Goal: Task Accomplishment & Management: Use online tool/utility

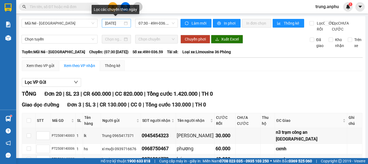
click at [116, 20] on div "[DATE]" at bounding box center [116, 23] width 29 height 9
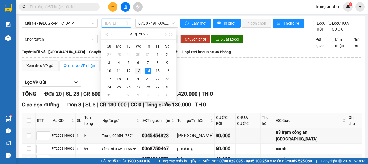
click at [138, 69] on div "13" at bounding box center [138, 70] width 6 height 6
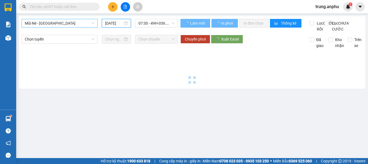
click at [92, 21] on span "Mũi Né - [GEOGRAPHIC_DATA]" at bounding box center [60, 23] width 70 height 8
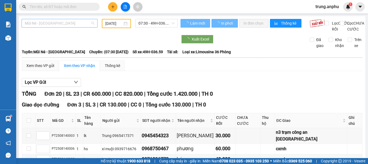
type input "[DATE]"
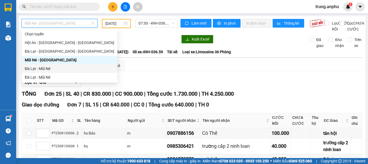
drag, startPoint x: 41, startPoint y: 68, endPoint x: 161, endPoint y: 42, distance: 122.7
click at [41, 68] on div "Đà Lạt - Mũi Né" at bounding box center [70, 69] width 90 height 6
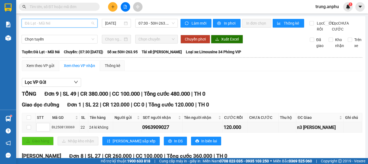
click at [92, 23] on span "Đà Lạt - Mũi Né" at bounding box center [60, 23] width 70 height 8
click at [123, 23] on div "[DATE]" at bounding box center [116, 23] width 23 height 6
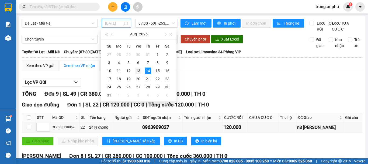
click at [137, 73] on div "13" at bounding box center [138, 70] width 6 height 6
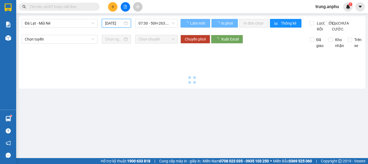
scroll to position [0, 1]
type input "[DATE]"
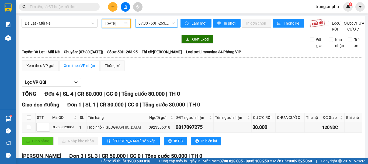
click at [166, 25] on span "07:30 - 50H-263.95" at bounding box center [157, 23] width 36 height 8
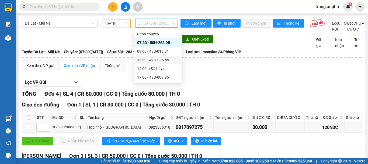
click at [154, 59] on div "13:30 - 49H-036.59" at bounding box center [158, 60] width 42 height 6
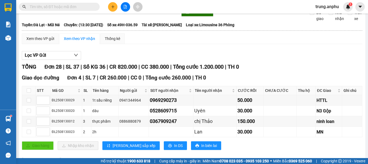
scroll to position [162, 0]
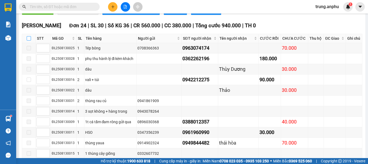
click at [28, 40] on input "checkbox" at bounding box center [29, 38] width 4 height 4
checkbox input "true"
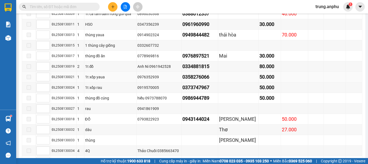
scroll to position [333, 0]
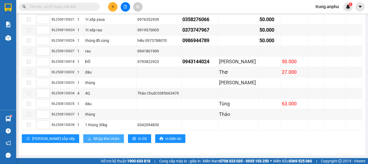
click at [94, 138] on span "Nhập kho nhận" at bounding box center [107, 138] width 26 height 6
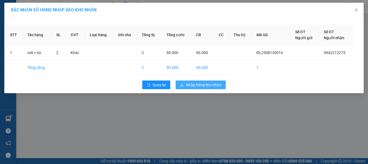
click at [210, 83] on span "Nhập hàng kho nhận" at bounding box center [204, 85] width 36 height 6
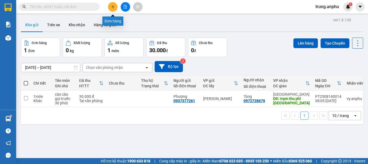
click at [115, 6] on button at bounding box center [112, 6] width 9 height 9
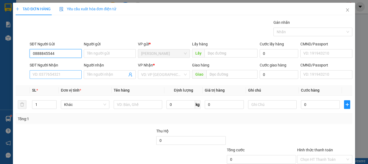
type input "0888845544"
click at [49, 75] on input "SĐT Người Nhận" at bounding box center [56, 74] width 52 height 9
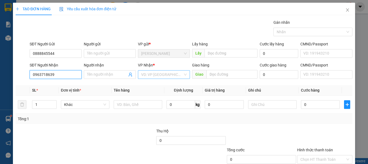
type input "0963718639"
click at [150, 73] on input "search" at bounding box center [162, 74] width 42 height 8
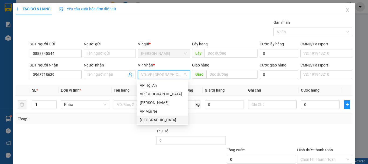
click at [149, 118] on div "[GEOGRAPHIC_DATA]" at bounding box center [162, 120] width 45 height 6
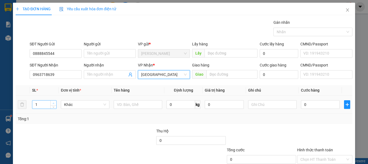
click at [53, 102] on icon "up" at bounding box center [54, 103] width 2 height 2
type input "2"
click at [126, 104] on input "text" at bounding box center [138, 104] width 49 height 9
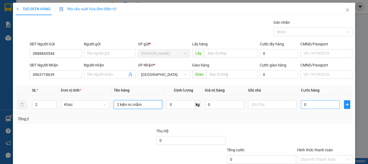
type input "2 kiện nc mắm"
click at [313, 105] on input "0" at bounding box center [320, 104] width 39 height 9
type input "7"
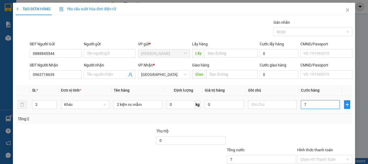
type input "70"
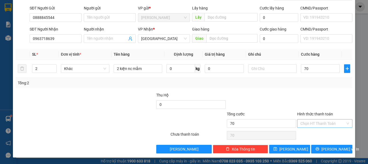
type input "70.000"
click at [305, 125] on input "Hình thức thanh toán" at bounding box center [323, 123] width 45 height 8
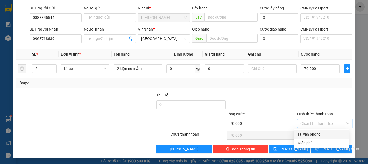
click at [308, 136] on div "Tại văn phòng" at bounding box center [322, 134] width 48 height 6
type input "0"
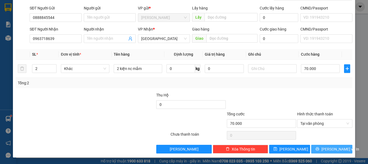
click at [325, 147] on span "[PERSON_NAME] và In" at bounding box center [341, 149] width 38 height 6
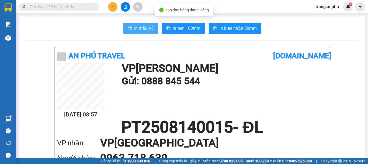
click at [139, 30] on span "In mẫu A5" at bounding box center [143, 28] width 19 height 7
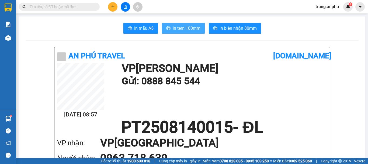
click at [177, 28] on span "In tem 100mm" at bounding box center [187, 28] width 28 height 7
click at [73, 7] on input "text" at bounding box center [62, 7] width 64 height 6
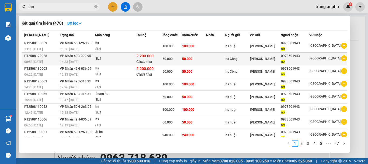
type input "nở"
click at [343, 58] on icon "plus-circle" at bounding box center [344, 58] width 6 height 6
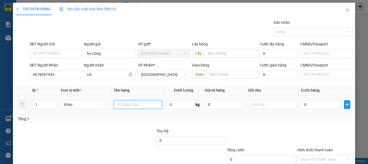
click at [128, 107] on input "text" at bounding box center [138, 104] width 49 height 9
type input "hs"
click at [312, 105] on input "0" at bounding box center [320, 104] width 39 height 9
type input "5"
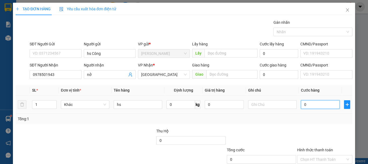
type input "5"
type input "50"
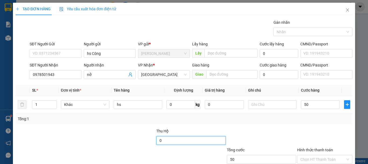
type input "50.000"
click at [172, 143] on input "0" at bounding box center [190, 140] width 69 height 9
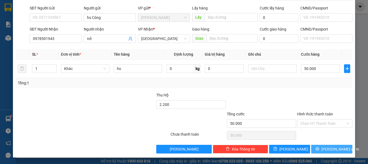
type input "2.200.000"
click at [317, 149] on button "[PERSON_NAME] và In" at bounding box center [331, 149] width 41 height 9
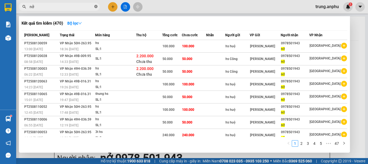
click at [97, 7] on icon "close-circle" at bounding box center [95, 6] width 3 height 3
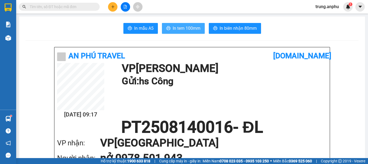
click at [183, 28] on span "In tem 100mm" at bounding box center [187, 28] width 28 height 7
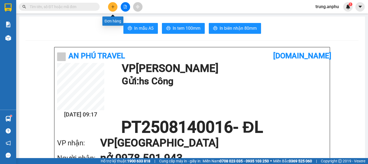
click at [116, 7] on button at bounding box center [112, 6] width 9 height 9
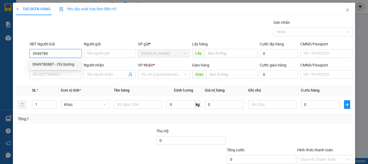
click at [50, 64] on div "0949780887 - Chị Sương" at bounding box center [55, 64] width 45 height 6
type input "0949780887"
type input "Chị Sương"
type input "0964933855"
type input "Thịnh"
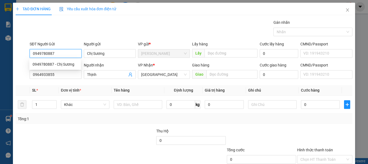
type input "40.000"
type input "0949780887"
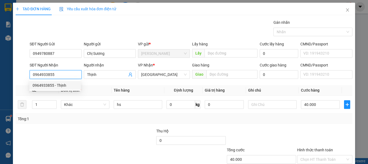
click at [65, 74] on input "0964933855" at bounding box center [56, 74] width 52 height 9
drag, startPoint x: 65, startPoint y: 74, endPoint x: 29, endPoint y: 74, distance: 35.9
click at [30, 74] on input "0964933855" at bounding box center [56, 74] width 52 height 9
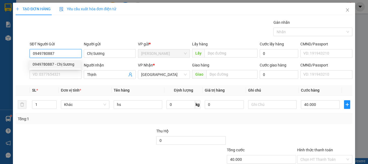
drag, startPoint x: 59, startPoint y: 51, endPoint x: 26, endPoint y: 57, distance: 33.5
click at [26, 57] on div "SĐT Người Gửi 0949780887 Người gửi Chị Sương VP gửi * Phan Thiết Lấy hàng Lấy C…" at bounding box center [184, 50] width 338 height 19
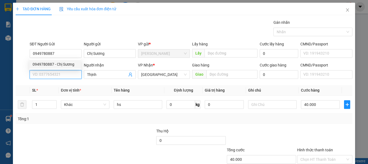
click at [49, 74] on input "SĐT Người Nhận" at bounding box center [56, 74] width 52 height 9
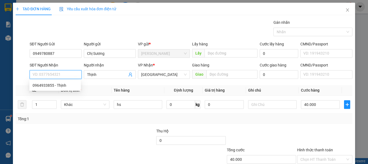
paste input "0949780887"
type input "0949780887"
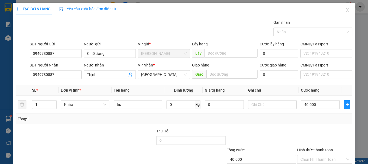
drag, startPoint x: 108, startPoint y: 79, endPoint x: 76, endPoint y: 63, distance: 35.7
click at [106, 78] on div "Người nhận Thịnh" at bounding box center [110, 71] width 52 height 19
drag, startPoint x: 99, startPoint y: 73, endPoint x: 84, endPoint y: 76, distance: 15.8
click at [84, 76] on span "Thịnh" at bounding box center [110, 74] width 52 height 9
click at [316, 107] on input "40.000" at bounding box center [320, 104] width 39 height 9
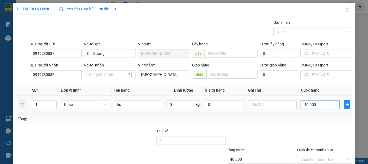
type input "5"
type input "50"
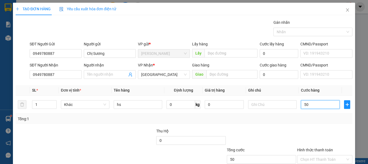
scroll to position [36, 0]
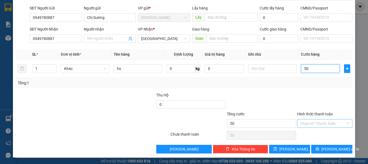
type input "50"
type input "50.000"
drag, startPoint x: 317, startPoint y: 124, endPoint x: 325, endPoint y: 121, distance: 8.4
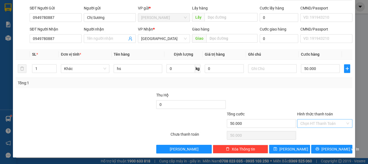
click at [317, 123] on input "Hình thức thanh toán" at bounding box center [323, 123] width 45 height 8
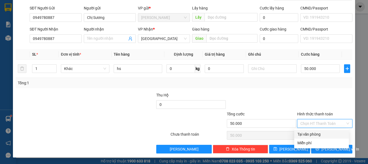
click at [319, 134] on div "Tại văn phòng" at bounding box center [322, 134] width 48 height 6
type input "0"
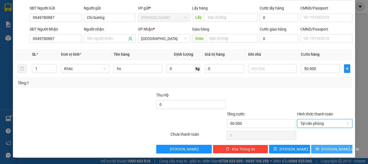
click at [329, 146] on span "[PERSON_NAME] và In" at bounding box center [341, 149] width 38 height 6
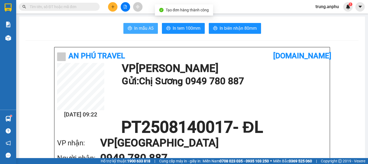
click at [143, 29] on span "In mẫu A5" at bounding box center [143, 28] width 19 height 7
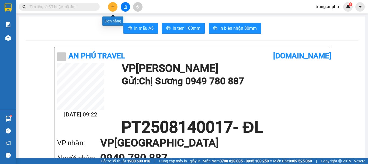
click at [115, 6] on icon "plus" at bounding box center [113, 7] width 4 height 4
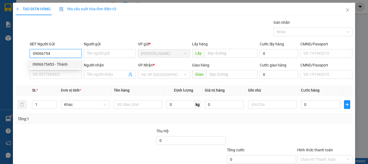
click at [46, 62] on div "0906675453 - Thành" at bounding box center [55, 64] width 45 height 6
type input "0906675453"
type input "Thành"
type input "0943954395"
type input "Anh Duy"
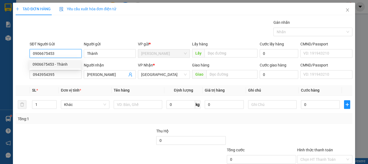
type input "70.000"
type input "0906675453"
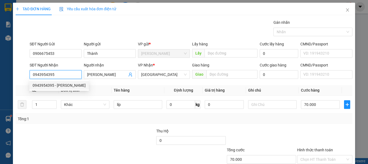
drag, startPoint x: 59, startPoint y: 73, endPoint x: 23, endPoint y: 75, distance: 35.6
click at [24, 75] on div "SĐT Người Nhận 0943954395 Người nhận Anh Duy VP Nhận * Đà Lạt Giao hàng Giao Cư…" at bounding box center [184, 71] width 338 height 19
type input "0849919293"
click at [49, 87] on div "0849919293 - Quý" at bounding box center [55, 85] width 45 height 6
type input "Quý"
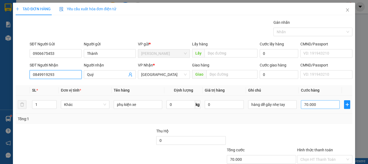
type input "0849919293"
click at [318, 105] on input "70.000" at bounding box center [320, 104] width 39 height 9
type input "1"
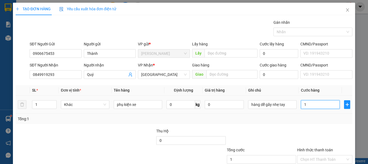
type input "10"
type input "100"
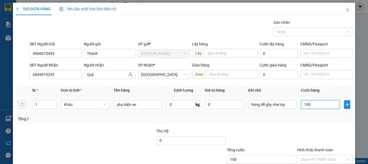
scroll to position [36, 0]
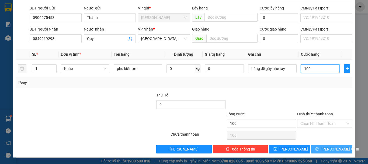
type input "100"
type input "100.000"
click at [317, 149] on button "[PERSON_NAME] và In" at bounding box center [331, 149] width 41 height 9
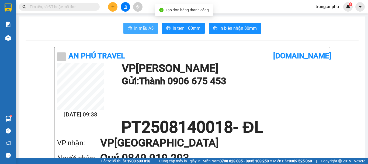
click at [147, 28] on span "In mẫu A5" at bounding box center [143, 28] width 19 height 7
click at [79, 9] on input "text" at bounding box center [62, 7] width 64 height 6
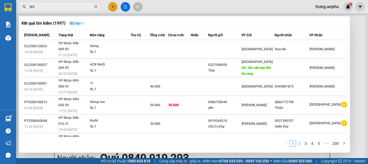
type input "N3"
click at [300, 145] on link "2" at bounding box center [300, 143] width 6 height 6
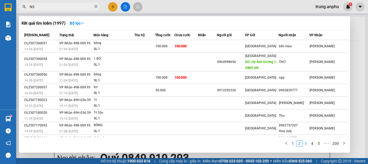
click at [304, 145] on link "3" at bounding box center [306, 143] width 6 height 6
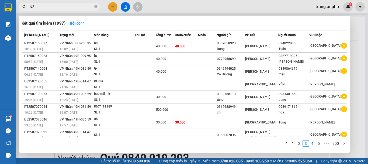
click at [313, 144] on link "4" at bounding box center [313, 143] width 6 height 6
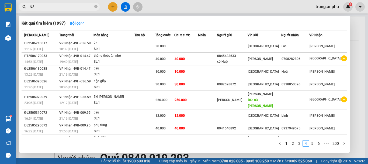
click at [320, 144] on link "6" at bounding box center [319, 143] width 6 height 6
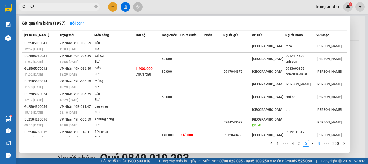
click at [320, 144] on link "8" at bounding box center [319, 143] width 6 height 6
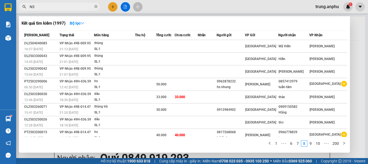
click at [321, 144] on link "10" at bounding box center [318, 143] width 8 height 6
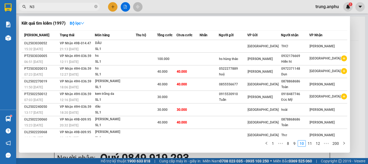
click at [321, 144] on link "12" at bounding box center [318, 143] width 8 height 6
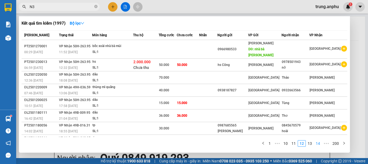
click at [321, 144] on link "14" at bounding box center [318, 143] width 8 height 6
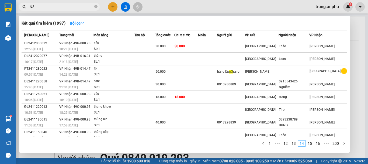
click at [321, 144] on link "16" at bounding box center [318, 143] width 8 height 6
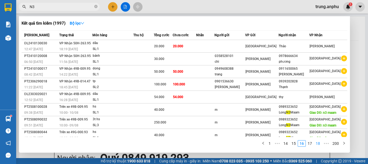
click at [321, 144] on link "18" at bounding box center [318, 143] width 8 height 6
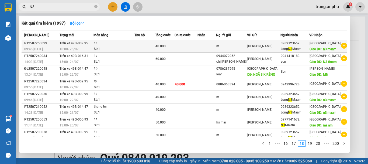
click at [341, 47] on icon "plus-circle" at bounding box center [344, 46] width 6 height 6
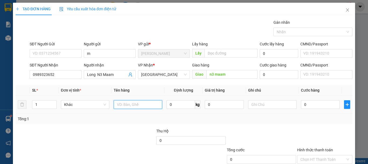
click at [130, 105] on input "text" at bounding box center [138, 104] width 49 height 9
type input "hs"
click at [306, 101] on input "0" at bounding box center [320, 104] width 39 height 9
type input "4"
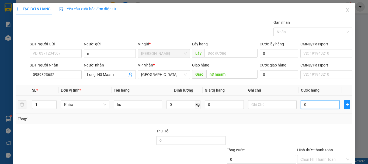
type input "4"
type input "40"
type input "40.000"
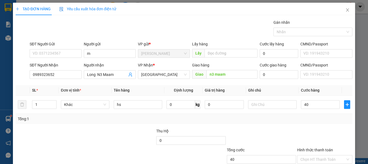
type input "40.000"
click at [320, 102] on input "40.000" at bounding box center [320, 104] width 39 height 9
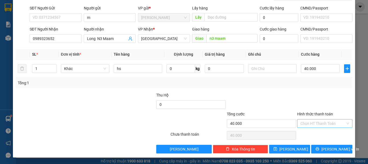
click at [311, 122] on input "Hình thức thanh toán" at bounding box center [323, 123] width 45 height 8
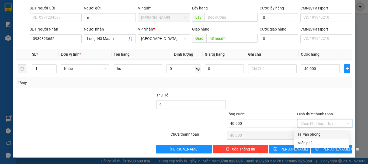
click at [305, 133] on div "Tại văn phòng" at bounding box center [322, 134] width 48 height 6
type input "0"
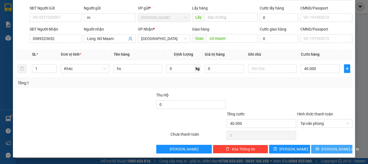
click at [329, 148] on span "[PERSON_NAME] và In" at bounding box center [341, 149] width 38 height 6
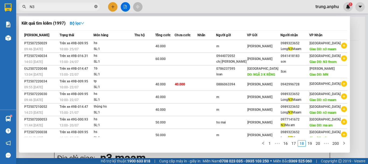
click at [95, 7] on icon "close-circle" at bounding box center [95, 6] width 3 height 3
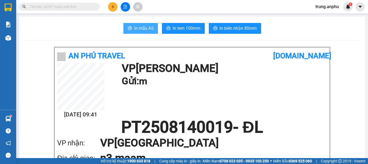
click at [146, 23] on button "In mẫu A5" at bounding box center [140, 28] width 35 height 11
click at [66, 6] on input "text" at bounding box center [62, 7] width 64 height 6
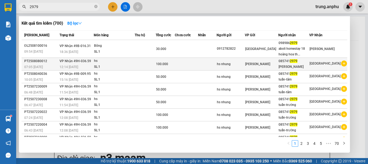
type input "2979"
click at [341, 63] on icon "plus-circle" at bounding box center [344, 63] width 6 height 6
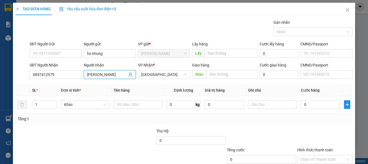
drag, startPoint x: 104, startPoint y: 72, endPoint x: 95, endPoint y: 75, distance: 9.2
click at [95, 75] on input "[PERSON_NAME]" at bounding box center [107, 74] width 40 height 6
type input "tuấn-loan"
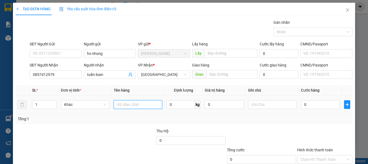
click at [129, 106] on input "text" at bounding box center [138, 104] width 49 height 9
type input "hs"
drag, startPoint x: 308, startPoint y: 104, endPoint x: 304, endPoint y: 104, distance: 3.2
click at [308, 104] on input "0" at bounding box center [320, 104] width 39 height 9
type input "5"
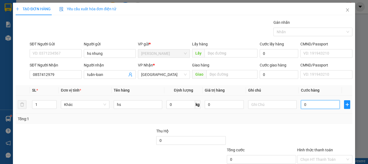
type input "5"
type input "50"
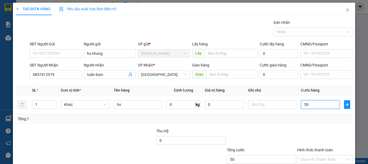
scroll to position [36, 0]
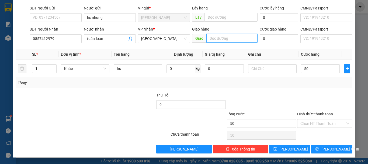
type input "50.000"
click at [220, 41] on input "text" at bounding box center [232, 38] width 51 height 9
type input "cxmh"
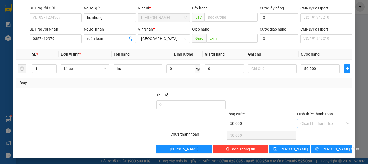
click at [312, 123] on input "Hình thức thanh toán" at bounding box center [323, 123] width 45 height 8
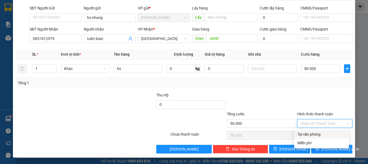
click at [313, 132] on div "Tại văn phòng" at bounding box center [322, 134] width 48 height 6
type input "0"
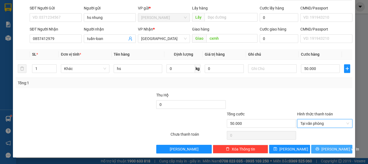
click at [342, 150] on button "[PERSON_NAME] và In" at bounding box center [331, 149] width 41 height 9
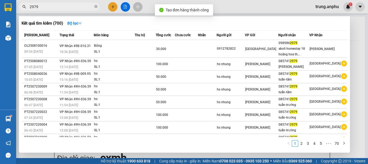
click at [123, 5] on div at bounding box center [184, 82] width 368 height 164
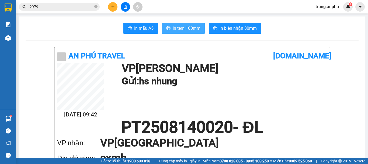
click at [180, 28] on span "In tem 100mm" at bounding box center [187, 28] width 28 height 7
click at [95, 5] on icon "close-circle" at bounding box center [95, 6] width 3 height 3
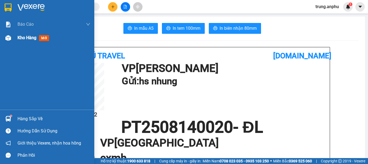
click at [25, 40] on span "Kho hàng" at bounding box center [27, 37] width 19 height 5
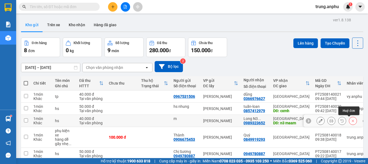
click at [351, 119] on icon at bounding box center [353, 121] width 4 height 4
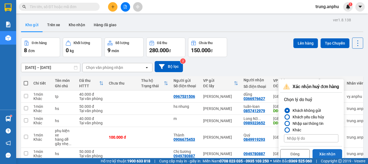
click at [332, 153] on button "Xác nhận" at bounding box center [328, 154] width 30 height 10
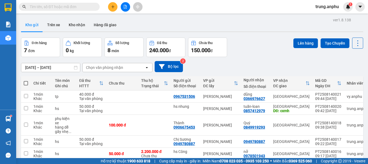
click at [70, 8] on input "text" at bounding box center [62, 7] width 64 height 6
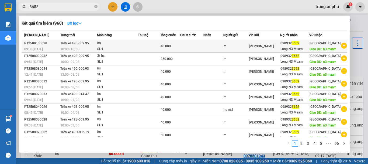
type input "3652"
click at [342, 49] on icon "plus-circle" at bounding box center [344, 46] width 6 height 6
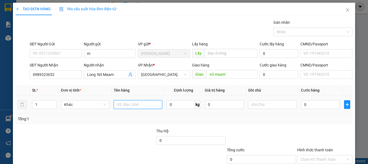
click at [132, 101] on input "text" at bounding box center [138, 104] width 49 height 9
type input "hs"
click at [313, 106] on input "0" at bounding box center [320, 104] width 39 height 9
type input "5"
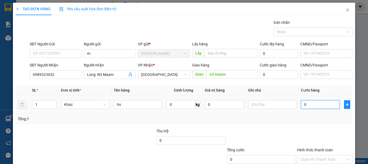
type input "5"
type input "50"
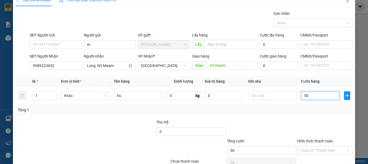
scroll to position [36, 0]
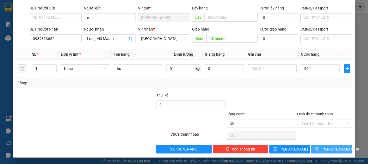
type input "50.000"
click at [318, 147] on icon "printer" at bounding box center [318, 149] width 4 height 4
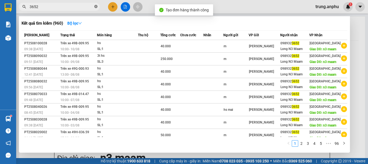
click at [96, 6] on icon "close-circle" at bounding box center [95, 6] width 3 height 3
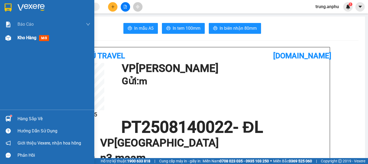
click at [20, 37] on span "Kho hàng" at bounding box center [27, 37] width 19 height 5
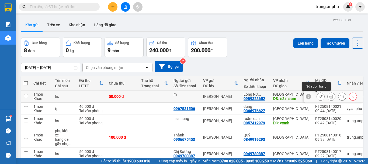
click at [319, 96] on icon at bounding box center [321, 96] width 4 height 4
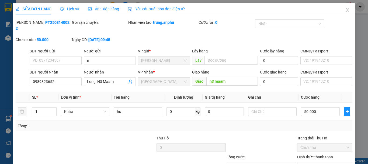
type input "m"
type input "0989323652"
type input "Long N3 Maam"
type input "n3 maam"
type input "50.000"
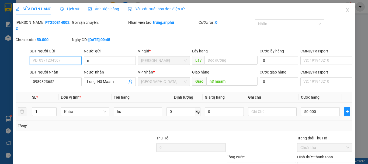
scroll to position [37, 0]
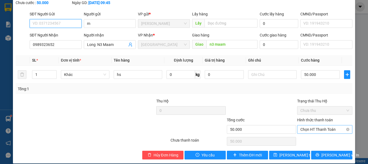
click at [319, 125] on span "Chọn HT Thanh Toán" at bounding box center [325, 129] width 49 height 8
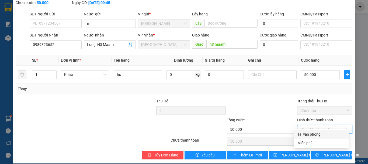
click at [314, 133] on div "Tại văn phòng" at bounding box center [322, 134] width 48 height 6
type input "0"
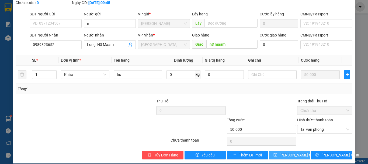
click at [276, 153] on icon "save" at bounding box center [276, 155] width 4 height 4
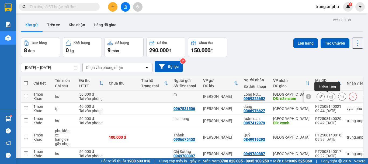
click at [330, 96] on icon at bounding box center [332, 96] width 4 height 4
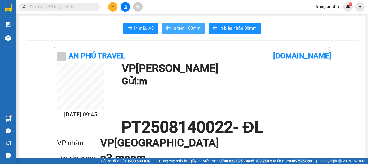
click at [190, 28] on span "In tem 100mm" at bounding box center [187, 28] width 28 height 7
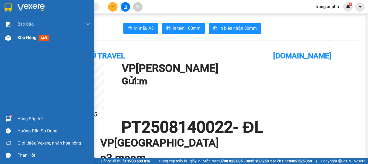
click at [30, 38] on span "Kho hàng" at bounding box center [27, 37] width 19 height 5
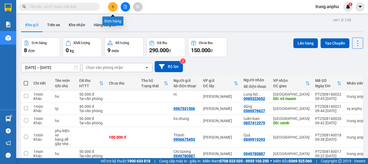
click at [112, 6] on icon "plus" at bounding box center [113, 7] width 4 height 4
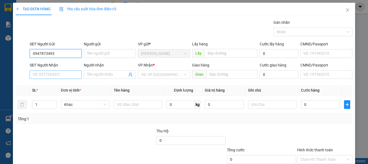
type input "0947873493"
click at [60, 76] on input "SĐT Người Nhận" at bounding box center [56, 74] width 52 height 9
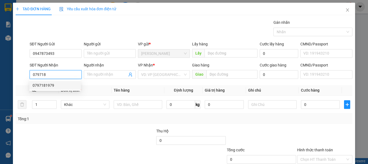
click at [39, 85] on div "0797181979" at bounding box center [55, 85] width 45 height 6
type input "0797181979"
type input "30.000"
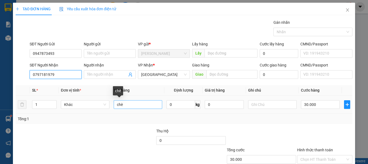
type input "0797181979"
drag, startPoint x: 128, startPoint y: 103, endPoint x: 115, endPoint y: 109, distance: 14.1
click at [115, 109] on div "chè" at bounding box center [138, 104] width 49 height 11
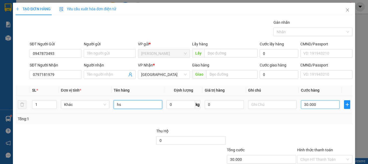
type input "hs"
click at [310, 105] on input "30.000" at bounding box center [320, 104] width 39 height 9
type input "4"
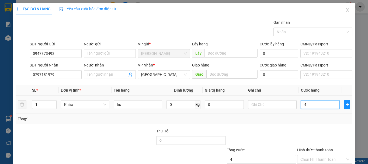
type input "40"
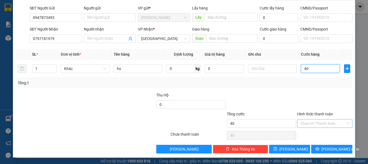
type input "40"
type input "40.000"
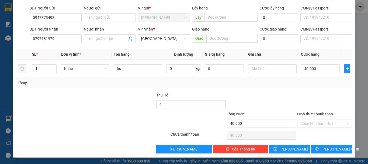
drag, startPoint x: 307, startPoint y: 122, endPoint x: 306, endPoint y: 117, distance: 4.9
click at [307, 122] on input "Hình thức thanh toán" at bounding box center [323, 123] width 45 height 8
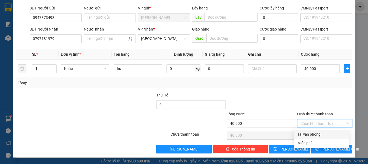
click at [303, 133] on div "Tại văn phòng" at bounding box center [322, 134] width 48 height 6
type input "0"
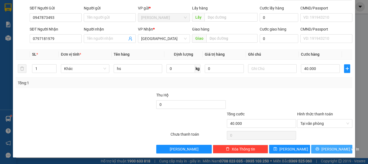
click at [314, 146] on button "[PERSON_NAME] và In" at bounding box center [331, 149] width 41 height 9
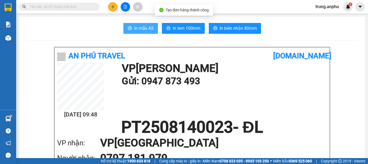
click at [138, 26] on span "In mẫu A5" at bounding box center [143, 28] width 19 height 7
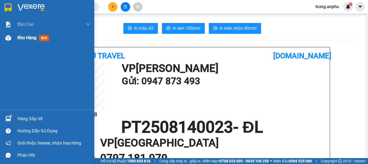
click at [16, 39] on div "Kho hàng mới" at bounding box center [47, 37] width 94 height 13
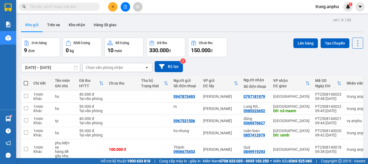
click at [26, 83] on span at bounding box center [26, 83] width 4 height 4
click at [26, 80] on input "checkbox" at bounding box center [26, 80] width 0 height 0
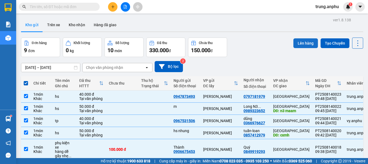
click at [296, 41] on button "Lên hàng" at bounding box center [306, 43] width 25 height 10
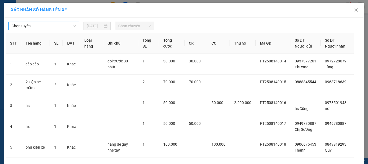
click at [75, 26] on div "Chọn tuyến" at bounding box center [43, 26] width 71 height 9
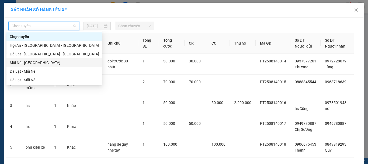
click at [22, 61] on div "Mũi Né - [GEOGRAPHIC_DATA]" at bounding box center [55, 63] width 90 height 6
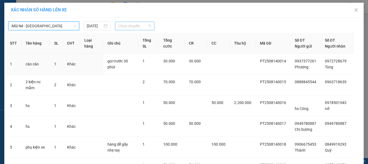
click at [125, 27] on span "Chọn chuyến" at bounding box center [134, 26] width 33 height 8
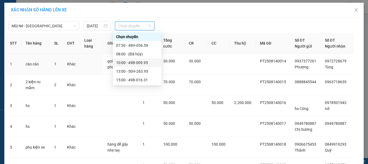
click at [127, 62] on div "10:00 - 49B-009.95" at bounding box center [137, 63] width 42 height 6
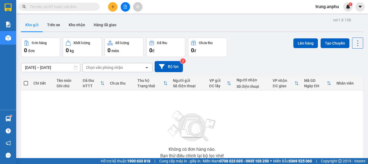
click at [61, 7] on input "text" at bounding box center [62, 7] width 64 height 6
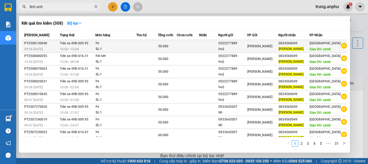
type input "linh anh"
click at [341, 49] on icon "plus-circle" at bounding box center [344, 46] width 6 height 6
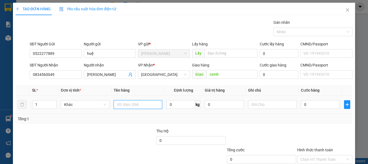
click at [123, 104] on input "text" at bounding box center [138, 104] width 49 height 9
type input "hs"
click at [319, 106] on input "0" at bounding box center [320, 104] width 39 height 9
type input "5"
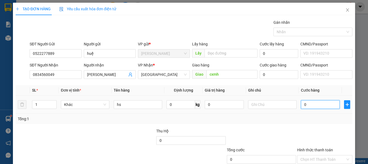
type input "5"
click at [315, 155] on input "Hình thức thanh toán" at bounding box center [323, 159] width 45 height 8
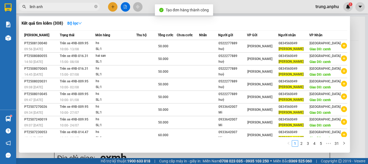
click at [128, 4] on div at bounding box center [184, 82] width 368 height 164
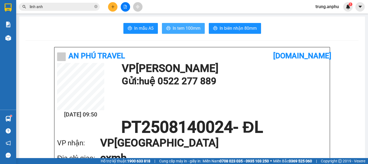
click at [181, 28] on span "In tem 100mm" at bounding box center [187, 28] width 28 height 7
click at [97, 7] on icon "close-circle" at bounding box center [95, 6] width 3 height 3
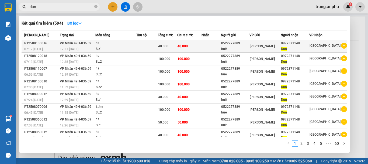
type input "dun"
click at [343, 44] on icon "plus-circle" at bounding box center [344, 46] width 6 height 6
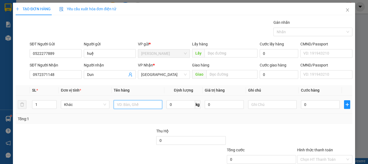
click at [120, 106] on input "text" at bounding box center [138, 104] width 49 height 9
type input "hs"
click at [315, 106] on input "0" at bounding box center [320, 104] width 39 height 9
type input "50"
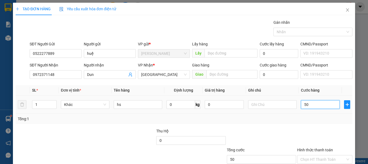
type input "50"
type input "50.000"
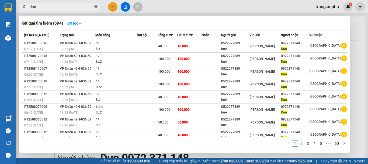
click at [95, 6] on icon "close-circle" at bounding box center [95, 6] width 3 height 3
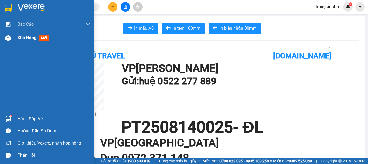
click at [19, 37] on span "Kho hàng" at bounding box center [27, 37] width 19 height 5
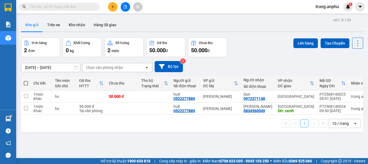
click at [59, 7] on input "text" at bounding box center [62, 7] width 64 height 6
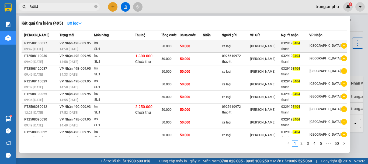
type input "8404"
click at [344, 46] on icon "plus-circle" at bounding box center [344, 46] width 6 height 6
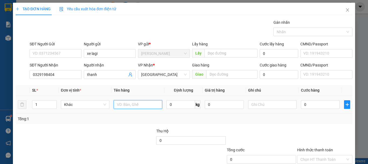
click at [118, 104] on input "text" at bounding box center [138, 104] width 49 height 9
type input "hs"
click at [304, 105] on input "0" at bounding box center [320, 104] width 39 height 9
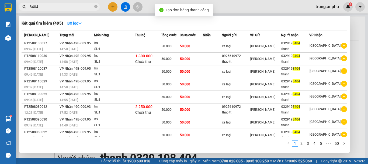
click at [123, 6] on div at bounding box center [184, 82] width 368 height 164
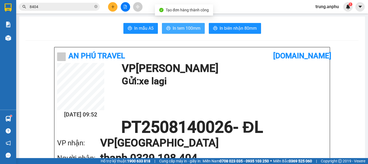
click at [182, 27] on span "In tem 100mm" at bounding box center [187, 28] width 28 height 7
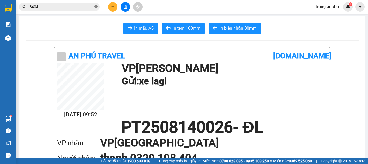
click at [95, 6] on icon "close-circle" at bounding box center [95, 6] width 3 height 3
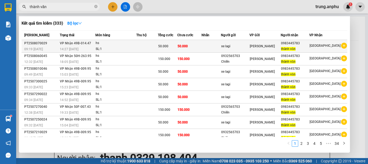
type input "thành văn"
click at [343, 46] on icon "plus-circle" at bounding box center [344, 46] width 6 height 6
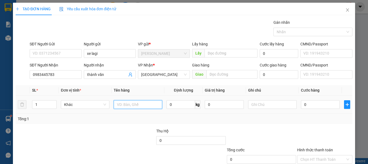
click at [135, 103] on input "text" at bounding box center [138, 104] width 49 height 9
type input "hs"
click at [325, 105] on input "0" at bounding box center [320, 104] width 39 height 9
type input "5"
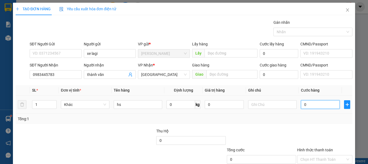
type input "5"
type input "50"
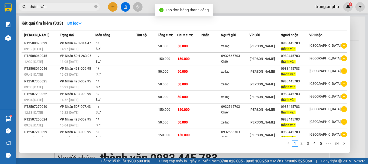
click at [125, 7] on div at bounding box center [184, 82] width 368 height 164
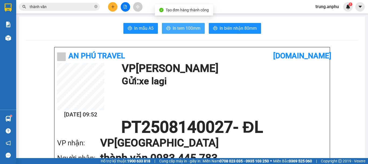
click at [187, 27] on span "In tem 100mm" at bounding box center [187, 28] width 28 height 7
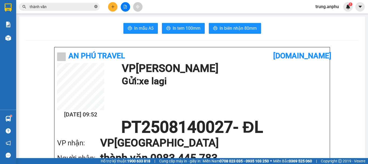
click at [96, 6] on icon "close-circle" at bounding box center [95, 6] width 3 height 3
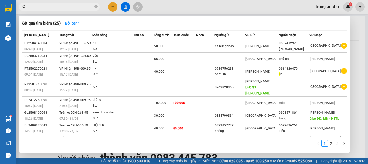
type input "l"
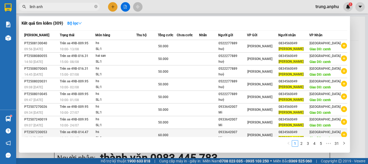
type input "linh anh"
drag, startPoint x: 249, startPoint y: 87, endPoint x: 226, endPoint y: 90, distance: 23.3
click at [226, 129] on tr "PT2507230053 13:48 - 23/07 Trên xe 49B-014.47 10:00 - 23/07 hs SL: 1 60.000 093…" at bounding box center [185, 135] width 326 height 13
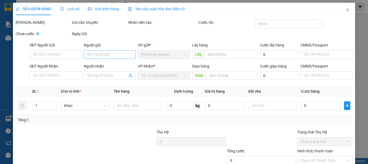
type input "0933642007"
type input "Mi"
type input "0834560049"
type input "[PERSON_NAME]"
type input "cxmh"
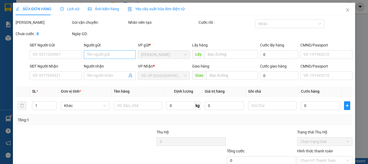
type input "60.000"
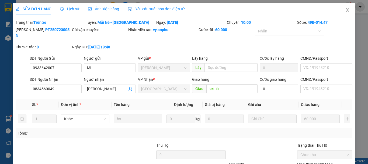
click at [346, 11] on icon "close" at bounding box center [348, 10] width 4 height 4
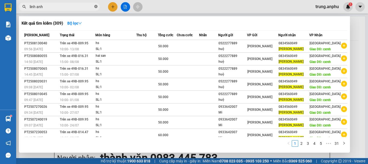
click at [97, 6] on icon "close-circle" at bounding box center [95, 6] width 3 height 3
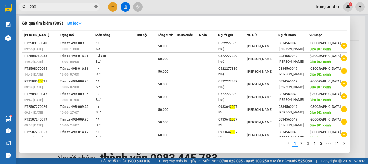
type input "2007"
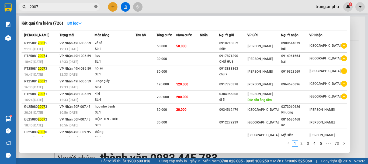
click at [97, 5] on span at bounding box center [95, 6] width 3 height 5
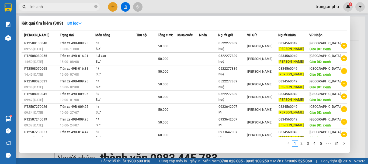
type input "linh anh"
drag, startPoint x: 249, startPoint y: 106, endPoint x: 231, endPoint y: 109, distance: 18.8
click at [231, 141] on td "0933642007 Mi" at bounding box center [232, 147] width 29 height 13
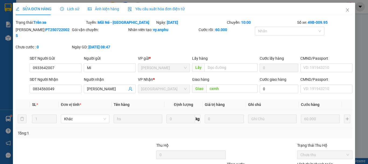
type input "0933642007"
type input "Mi"
type input "0834560049"
type input "[PERSON_NAME]"
type input "cxmh"
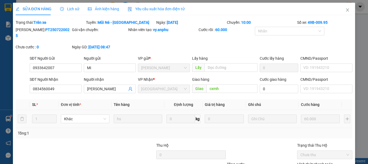
type input "60.000"
drag, startPoint x: 60, startPoint y: 63, endPoint x: 27, endPoint y: 65, distance: 33.5
click at [27, 65] on div "SĐT Người Gửi 0933642007 0933642007 Người gửi Mi VP gửi * Phan Thiết Lấy hàng L…" at bounding box center [184, 64] width 338 height 19
click at [346, 11] on icon "close" at bounding box center [348, 10] width 4 height 4
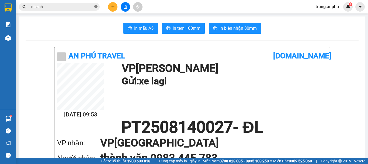
click at [97, 6] on icon "close-circle" at bounding box center [95, 6] width 3 height 3
paste input "0933642007"
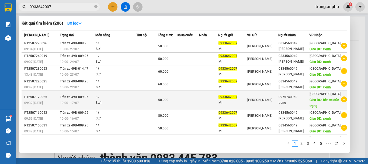
type input "0933642007"
click at [342, 96] on icon "plus-circle" at bounding box center [344, 99] width 6 height 6
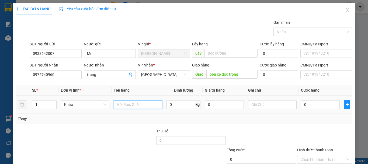
click at [119, 103] on input "text" at bounding box center [138, 104] width 49 height 9
type input "hs"
click at [313, 105] on input "0" at bounding box center [320, 104] width 39 height 9
type input "5"
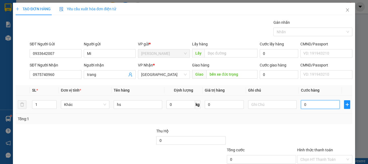
type input "5"
type input "50"
type input "50.000"
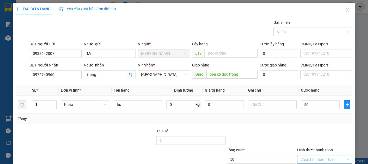
type input "50.000"
click at [311, 155] on input "Hình thức thanh toán" at bounding box center [323, 159] width 45 height 8
drag, startPoint x: 329, startPoint y: 149, endPoint x: 324, endPoint y: 130, distance: 19.6
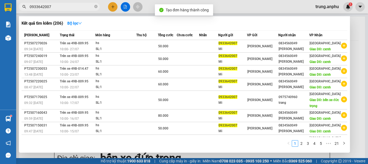
click at [125, 6] on div at bounding box center [184, 82] width 368 height 164
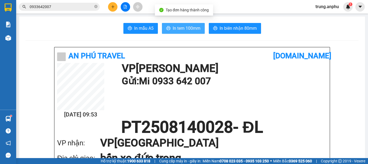
click at [175, 26] on span "In tem 100mm" at bounding box center [187, 28] width 28 height 7
click at [176, 26] on span "In tem 100mm" at bounding box center [187, 28] width 28 height 7
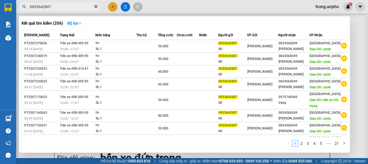
click at [95, 7] on icon "close-circle" at bounding box center [95, 6] width 3 height 3
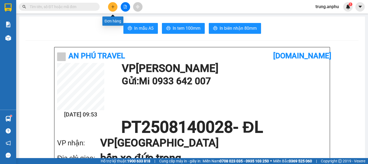
click at [115, 6] on icon "plus" at bounding box center [113, 7] width 4 height 4
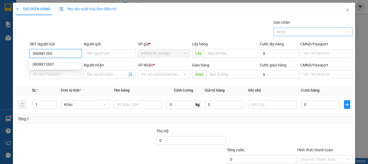
type input "0908812607"
click at [37, 63] on div "0908812607" at bounding box center [55, 64] width 45 height 6
type input "0949040889"
type input "Hoàng"
type input "30.000"
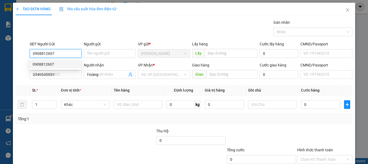
type input "30.000"
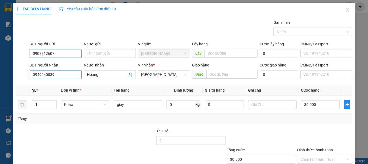
type input "0908812607"
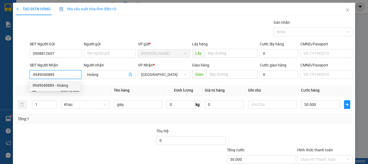
drag, startPoint x: 59, startPoint y: 76, endPoint x: 28, endPoint y: 77, distance: 31.6
click at [28, 77] on div "SĐT Người Nhận 0949040889 Người nhận Hoàng VP Nhận * Đà Lạt Giao hàng Giao Cước…" at bounding box center [184, 71] width 338 height 19
click at [44, 92] on div "0911303879 - Phong" at bounding box center [55, 94] width 45 height 6
type input "0911303879"
type input "Phong"
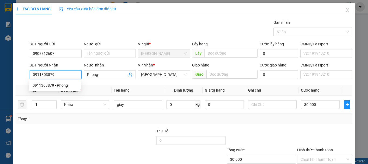
type input "40.000"
type input "0911303879"
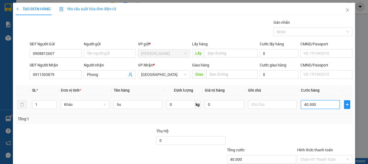
click at [321, 106] on input "40.000" at bounding box center [320, 104] width 39 height 9
type input "3"
type input "30"
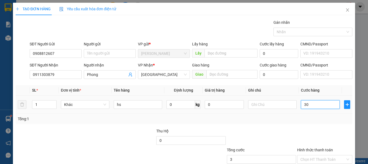
type input "30"
click at [318, 155] on input "Hình thức thanh toán" at bounding box center [323, 159] width 45 height 8
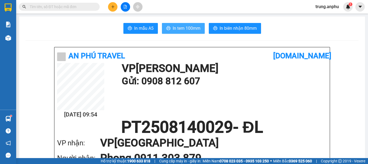
click at [174, 27] on span "In tem 100mm" at bounding box center [187, 28] width 28 height 7
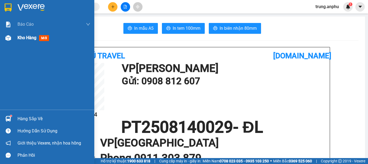
click at [21, 39] on span "Kho hàng" at bounding box center [27, 37] width 19 height 5
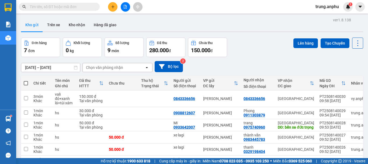
click at [24, 81] on span at bounding box center [26, 83] width 4 height 4
click at [26, 80] on input "checkbox" at bounding box center [26, 80] width 0 height 0
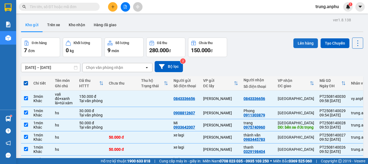
click at [301, 39] on button "Lên hàng" at bounding box center [306, 43] width 25 height 10
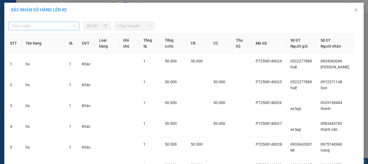
click at [62, 26] on span "Chọn tuyến" at bounding box center [44, 26] width 64 height 8
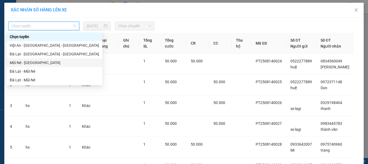
click at [22, 64] on div "Mũi Né - [GEOGRAPHIC_DATA]" at bounding box center [55, 63] width 90 height 6
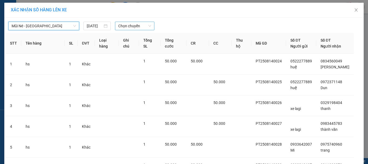
click at [115, 26] on div "Chọn chuyến" at bounding box center [135, 26] width 40 height 9
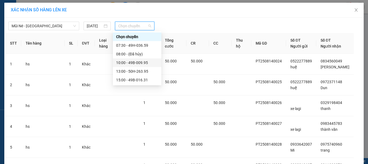
click at [127, 63] on div "10:00 - 49B-009.95" at bounding box center [137, 63] width 42 height 6
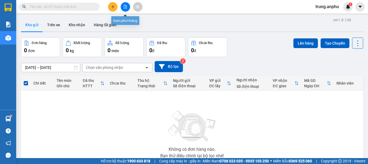
click at [126, 5] on button at bounding box center [125, 6] width 9 height 9
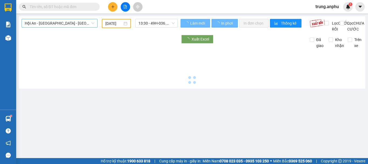
type input "[DATE]"
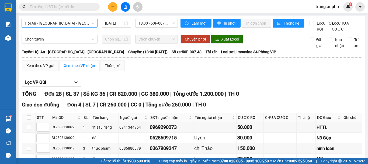
click at [84, 25] on span "Hội An - [GEOGRAPHIC_DATA] - [GEOGRAPHIC_DATA]" at bounding box center [60, 23] width 70 height 8
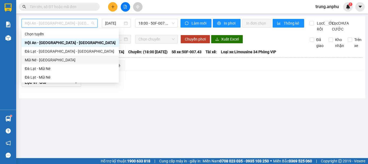
click at [44, 59] on div "Mũi Né - [GEOGRAPHIC_DATA]" at bounding box center [70, 60] width 91 height 6
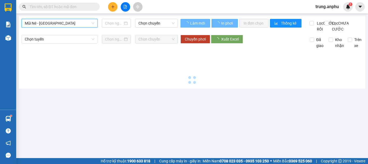
type input "[DATE]"
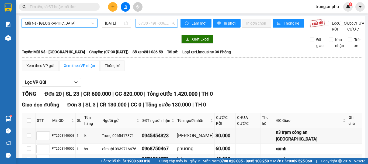
click at [150, 22] on span "07:30 - 49H-036.59" at bounding box center [157, 23] width 36 height 8
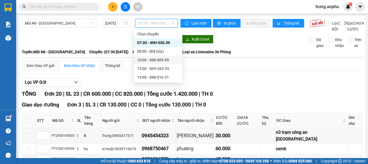
click at [152, 60] on div "10:00 - 49B-009.95" at bounding box center [158, 60] width 42 height 6
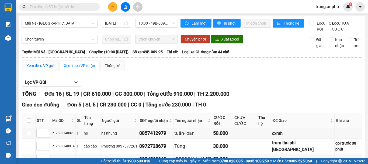
click at [42, 63] on div "Xem theo VP gửi" at bounding box center [40, 66] width 28 height 6
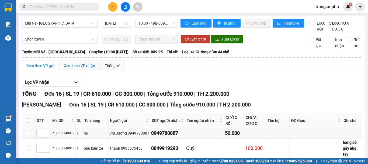
click at [84, 63] on div "Xem theo VP nhận" at bounding box center [79, 66] width 31 height 6
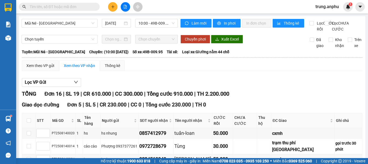
click at [112, 5] on icon "plus" at bounding box center [113, 7] width 4 height 4
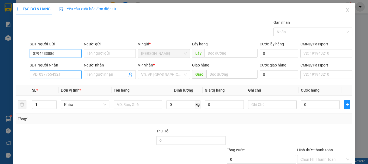
type input "0794433886"
click at [58, 71] on input "SĐT Người Nhận" at bounding box center [56, 74] width 52 height 9
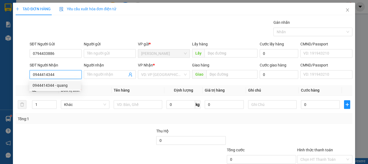
click at [63, 84] on div "0944414344 - quang" at bounding box center [55, 85] width 45 height 6
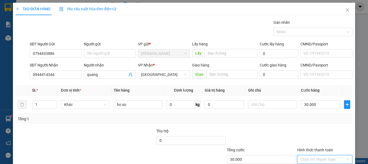
click at [322, 155] on input "Hình thức thanh toán" at bounding box center [323, 159] width 45 height 8
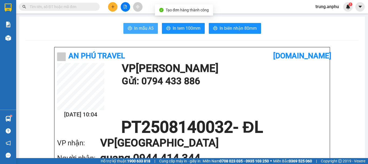
click at [149, 25] on span "In mẫu A5" at bounding box center [143, 28] width 19 height 7
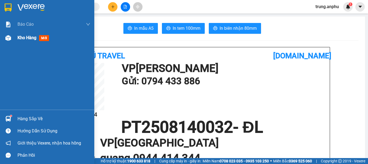
click at [22, 38] on span "Kho hàng" at bounding box center [27, 37] width 19 height 5
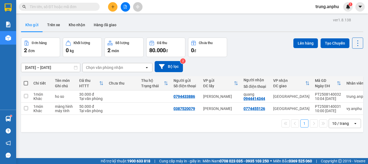
click at [26, 84] on span at bounding box center [26, 83] width 4 height 4
click at [26, 80] on input "checkbox" at bounding box center [26, 80] width 0 height 0
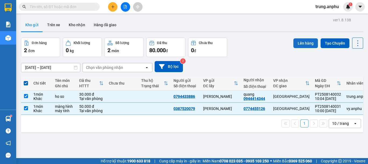
click at [309, 47] on button "Lên hàng" at bounding box center [306, 43] width 25 height 10
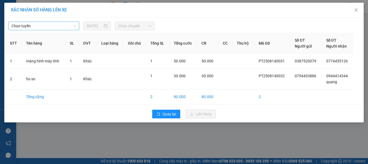
click at [57, 25] on span "Chọn tuyến" at bounding box center [44, 26] width 64 height 8
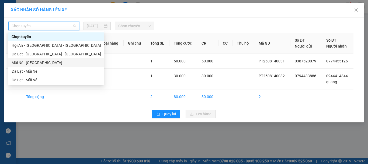
click at [27, 64] on div "Mũi Né - [GEOGRAPHIC_DATA]" at bounding box center [57, 63] width 90 height 6
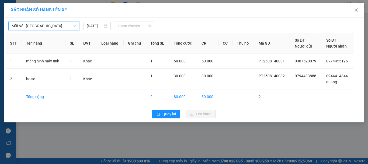
click at [132, 24] on span "Chọn chuyến" at bounding box center [134, 26] width 33 height 8
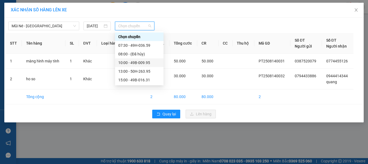
click at [136, 63] on div "10:00 - 49B-009.95" at bounding box center [139, 63] width 42 height 6
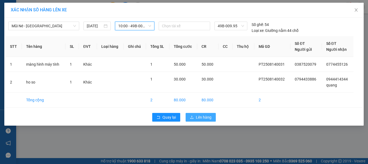
click at [201, 118] on span "Lên hàng" at bounding box center [204, 117] width 16 height 6
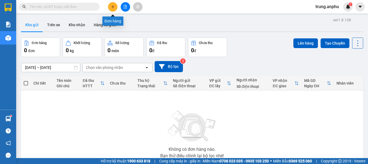
click at [111, 7] on icon "plus" at bounding box center [113, 7] width 4 height 4
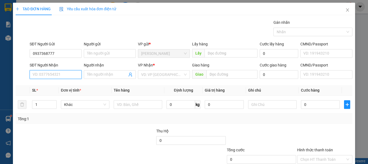
click at [42, 75] on input "SĐT Người Nhận" at bounding box center [56, 74] width 52 height 9
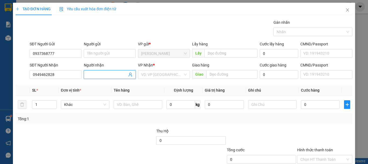
click at [97, 76] on input "Người nhận" at bounding box center [107, 74] width 40 height 6
click at [175, 75] on input "search" at bounding box center [162, 74] width 42 height 8
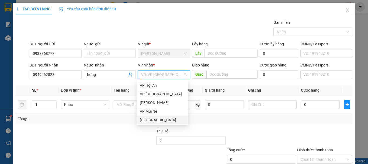
click at [156, 119] on div "[GEOGRAPHIC_DATA]" at bounding box center [162, 120] width 45 height 6
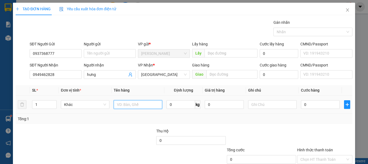
click at [119, 103] on input "text" at bounding box center [138, 104] width 49 height 9
click at [311, 104] on input "0" at bounding box center [320, 104] width 39 height 9
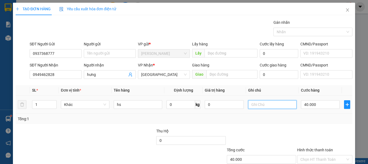
click at [272, 102] on input "text" at bounding box center [272, 104] width 49 height 9
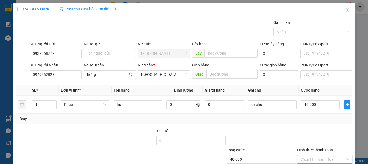
click at [324, 155] on input "Hình thức thanh toán" at bounding box center [323, 159] width 45 height 8
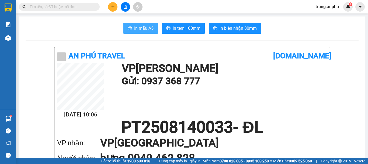
click at [147, 25] on button "In mẫu A5" at bounding box center [140, 28] width 35 height 11
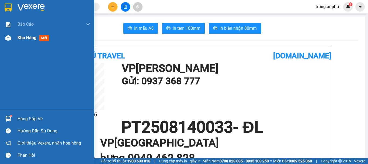
click at [18, 36] on span "Kho hàng" at bounding box center [27, 37] width 19 height 5
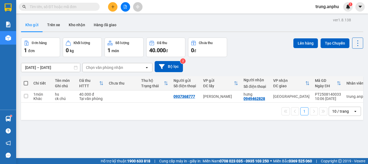
click at [26, 83] on span at bounding box center [26, 83] width 4 height 4
click at [26, 80] on input "checkbox" at bounding box center [26, 80] width 0 height 0
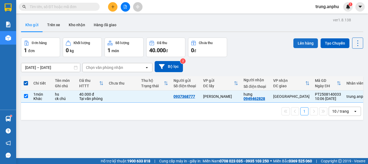
click at [304, 45] on button "Lên hàng" at bounding box center [306, 43] width 25 height 10
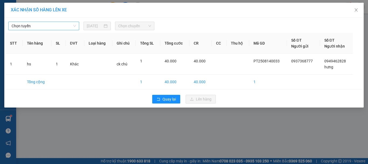
click at [71, 25] on span "Chọn tuyến" at bounding box center [44, 26] width 64 height 8
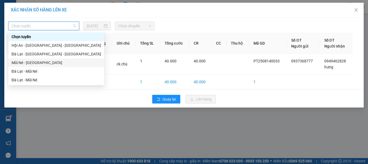
click at [21, 64] on div "Mũi Né - [GEOGRAPHIC_DATA]" at bounding box center [57, 63] width 90 height 6
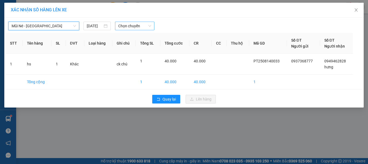
click at [135, 26] on span "Chọn chuyến" at bounding box center [134, 26] width 33 height 8
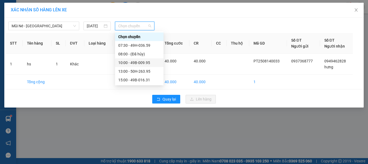
click at [144, 63] on div "10:00 - 49B-009.95" at bounding box center [139, 63] width 42 height 6
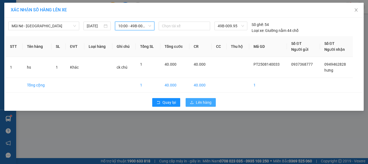
click at [212, 100] on button "Lên hàng" at bounding box center [201, 102] width 30 height 9
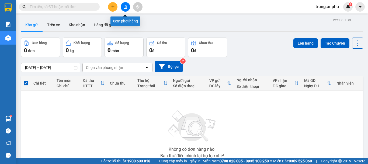
click at [126, 8] on icon "file-add" at bounding box center [125, 7] width 4 height 4
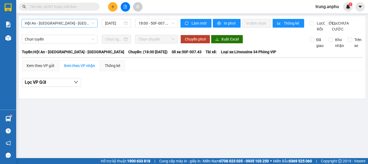
click at [86, 23] on span "Hội An - [GEOGRAPHIC_DATA] - [GEOGRAPHIC_DATA]" at bounding box center [60, 23] width 70 height 8
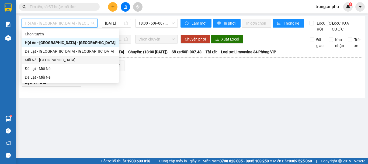
click at [38, 59] on div "Mũi Né - [GEOGRAPHIC_DATA]" at bounding box center [70, 60] width 91 height 6
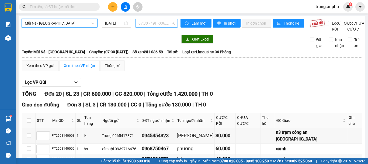
click at [143, 24] on span "07:30 - 49H-036.59" at bounding box center [157, 23] width 36 height 8
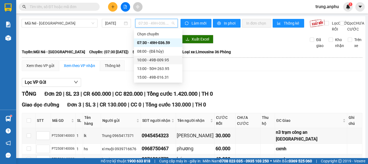
click at [154, 59] on div "10:00 - 49B-009.95" at bounding box center [158, 60] width 42 height 6
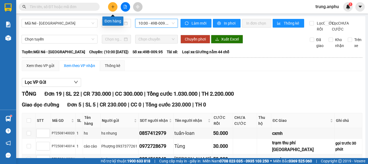
click at [112, 6] on icon "plus" at bounding box center [113, 7] width 4 height 4
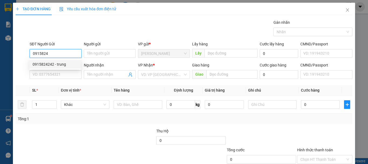
click at [59, 64] on div "0915824242 - trung" at bounding box center [55, 64] width 45 height 6
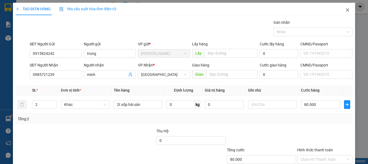
click at [346, 12] on icon "close" at bounding box center [348, 10] width 4 height 4
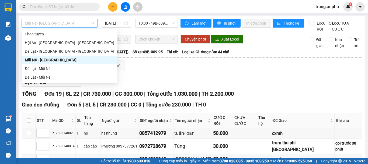
click at [81, 23] on span "Mũi Né - [GEOGRAPHIC_DATA]" at bounding box center [60, 23] width 70 height 8
click at [39, 59] on div "Mũi Né - [GEOGRAPHIC_DATA]" at bounding box center [70, 60] width 90 height 6
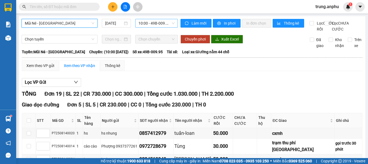
click at [162, 23] on span "10:00 - 49B-009.95" at bounding box center [157, 23] width 36 height 8
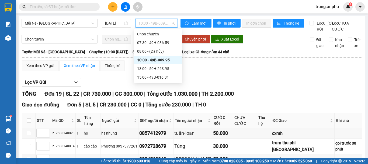
click at [145, 62] on div "10:00 - 49B-009.95" at bounding box center [158, 60] width 42 height 6
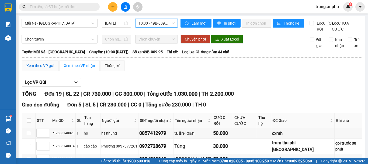
click at [40, 68] on div "Xem theo VP gửi" at bounding box center [40, 66] width 28 height 6
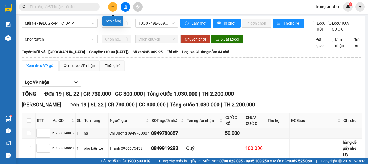
click at [112, 4] on button at bounding box center [112, 6] width 9 height 9
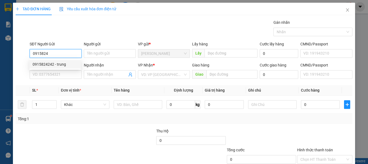
click at [54, 64] on div "0915824242 - trung" at bounding box center [55, 64] width 45 height 6
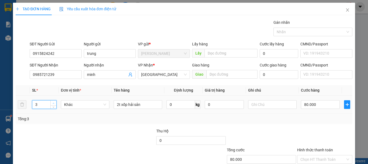
click at [54, 102] on icon "up" at bounding box center [54, 103] width 2 height 2
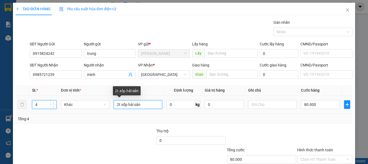
click at [119, 104] on input "2t xốp hải sản" at bounding box center [138, 104] width 49 height 9
click at [118, 104] on input "2t xốp hải sản" at bounding box center [138, 104] width 49 height 9
click at [147, 106] on input "1t xốp hải sản" at bounding box center [138, 104] width 49 height 9
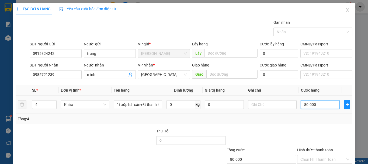
click at [320, 107] on input "80.000" at bounding box center [320, 104] width 39 height 9
click at [323, 155] on input "Hình thức thanh toán" at bounding box center [323, 159] width 45 height 8
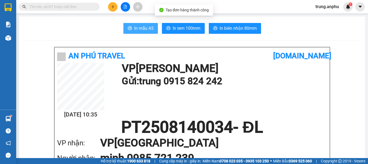
click at [136, 25] on span "In mẫu A5" at bounding box center [143, 28] width 19 height 7
click at [112, 4] on button at bounding box center [112, 6] width 9 height 9
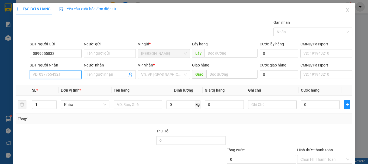
click at [49, 77] on input "SĐT Người Nhận" at bounding box center [56, 74] width 52 height 9
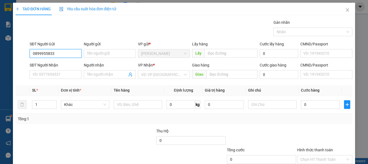
drag, startPoint x: 64, startPoint y: 53, endPoint x: 17, endPoint y: 56, distance: 47.6
click at [17, 56] on div "SĐT Người Gửi 0899955833 0899955833 Người gửi Tên người gửi VP gửi * Phan Thiết…" at bounding box center [184, 50] width 338 height 19
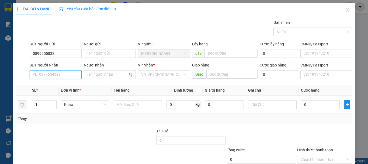
click at [48, 71] on input "SĐT Người Nhận" at bounding box center [56, 74] width 52 height 9
paste input "0899955833"
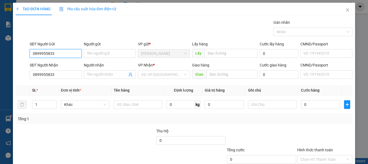
drag, startPoint x: 56, startPoint y: 56, endPoint x: 17, endPoint y: 55, distance: 39.4
click at [17, 55] on div "SĐT Người Gửi 0899955833 0899955833 Người gửi Tên người gửi VP gửi * Phan Thiết…" at bounding box center [184, 50] width 338 height 19
click at [38, 63] on div "0937697986" at bounding box center [55, 64] width 45 height 6
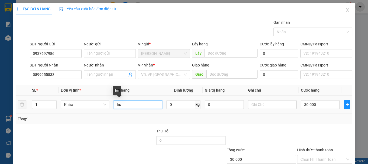
drag, startPoint x: 125, startPoint y: 104, endPoint x: 96, endPoint y: 109, distance: 29.1
click at [96, 109] on tr "1 Khác hs 0 kg 0 30.000" at bounding box center [184, 104] width 337 height 18
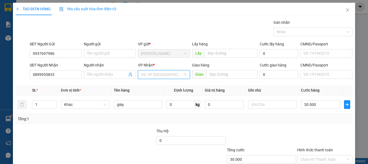
click at [167, 75] on input "search" at bounding box center [162, 74] width 42 height 8
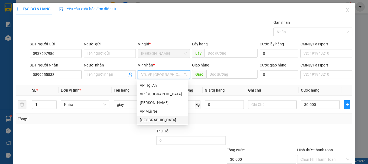
click at [144, 122] on div "[GEOGRAPHIC_DATA]" at bounding box center [162, 120] width 45 height 6
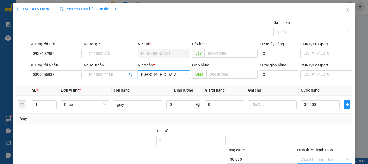
click at [318, 155] on input "Hình thức thanh toán" at bounding box center [323, 159] width 45 height 8
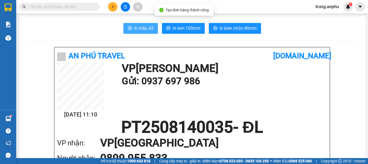
click at [140, 29] on span "In mẫu A5" at bounding box center [143, 28] width 19 height 7
click at [74, 5] on input "text" at bounding box center [62, 7] width 64 height 6
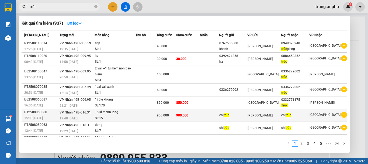
click at [342, 115] on icon "plus-circle" at bounding box center [344, 115] width 6 height 6
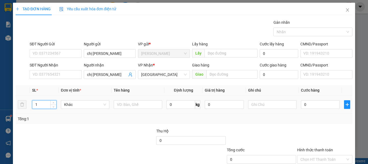
drag, startPoint x: 42, startPoint y: 104, endPoint x: 31, endPoint y: 110, distance: 11.6
click at [31, 110] on td "1" at bounding box center [44, 104] width 29 height 18
click at [136, 107] on input "text" at bounding box center [138, 104] width 49 height 9
click at [311, 105] on input "0" at bounding box center [320, 104] width 39 height 9
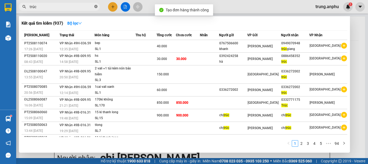
click at [95, 6] on icon "close-circle" at bounding box center [95, 6] width 3 height 3
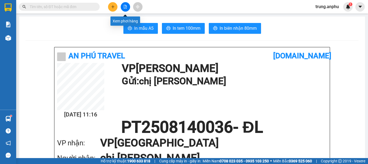
click at [128, 8] on button at bounding box center [125, 6] width 9 height 9
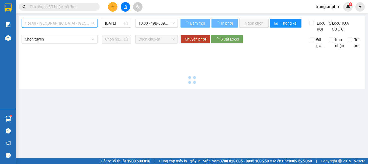
click at [73, 24] on span "Hội An - [GEOGRAPHIC_DATA] - [GEOGRAPHIC_DATA]" at bounding box center [60, 23] width 70 height 8
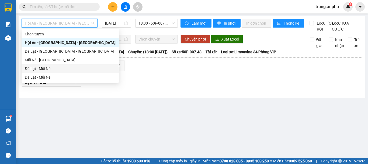
click at [37, 70] on div "Đà Lạt - Mũi Né" at bounding box center [70, 69] width 91 height 6
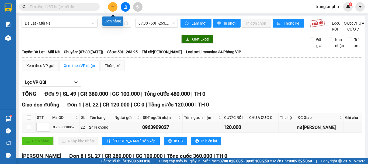
click at [111, 6] on icon "plus" at bounding box center [113, 7] width 4 height 4
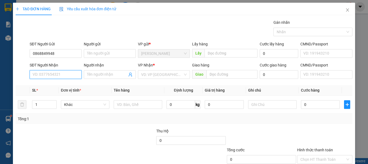
click at [55, 76] on input "SĐT Người Nhận" at bounding box center [56, 74] width 52 height 9
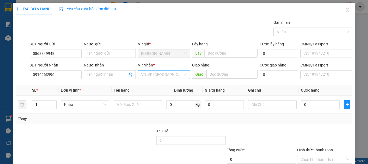
click at [154, 74] on input "search" at bounding box center [162, 74] width 42 height 8
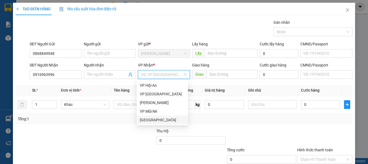
click at [144, 120] on div "[GEOGRAPHIC_DATA]" at bounding box center [162, 120] width 45 height 6
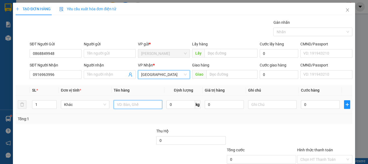
click at [129, 106] on input "text" at bounding box center [138, 104] width 49 height 9
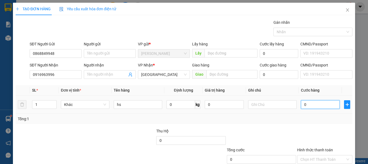
click at [301, 104] on input "0" at bounding box center [320, 104] width 39 height 9
click at [325, 155] on input "Hình thức thanh toán" at bounding box center [323, 159] width 45 height 8
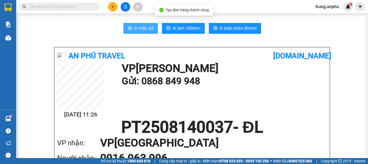
click at [143, 29] on span "In mẫu A5" at bounding box center [143, 28] width 19 height 7
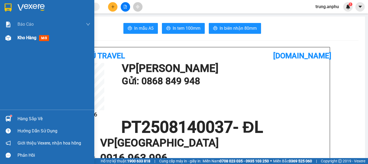
click at [20, 38] on span "Kho hàng" at bounding box center [27, 37] width 19 height 5
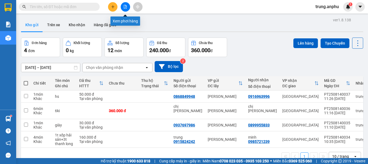
drag, startPoint x: 123, startPoint y: 5, endPoint x: 132, endPoint y: 6, distance: 8.7
click at [123, 5] on button at bounding box center [125, 6] width 9 height 9
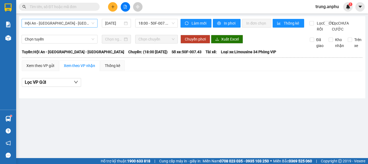
click at [67, 25] on span "Hội An - [GEOGRAPHIC_DATA] - [GEOGRAPHIC_DATA]" at bounding box center [60, 23] width 70 height 8
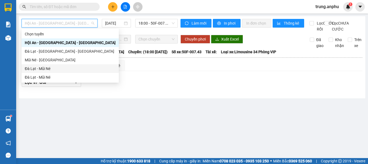
click at [34, 70] on div "Đà Lạt - Mũi Né" at bounding box center [70, 69] width 91 height 6
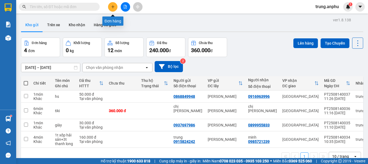
click at [116, 6] on button at bounding box center [112, 6] width 9 height 9
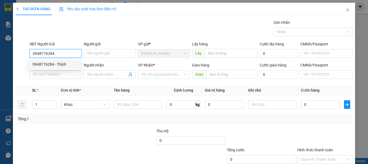
click at [57, 62] on div "0948776284 - Thịnh" at bounding box center [55, 64] width 45 height 6
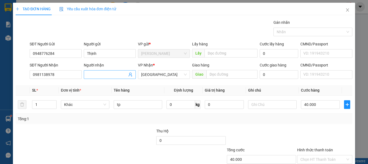
click at [91, 73] on input "Người nhận" at bounding box center [107, 74] width 40 height 6
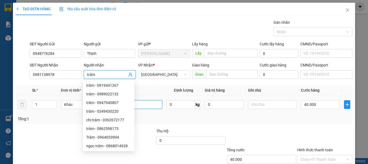
click at [149, 105] on input "tp" at bounding box center [138, 104] width 49 height 9
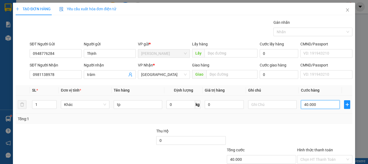
click at [322, 108] on input "40.000" at bounding box center [320, 104] width 39 height 9
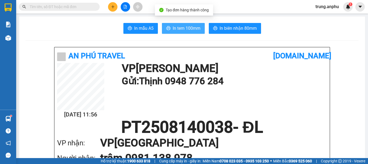
click at [187, 29] on span "In tem 100mm" at bounding box center [187, 28] width 28 height 7
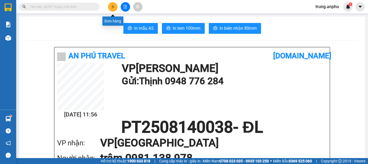
click at [111, 6] on icon "plus" at bounding box center [113, 7] width 4 height 4
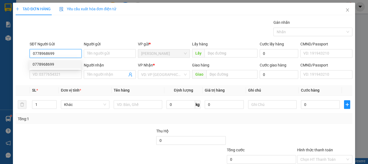
click at [45, 66] on div "0778968699" at bounding box center [55, 64] width 45 height 6
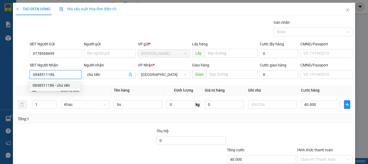
drag, startPoint x: 59, startPoint y: 72, endPoint x: 29, endPoint y: 81, distance: 31.1
click at [29, 81] on div "SĐT Người Nhận 0848511186" at bounding box center [56, 71] width 54 height 19
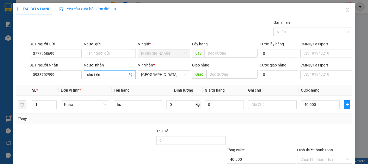
click at [101, 75] on input "chú tiến" at bounding box center [107, 74] width 40 height 6
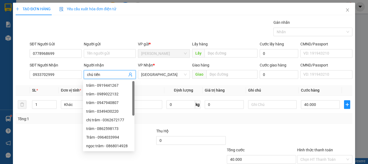
drag, startPoint x: 101, startPoint y: 74, endPoint x: 78, endPoint y: 79, distance: 23.2
click at [79, 79] on div "SĐT Người Nhận 0933702999 Người nhận chú tiến VP Nhận * Đà Lạt Giao hàng Giao C…" at bounding box center [191, 71] width 325 height 19
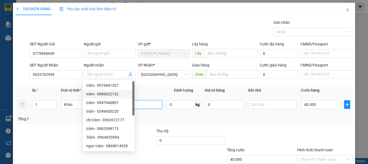
click at [141, 102] on input "hs" at bounding box center [138, 104] width 49 height 9
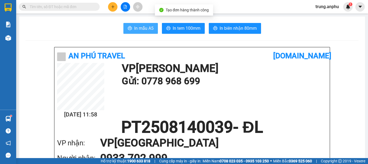
click at [142, 29] on span "In mẫu A5" at bounding box center [143, 28] width 19 height 7
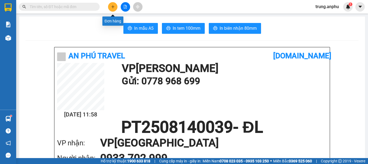
click at [113, 8] on icon "plus" at bounding box center [113, 7] width 4 height 4
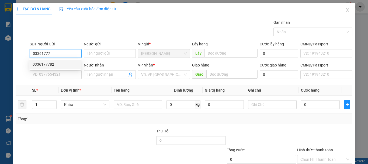
click at [45, 66] on div "0336177782" at bounding box center [55, 64] width 45 height 6
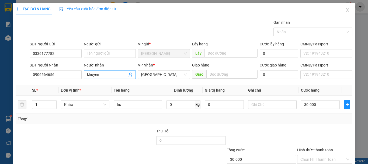
click at [104, 74] on input "khuyen" at bounding box center [107, 74] width 40 height 6
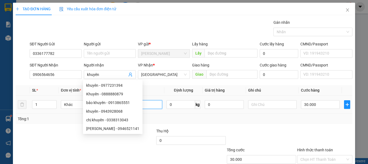
click at [149, 106] on input "hs" at bounding box center [138, 104] width 49 height 9
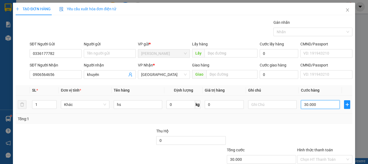
click at [319, 107] on input "30.000" at bounding box center [320, 104] width 39 height 9
click at [310, 155] on input "Hình thức thanh toán" at bounding box center [323, 159] width 45 height 8
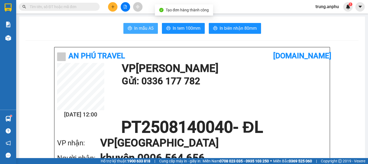
click at [149, 26] on span "In mẫu A5" at bounding box center [143, 28] width 19 height 7
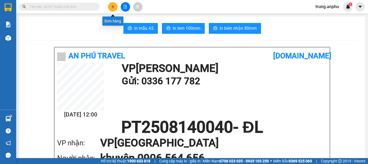
click at [110, 6] on button at bounding box center [112, 6] width 9 height 9
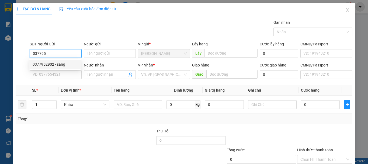
click at [46, 66] on div "0377952902 - sang" at bounding box center [55, 64] width 45 height 6
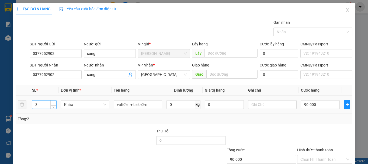
click at [54, 103] on span "up" at bounding box center [53, 102] width 3 height 3
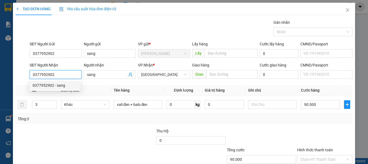
drag, startPoint x: 64, startPoint y: 74, endPoint x: 23, endPoint y: 75, distance: 41.0
click at [23, 75] on div "SĐT Người Nhận 0377952902 Người nhận sang VP Nhận * Đà Lạt Giao hàng Giao Cước …" at bounding box center [184, 71] width 338 height 19
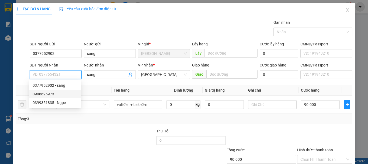
click at [50, 92] on div "0908625973" at bounding box center [55, 94] width 45 height 6
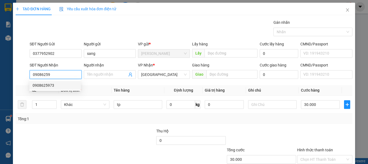
click at [49, 86] on div "0908625973" at bounding box center [55, 85] width 45 height 6
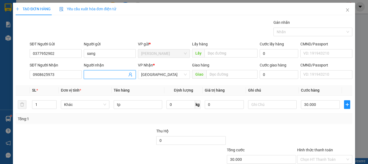
click at [102, 77] on span at bounding box center [110, 74] width 52 height 9
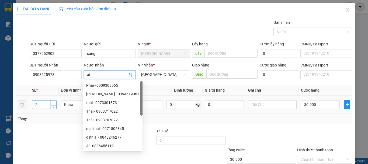
click at [53, 101] on span "up" at bounding box center [53, 102] width 3 height 3
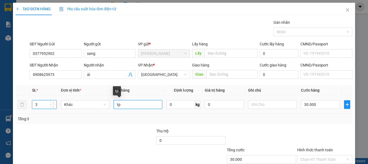
click at [127, 105] on input "tp" at bounding box center [138, 104] width 49 height 9
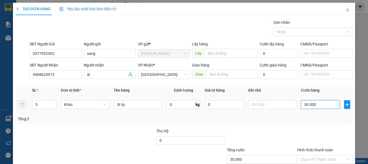
click at [315, 106] on input "30.000" at bounding box center [320, 104] width 39 height 9
click at [321, 155] on input "Hình thức thanh toán" at bounding box center [323, 159] width 45 height 8
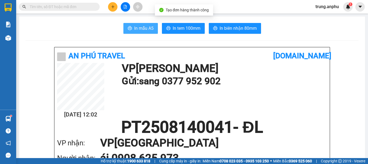
click at [140, 29] on span "In mẫu A5" at bounding box center [143, 28] width 19 height 7
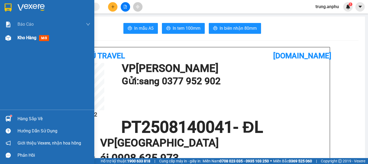
click at [23, 39] on span "Kho hàng" at bounding box center [27, 37] width 19 height 5
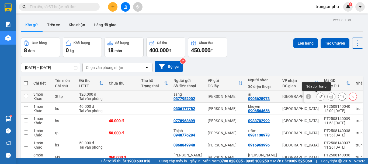
click at [317, 95] on button at bounding box center [321, 96] width 8 height 9
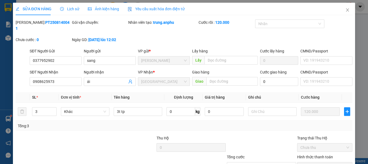
type input "0377952902"
type input "sang"
type input "0908625973"
type input "ái"
type input "120.000"
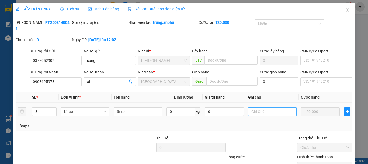
click at [261, 107] on input "text" at bounding box center [272, 111] width 49 height 9
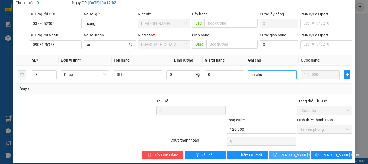
type input "ck chú"
click at [283, 152] on span "[PERSON_NAME] thay đổi" at bounding box center [297, 155] width 35 height 6
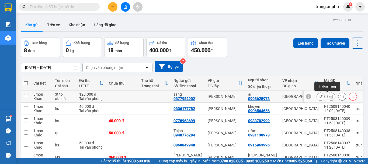
click at [330, 95] on icon at bounding box center [332, 96] width 4 height 4
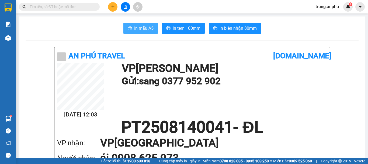
click at [148, 29] on span "In mẫu A5" at bounding box center [143, 28] width 19 height 7
click at [67, 7] on input "text" at bounding box center [62, 7] width 64 height 6
click at [112, 7] on icon "plus" at bounding box center [113, 7] width 4 height 4
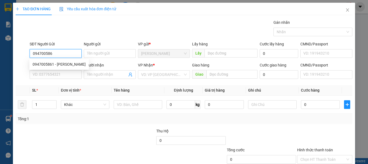
type input "0947005861"
click at [43, 66] on div "0947005861 - kiên" at bounding box center [59, 64] width 53 height 6
type input "kiên"
type input "0339701307"
type input "anh thùy"
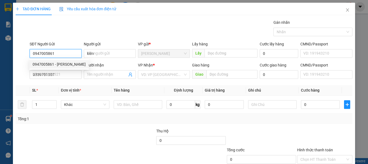
type input "N3 Hoa Mặt Trời"
type input "100.000"
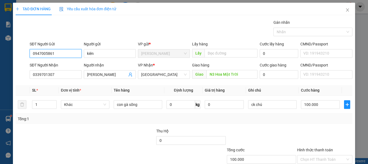
type input "0947005861"
drag, startPoint x: 61, startPoint y: 69, endPoint x: 49, endPoint y: 74, distance: 13.2
click at [51, 74] on div "SĐT Người Nhận 0339701307" at bounding box center [56, 71] width 52 height 19
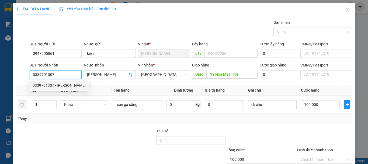
drag, startPoint x: 61, startPoint y: 73, endPoint x: 25, endPoint y: 75, distance: 36.2
click at [25, 76] on div "SĐT Người Nhận 0339701307 Người nhận anh thùy VP Nhận * Đà Lạt Giao hàng Giao N…" at bounding box center [184, 71] width 338 height 19
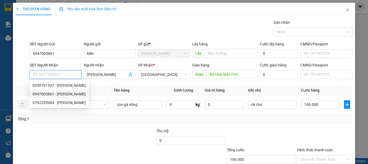
click at [54, 93] on div "0947005861 - kiên" at bounding box center [59, 94] width 53 height 6
type input "0947005861"
type input "kiên"
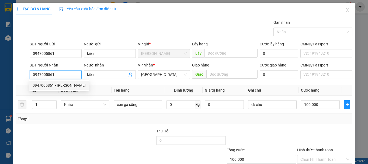
type input "90.000"
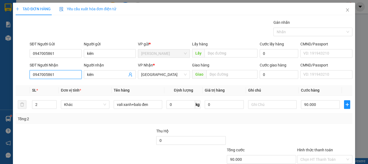
click at [47, 75] on input "0947005861" at bounding box center [56, 74] width 52 height 9
click at [63, 76] on input "0947550861" at bounding box center [56, 74] width 52 height 9
type input "0947550861"
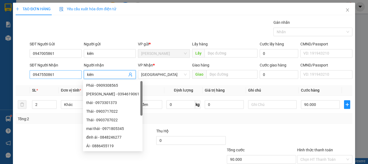
drag, startPoint x: 100, startPoint y: 73, endPoint x: 79, endPoint y: 78, distance: 21.8
click at [80, 78] on div "SĐT Người Nhận 0947550861 Người nhận kiên VP Nhận * Đà Lạt Giao hàng Giao Cước …" at bounding box center [191, 71] width 325 height 19
type input "a"
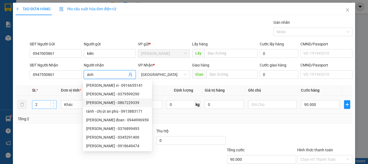
type input "ánh"
click at [55, 108] on span "Decrease Value" at bounding box center [53, 106] width 6 height 5
type input "1"
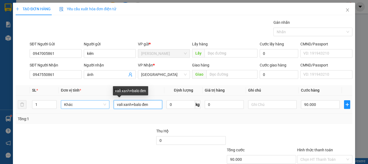
drag, startPoint x: 157, startPoint y: 104, endPoint x: 93, endPoint y: 108, distance: 64.3
click at [93, 108] on tr "1 Khác vali xanh+balo đen 0 kg 0 90.000" at bounding box center [184, 104] width 337 height 18
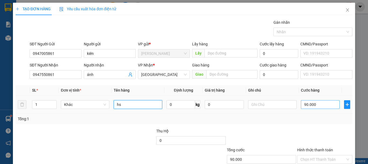
type input "hs"
click at [325, 102] on input "90.000" at bounding box center [320, 104] width 39 height 9
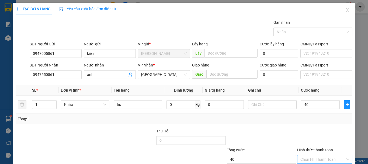
click at [322, 155] on input "Hình thức thanh toán" at bounding box center [323, 159] width 45 height 8
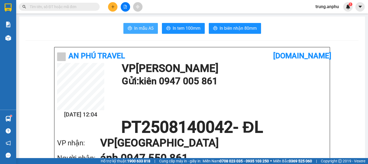
click at [146, 28] on span "In mẫu A5" at bounding box center [143, 28] width 19 height 7
click at [75, 8] on input "text" at bounding box center [62, 7] width 64 height 6
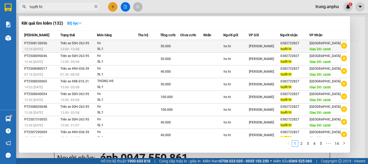
type input "tuyết ht"
click at [341, 46] on icon "plus-circle" at bounding box center [344, 46] width 6 height 6
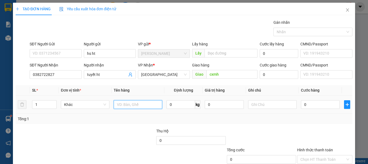
click at [148, 106] on input "text" at bounding box center [138, 104] width 49 height 9
type input "hs"
click at [310, 102] on input "0" at bounding box center [320, 104] width 39 height 9
type input "1"
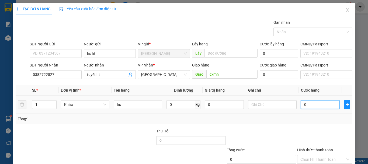
type input "1"
type input "10"
type input "100"
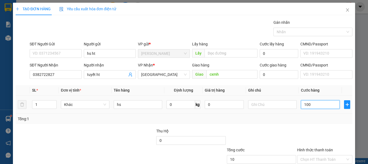
type input "100"
click at [317, 155] on input "Hình thức thanh toán" at bounding box center [323, 159] width 45 height 8
type input "100.000"
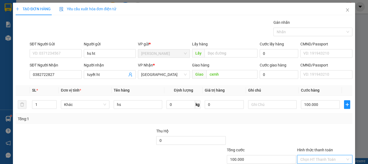
type input "0"
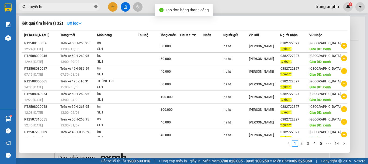
click at [97, 8] on icon "close-circle" at bounding box center [95, 6] width 3 height 3
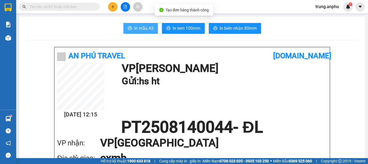
click at [147, 27] on span "In mẫu A5" at bounding box center [143, 28] width 19 height 7
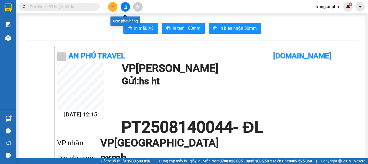
click at [129, 6] on button at bounding box center [125, 6] width 9 height 9
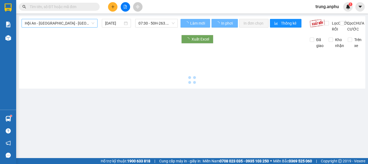
click at [46, 25] on span "Hội An - [GEOGRAPHIC_DATA] - [GEOGRAPHIC_DATA]" at bounding box center [60, 23] width 70 height 8
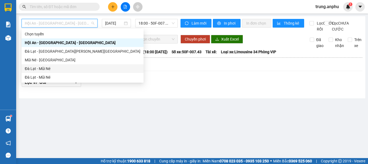
click at [42, 68] on div "Đà Lạt - Mũi Né" at bounding box center [83, 69] width 116 height 6
type input "[DATE]"
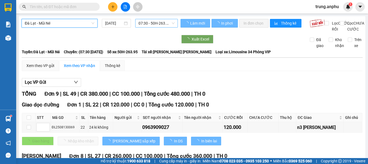
click at [153, 23] on span "07:30 - 50H-263.95" at bounding box center [157, 23] width 36 height 8
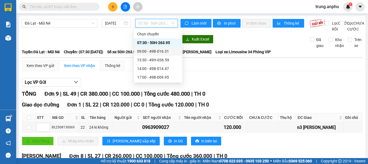
click at [161, 50] on div "09:00 - 49B-016.31" at bounding box center [158, 51] width 42 height 6
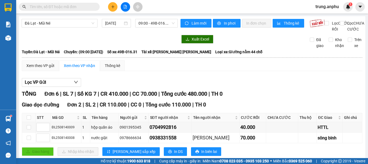
click at [113, 7] on icon "plus" at bounding box center [113, 7] width 4 height 4
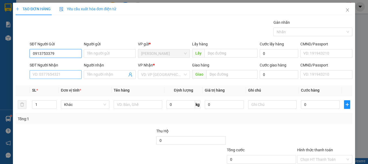
type input "0913753379"
click at [56, 73] on input "SĐT Người Nhận" at bounding box center [56, 74] width 52 height 9
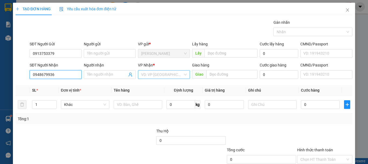
type input "0948679936"
click at [174, 73] on input "search" at bounding box center [162, 74] width 42 height 8
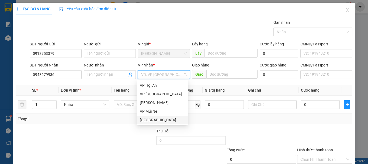
click at [144, 119] on div "[GEOGRAPHIC_DATA]" at bounding box center [162, 120] width 45 height 6
click at [153, 119] on div "[GEOGRAPHIC_DATA]" at bounding box center [162, 120] width 45 height 6
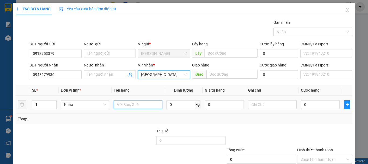
click at [129, 102] on input "text" at bounding box center [138, 104] width 49 height 9
type input "quần áo"
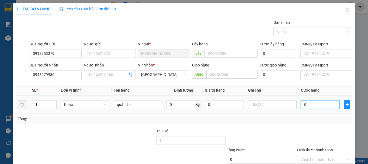
click at [310, 107] on input "0" at bounding box center [320, 104] width 39 height 9
type input "3"
type input "30"
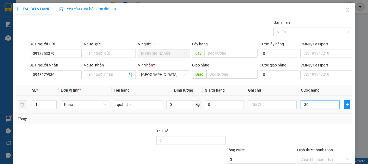
type input "30"
type input "30.000"
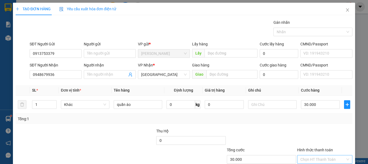
click at [315, 155] on input "Hình thức thanh toán" at bounding box center [323, 159] width 45 height 8
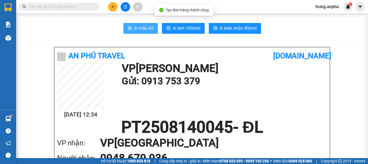
click at [133, 25] on button "In mẫu A5" at bounding box center [140, 28] width 35 height 11
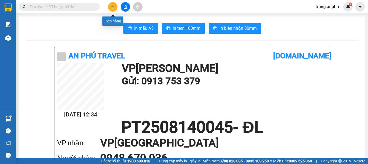
click at [112, 6] on icon "plus" at bounding box center [113, 7] width 4 height 4
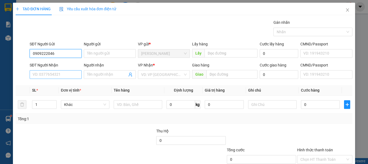
type input "0909222046"
click at [53, 77] on input "SĐT Người Nhận" at bounding box center [56, 74] width 52 height 9
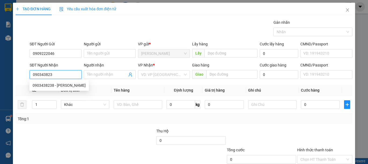
type input "0903438238"
click at [57, 83] on div "0903438238 - anh vinh" at bounding box center [59, 85] width 53 height 6
type input "anh vinh"
type input "400.000"
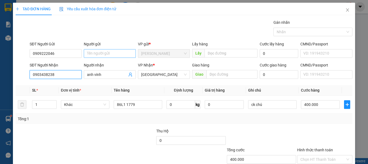
type input "0903438238"
click at [112, 51] on input "Người gửi" at bounding box center [110, 53] width 52 height 9
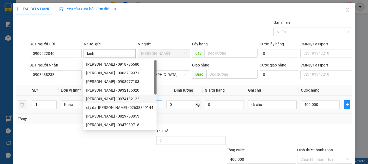
type input "bình"
click at [152, 104] on input "86L1 1779" at bounding box center [138, 104] width 49 height 9
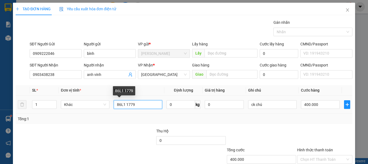
drag, startPoint x: 144, startPoint y: 105, endPoint x: 113, endPoint y: 108, distance: 30.9
click at [114, 108] on input "86L1 1779" at bounding box center [138, 104] width 49 height 9
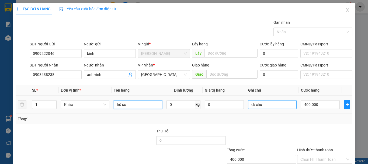
type input "hồ sơ"
drag, startPoint x: 266, startPoint y: 103, endPoint x: 247, endPoint y: 106, distance: 19.4
click at [248, 106] on input "ck chú" at bounding box center [272, 104] width 49 height 9
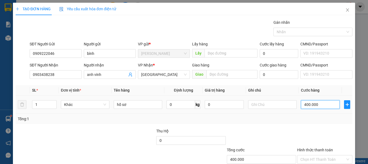
click at [319, 106] on input "400.000" at bounding box center [320, 104] width 39 height 9
type input "3"
type input "30"
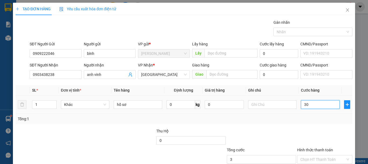
type input "30"
click at [323, 155] on input "Hình thức thanh toán" at bounding box center [323, 159] width 45 height 8
type input "30.000"
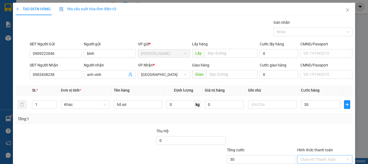
type input "30.000"
type input "0"
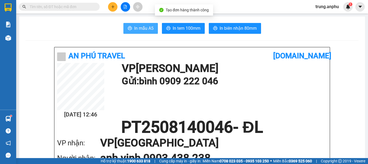
click at [141, 24] on button "In mẫu A5" at bounding box center [140, 28] width 35 height 11
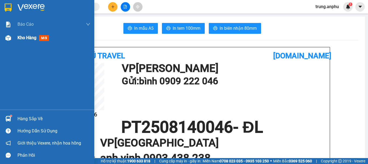
click at [15, 38] on div "Kho hàng mới" at bounding box center [47, 37] width 94 height 13
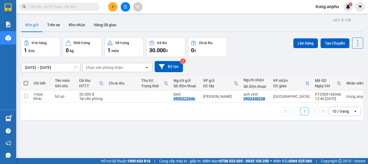
click at [28, 83] on th at bounding box center [26, 83] width 10 height 14
click at [26, 83] on span at bounding box center [26, 83] width 4 height 4
click at [26, 80] on input "checkbox" at bounding box center [26, 80] width 0 height 0
checkbox input "true"
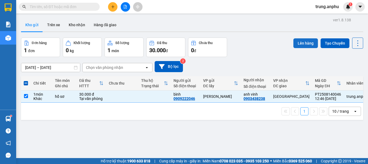
click at [309, 42] on button "Lên hàng" at bounding box center [306, 43] width 25 height 10
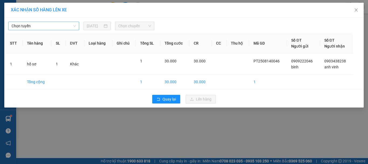
click at [68, 27] on span "Chọn tuyến" at bounding box center [44, 26] width 64 height 8
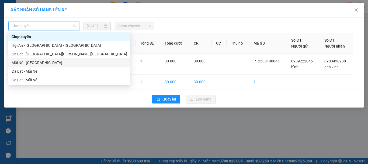
click at [30, 61] on div "Mũi Né - [GEOGRAPHIC_DATA]" at bounding box center [70, 63] width 116 height 6
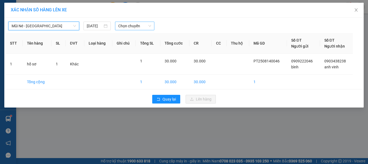
click at [137, 28] on span "Chọn chuyến" at bounding box center [134, 26] width 33 height 8
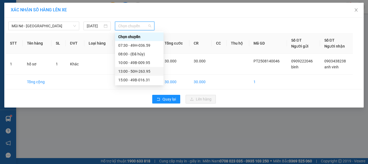
click at [129, 71] on div "13:00 - 50H-263.95" at bounding box center [139, 71] width 42 height 6
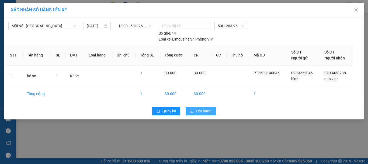
click at [201, 110] on span "Lên hàng" at bounding box center [204, 111] width 16 height 6
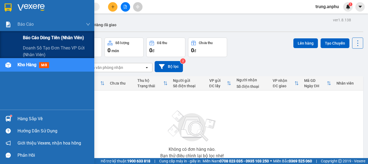
click at [48, 37] on span "Báo cáo dòng tiền (nhân viên)" at bounding box center [53, 37] width 61 height 7
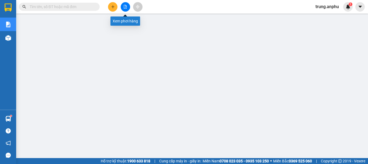
click at [122, 6] on button at bounding box center [125, 6] width 9 height 9
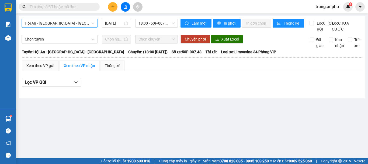
click at [80, 23] on span "Hội An - [GEOGRAPHIC_DATA] - [GEOGRAPHIC_DATA]" at bounding box center [60, 23] width 70 height 8
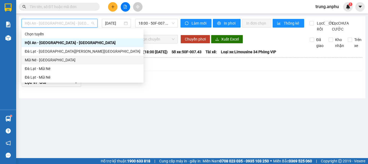
click at [41, 60] on div "Mũi Né - [GEOGRAPHIC_DATA]" at bounding box center [83, 60] width 116 height 6
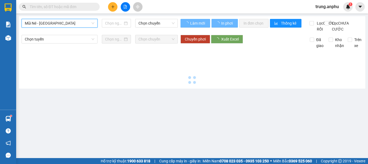
type input "[DATE]"
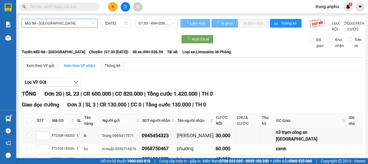
click at [64, 21] on span "Mũi Né - [GEOGRAPHIC_DATA]" at bounding box center [60, 23] width 70 height 8
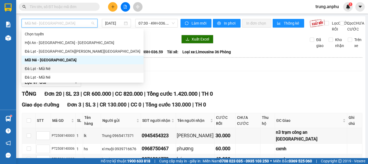
click at [40, 67] on div "Đà Lạt - Mũi Né" at bounding box center [83, 69] width 116 height 6
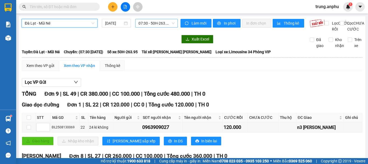
click at [154, 23] on span "07:30 - 50H-263.95" at bounding box center [157, 23] width 36 height 8
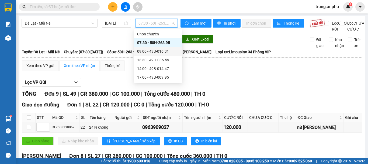
click at [140, 49] on div "09:00 - 49B-016.31" at bounding box center [158, 51] width 42 height 6
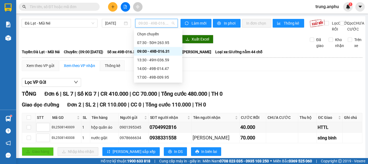
click at [158, 23] on span "09:00 - 49B-016.31" at bounding box center [157, 23] width 36 height 8
click at [152, 41] on div "07:30 - 50H-263.95" at bounding box center [158, 43] width 42 height 6
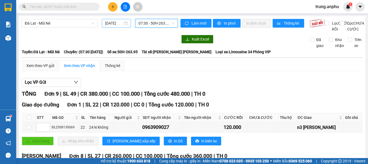
click at [112, 26] on input "[DATE]" at bounding box center [114, 23] width 18 height 6
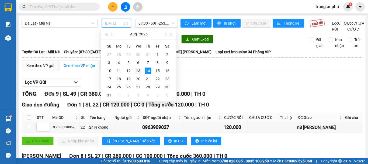
click at [140, 70] on div "13" at bounding box center [138, 70] width 6 height 6
type input "[DATE]"
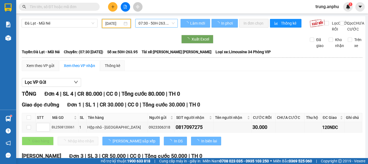
click at [162, 22] on span "07:30 - 50H-263.95" at bounding box center [157, 23] width 36 height 8
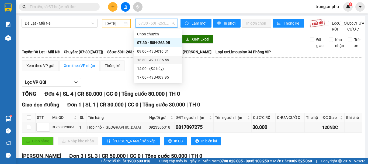
click at [160, 60] on div "13:30 - 49H-036.59" at bounding box center [158, 60] width 42 height 6
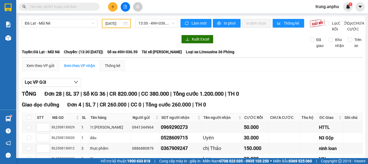
click at [56, 7] on input "text" at bounding box center [62, 7] width 64 height 6
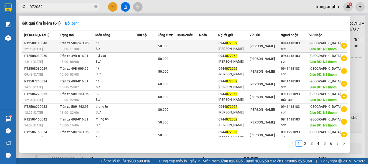
type input "072052"
click at [343, 49] on icon "plus-circle" at bounding box center [344, 46] width 6 height 6
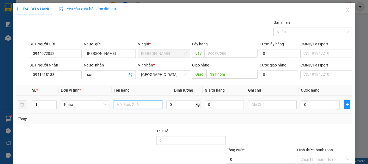
click at [146, 107] on input "text" at bounding box center [138, 104] width 49 height 9
type input "hs"
click at [304, 105] on input "0" at bounding box center [320, 104] width 39 height 9
type input "5"
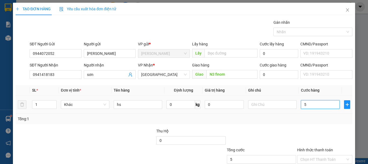
type input "5"
type input "50"
click at [319, 155] on input "Hình thức thanh toán" at bounding box center [323, 159] width 45 height 8
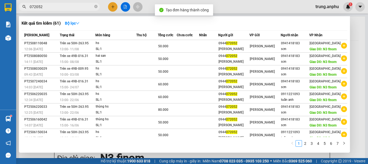
click at [124, 7] on div at bounding box center [184, 82] width 368 height 164
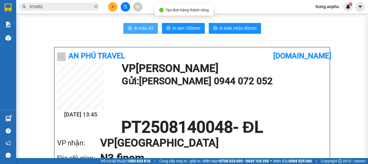
click at [145, 30] on span "In mẫu A5" at bounding box center [143, 28] width 19 height 7
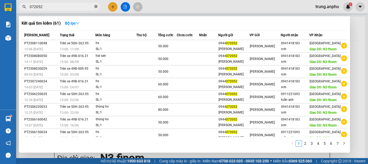
click at [95, 6] on icon "close-circle" at bounding box center [95, 6] width 3 height 3
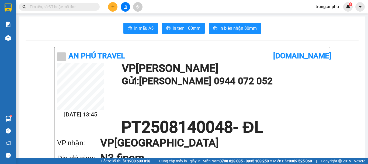
click at [82, 8] on input "text" at bounding box center [62, 7] width 64 height 6
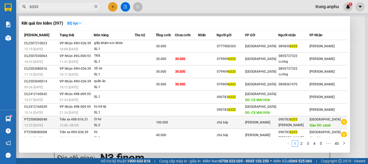
type input "6333"
click at [341, 125] on icon "plus-circle" at bounding box center [344, 122] width 6 height 6
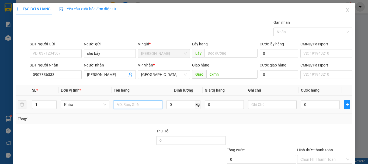
click at [129, 104] on input "text" at bounding box center [138, 104] width 49 height 9
type input "hs"
click at [320, 103] on input "0" at bounding box center [320, 104] width 39 height 9
type input "1"
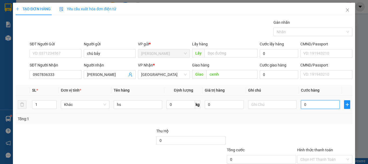
type input "1"
type input "10"
type input "100"
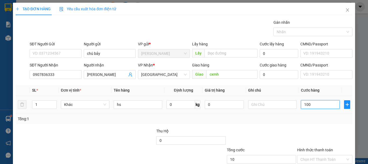
type input "100"
type input "100.000"
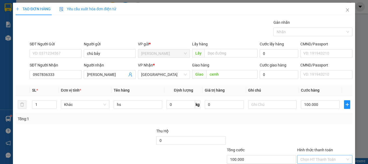
click at [311, 155] on input "Hình thức thanh toán" at bounding box center [323, 159] width 45 height 8
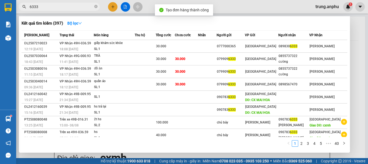
click at [125, 5] on div at bounding box center [184, 82] width 368 height 164
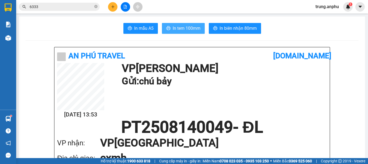
click at [188, 29] on span "In tem 100mm" at bounding box center [187, 28] width 28 height 7
click at [95, 6] on icon "close-circle" at bounding box center [95, 6] width 3 height 3
click at [127, 9] on button at bounding box center [125, 6] width 9 height 9
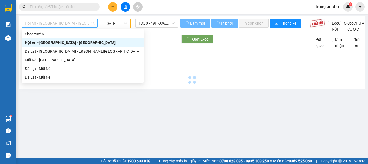
click at [45, 22] on span "Hội An - [GEOGRAPHIC_DATA] - [GEOGRAPHIC_DATA]" at bounding box center [60, 23] width 70 height 8
click at [40, 57] on div "Mũi Né - [GEOGRAPHIC_DATA]" at bounding box center [83, 60] width 116 height 6
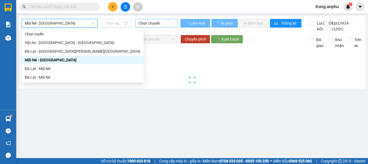
type input "[DATE]"
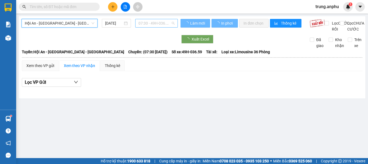
click at [160, 21] on span "07:30 - 49H-036.59" at bounding box center [157, 23] width 36 height 8
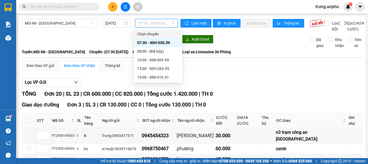
click at [152, 23] on span "07:30 - 49H-036.59" at bounding box center [157, 23] width 36 height 8
click at [139, 20] on span "07:30 - 49H-036.59" at bounding box center [157, 23] width 36 height 8
click at [151, 44] on div "07:30 - 49H-036.59" at bounding box center [158, 43] width 42 height 6
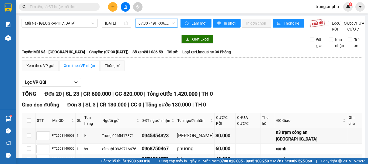
drag, startPoint x: 361, startPoint y: 7, endPoint x: 316, endPoint y: 31, distance: 51.3
click at [361, 8] on icon "caret-down" at bounding box center [360, 6] width 5 height 5
click at [325, 10] on div "trung.anphu 1" at bounding box center [332, 6] width 42 height 9
click at [324, 6] on span "trung.anphu" at bounding box center [327, 6] width 32 height 7
click at [322, 14] on span "Đăng xuất" at bounding box center [330, 17] width 23 height 6
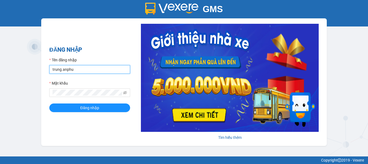
click at [61, 68] on input "trung.anphu" at bounding box center [89, 69] width 81 height 9
type input "hieu.anphu"
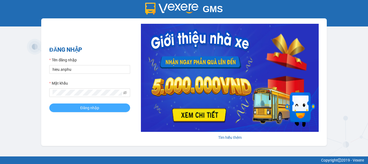
drag, startPoint x: 72, startPoint y: 105, endPoint x: 75, endPoint y: 100, distance: 6.4
click at [71, 105] on button "Đăng nhập" at bounding box center [89, 107] width 81 height 9
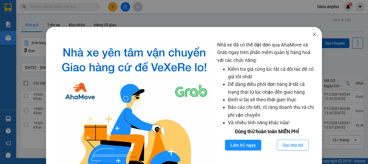
click at [313, 35] on icon "close" at bounding box center [315, 34] width 4 height 4
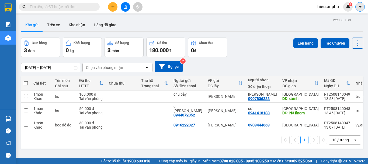
click at [363, 4] on button at bounding box center [360, 6] width 9 height 9
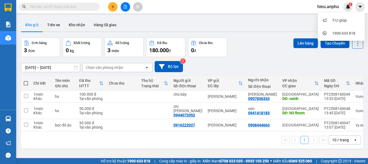
click at [253, 19] on div "Kho gửi Trên xe Kho nhận Hàng đã giao" at bounding box center [192, 25] width 342 height 14
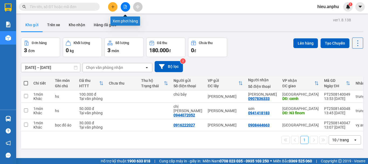
click at [127, 4] on button at bounding box center [125, 6] width 9 height 9
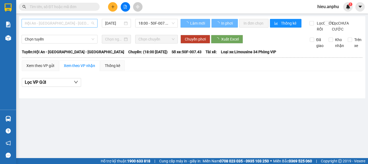
click at [54, 22] on span "Hội An - [GEOGRAPHIC_DATA] - [GEOGRAPHIC_DATA]" at bounding box center [60, 23] width 70 height 8
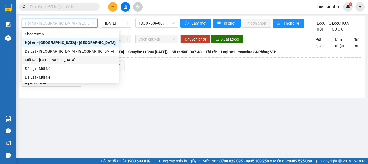
click at [43, 59] on div "Mũi Né - [GEOGRAPHIC_DATA]" at bounding box center [70, 60] width 91 height 6
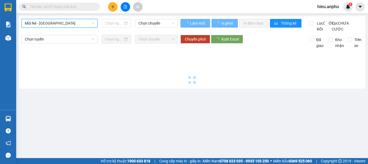
type input "[DATE]"
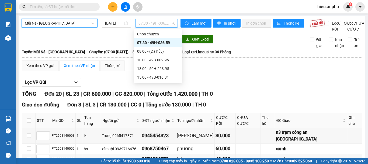
click at [152, 20] on span "07:30 - 49H-036.59" at bounding box center [157, 23] width 36 height 8
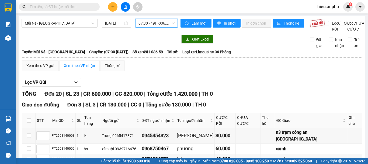
click at [72, 6] on input "text" at bounding box center [62, 7] width 64 height 6
click at [115, 7] on button at bounding box center [112, 6] width 9 height 9
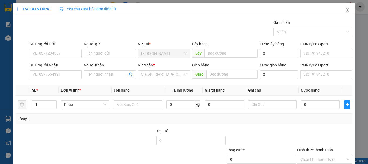
drag, startPoint x: 345, startPoint y: 11, endPoint x: 308, endPoint y: 1, distance: 37.6
click at [346, 11] on icon "close" at bounding box center [348, 10] width 4 height 4
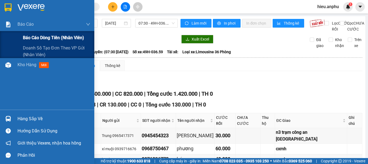
click at [40, 36] on span "Báo cáo dòng tiền (nhân viên)" at bounding box center [53, 37] width 61 height 7
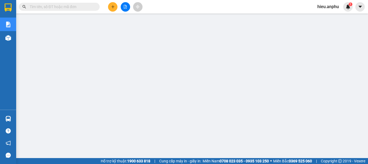
click at [66, 6] on input "text" at bounding box center [62, 7] width 64 height 6
type input "0"
click at [111, 8] on icon "plus" at bounding box center [113, 7] width 4 height 4
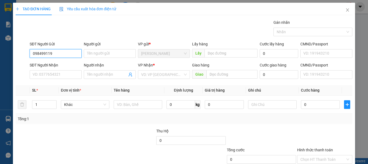
type input "0984991192"
drag, startPoint x: 49, startPoint y: 65, endPoint x: 187, endPoint y: 49, distance: 138.9
click at [51, 64] on div "0984991192" at bounding box center [55, 64] width 45 height 6
type input "N3 [GEOGRAPHIC_DATA]"
type input "0984991192"
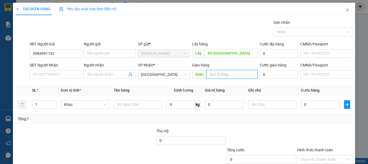
click at [218, 73] on input "text" at bounding box center [232, 74] width 51 height 9
type input "D"
type input "ĐỨC TRỌNG"
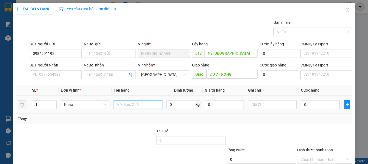
click at [126, 107] on input "text" at bounding box center [138, 104] width 49 height 9
click at [309, 109] on div "0" at bounding box center [320, 104] width 39 height 11
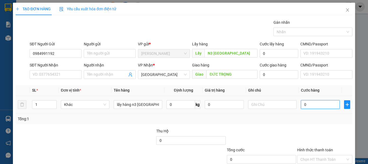
click at [307, 101] on input "0" at bounding box center [320, 104] width 39 height 9
click at [305, 105] on input "0" at bounding box center [320, 104] width 39 height 9
click at [314, 107] on input "0" at bounding box center [320, 104] width 39 height 9
click at [153, 106] on input "lấy hàng n3 [GEOGRAPHIC_DATA]" at bounding box center [138, 104] width 49 height 9
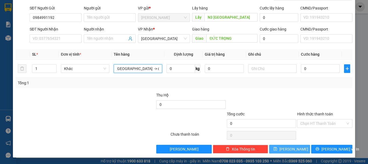
type input "lấy hàng n3 [GEOGRAPHIC_DATA] -> đi đức trọng"
click at [277, 148] on icon "save" at bounding box center [276, 149] width 4 height 4
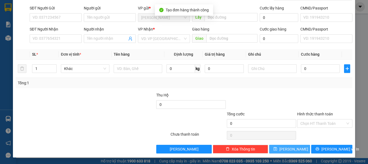
scroll to position [0, 0]
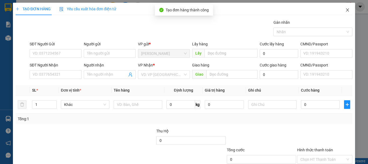
click at [346, 11] on icon "close" at bounding box center [348, 10] width 4 height 4
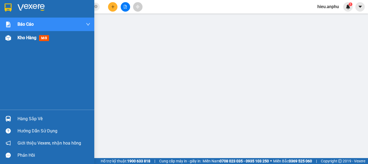
click at [11, 38] on div at bounding box center [8, 37] width 9 height 9
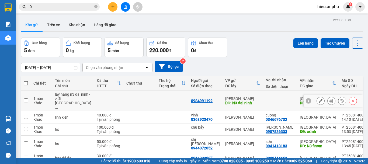
scroll to position [25, 0]
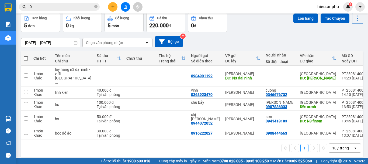
drag, startPoint x: 26, startPoint y: 56, endPoint x: 270, endPoint y: 0, distance: 250.4
click at [28, 56] on label at bounding box center [26, 58] width 4 height 5
click at [26, 56] on input "checkbox" at bounding box center [26, 56] width 0 height 0
checkbox input "true"
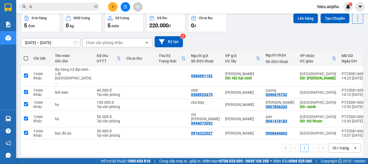
checkbox input "true"
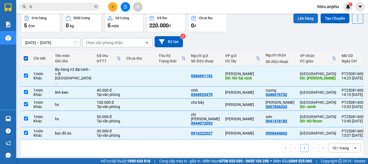
click at [301, 20] on button "Lên hàng" at bounding box center [306, 18] width 25 height 10
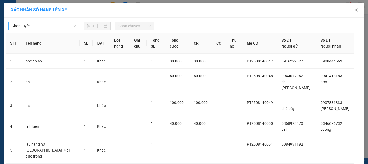
click at [54, 26] on span "Chọn tuyến" at bounding box center [44, 26] width 64 height 8
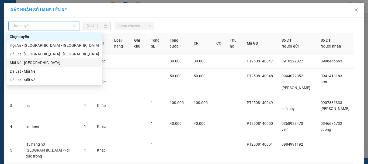
click at [33, 63] on div "Mũi Né - [GEOGRAPHIC_DATA]" at bounding box center [55, 63] width 90 height 6
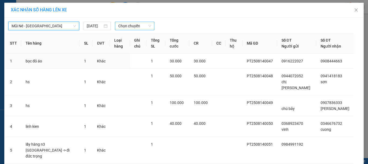
click at [130, 27] on span "Chọn chuyến" at bounding box center [134, 26] width 33 height 8
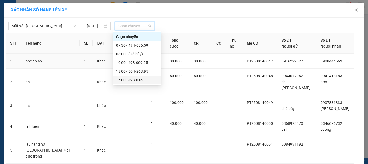
click at [125, 81] on div "15:00 - 49B-016.31" at bounding box center [137, 80] width 42 height 6
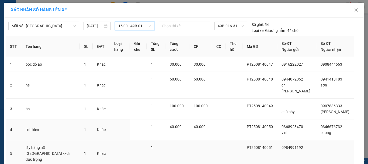
scroll to position [36, 0]
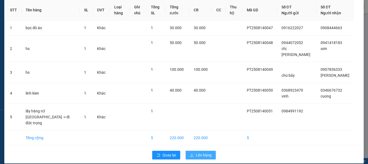
drag, startPoint x: 201, startPoint y: 149, endPoint x: 205, endPoint y: 139, distance: 11.2
click at [201, 152] on span "Lên hàng" at bounding box center [204, 155] width 16 height 6
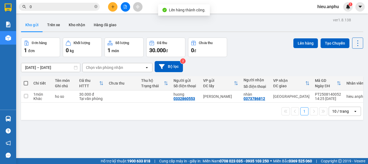
drag, startPoint x: 24, startPoint y: 84, endPoint x: 126, endPoint y: 73, distance: 102.2
click at [25, 83] on span at bounding box center [26, 83] width 4 height 4
click at [26, 80] on input "checkbox" at bounding box center [26, 80] width 0 height 0
checkbox input "true"
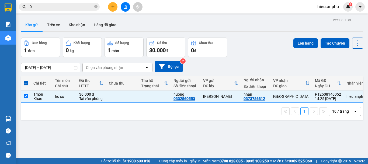
drag, startPoint x: 301, startPoint y: 48, endPoint x: 279, endPoint y: 47, distance: 22.7
click at [301, 48] on div "Lên hàng Tạo Chuyến" at bounding box center [329, 42] width 70 height 11
drag, startPoint x: 300, startPoint y: 40, endPoint x: 293, endPoint y: 41, distance: 6.8
click at [297, 41] on button "Lên hàng" at bounding box center [306, 43] width 25 height 10
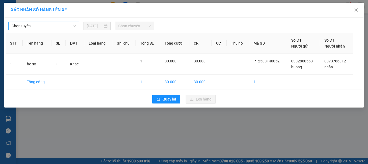
click at [38, 23] on span "Chọn tuyến" at bounding box center [44, 26] width 64 height 8
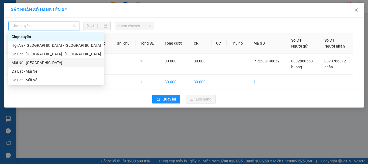
drag, startPoint x: 17, startPoint y: 63, endPoint x: 140, endPoint y: 23, distance: 129.3
click at [25, 59] on div "Mũi Né - [GEOGRAPHIC_DATA]" at bounding box center [56, 62] width 96 height 9
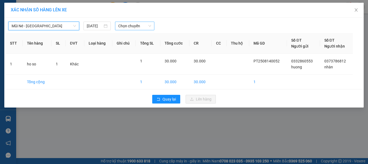
click at [143, 25] on span "Chọn chuyến" at bounding box center [134, 26] width 33 height 8
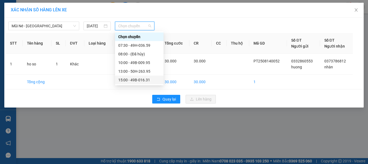
click at [125, 81] on div "15:00 - 49B-016.31" at bounding box center [139, 80] width 42 height 6
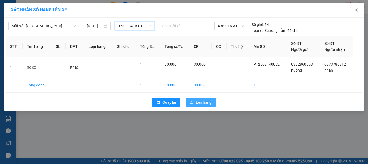
click at [201, 102] on span "Lên hàng" at bounding box center [204, 102] width 16 height 6
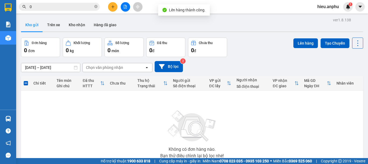
click at [122, 5] on button at bounding box center [125, 6] width 9 height 9
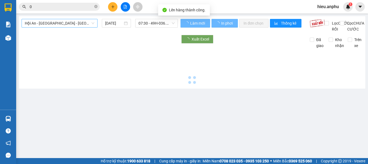
click at [55, 21] on span "Hội An - [GEOGRAPHIC_DATA] - [GEOGRAPHIC_DATA]" at bounding box center [60, 23] width 70 height 8
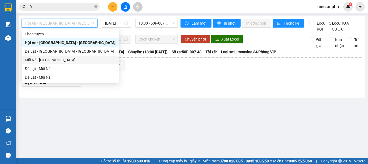
click at [35, 58] on div "Mũi Né - [GEOGRAPHIC_DATA]" at bounding box center [70, 60] width 91 height 6
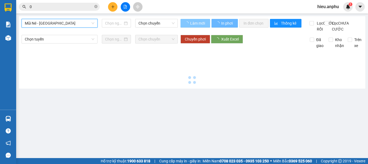
type input "[DATE]"
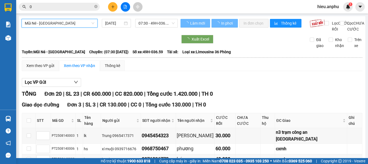
click at [166, 19] on span "07:30 - 49H-036.59" at bounding box center [157, 23] width 36 height 8
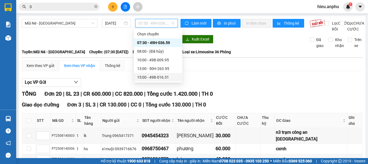
click at [144, 76] on div "15:00 - 49B-016.31" at bounding box center [158, 77] width 42 height 6
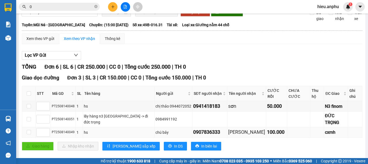
scroll to position [81, 0]
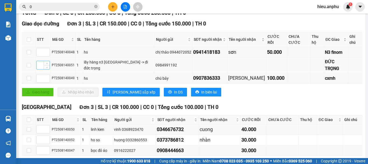
click at [38, 62] on input at bounding box center [43, 65] width 13 height 8
type input "1"
drag, startPoint x: 125, startPoint y: 83, endPoint x: 123, endPoint y: 86, distance: 3.8
click at [124, 88] on button "[PERSON_NAME] sắp xếp" at bounding box center [130, 92] width 57 height 9
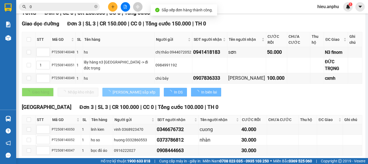
click at [123, 89] on span "[PERSON_NAME] sắp xếp" at bounding box center [134, 92] width 43 height 6
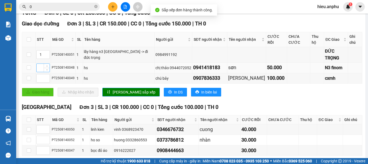
click at [41, 64] on input at bounding box center [43, 68] width 13 height 8
type input "2"
click at [118, 89] on span "[PERSON_NAME] sắp xếp" at bounding box center [134, 92] width 43 height 6
click at [40, 74] on input at bounding box center [43, 78] width 13 height 8
type input "2"
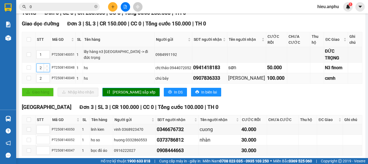
drag, startPoint x: 43, startPoint y: 66, endPoint x: 37, endPoint y: 68, distance: 6.7
click at [37, 68] on tbody "1 PT2508140051 1 lấy hàng n3 đại ninh -> đi đức trọng 0984991192 ĐỨC TRỌNG 2 PT…" at bounding box center [192, 65] width 341 height 36
type input "3"
click at [132, 89] on span "[PERSON_NAME] sắp xếp" at bounding box center [134, 92] width 43 height 6
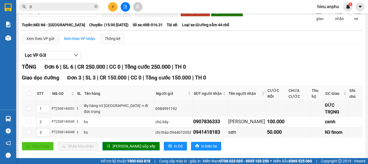
scroll to position [0, 0]
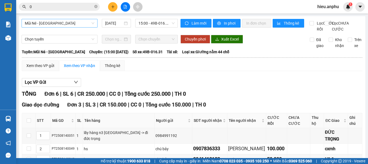
click at [56, 23] on span "Mũi Né - [GEOGRAPHIC_DATA]" at bounding box center [60, 23] width 70 height 8
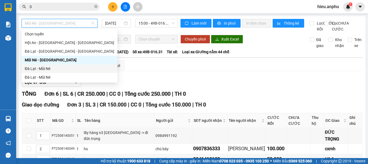
click at [41, 70] on div "Đà Lạt - Mũi Né" at bounding box center [70, 69] width 90 height 6
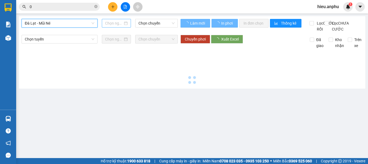
type input "[DATE]"
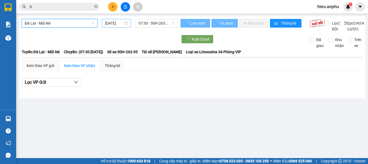
click at [115, 23] on input "[DATE]" at bounding box center [114, 23] width 18 height 6
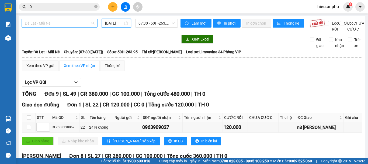
click at [41, 25] on span "Đà Lạt - Mũi Né" at bounding box center [60, 23] width 70 height 8
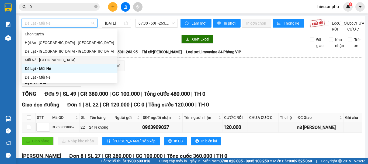
drag, startPoint x: 37, startPoint y: 60, endPoint x: 97, endPoint y: 32, distance: 65.6
click at [38, 59] on div "Mũi Né - [GEOGRAPHIC_DATA]" at bounding box center [70, 60] width 90 height 6
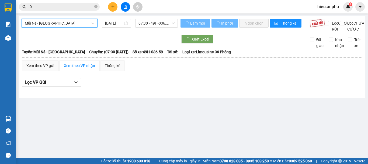
click at [112, 22] on input "[DATE]" at bounding box center [114, 23] width 18 height 6
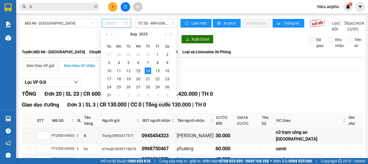
click at [139, 71] on div "13" at bounding box center [138, 70] width 6 height 6
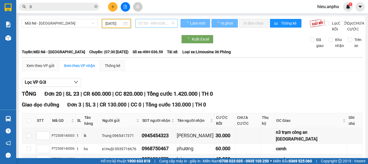
type input "[DATE]"
click at [158, 24] on span "07:30 - 49H-036.59" at bounding box center [157, 23] width 36 height 8
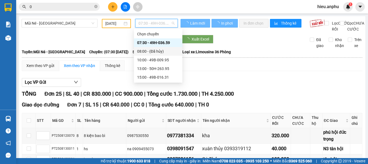
click at [152, 39] on div "07:30 - 49H-036.59" at bounding box center [158, 42] width 49 height 9
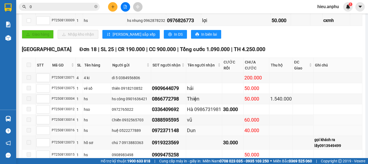
scroll to position [243, 0]
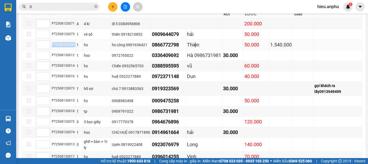
drag, startPoint x: 74, startPoint y: 32, endPoint x: 51, endPoint y: 36, distance: 23.0
click at [51, 40] on tr "PT2508130004 1 hs hs công 0901636421 0866772798 Thiện 50.000 1.540.000" at bounding box center [192, 45] width 341 height 11
copy div "PT2508130004"
drag, startPoint x: 96, startPoint y: 6, endPoint x: 78, endPoint y: 8, distance: 17.6
click at [95, 6] on icon "close-circle" at bounding box center [95, 6] width 3 height 3
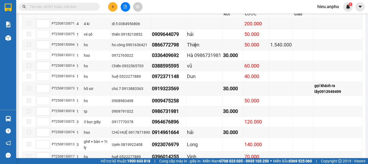
click at [78, 8] on input "text" at bounding box center [62, 7] width 64 height 6
paste input "PT2508130004"
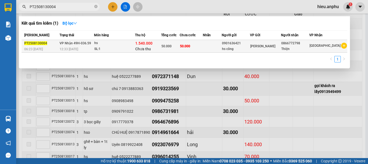
type input "PT2508130004"
click at [242, 46] on div "0901636421" at bounding box center [236, 43] width 28 height 6
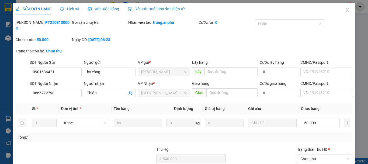
type input "0901636421"
type input "hs công"
type input "0866772798"
type input "Thiện"
type input "1.540.000"
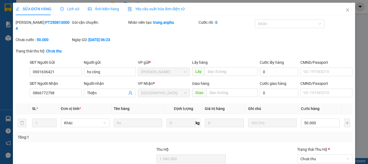
type input "50.000"
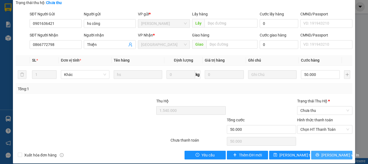
drag, startPoint x: 335, startPoint y: 150, endPoint x: 333, endPoint y: 140, distance: 9.8
click at [335, 152] on span "[PERSON_NAME] và In" at bounding box center [341, 155] width 38 height 6
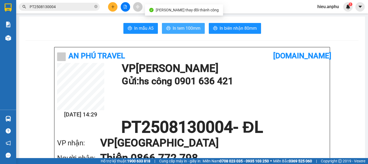
click at [180, 27] on span "In tem 100mm" at bounding box center [187, 28] width 28 height 7
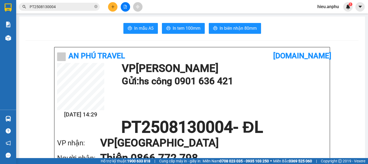
drag, startPoint x: 127, startPoint y: 7, endPoint x: 83, endPoint y: 6, distance: 44.2
click at [127, 7] on button at bounding box center [125, 6] width 9 height 9
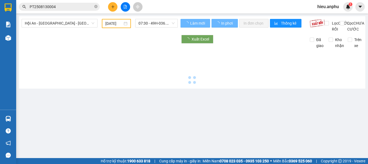
type input "[DATE]"
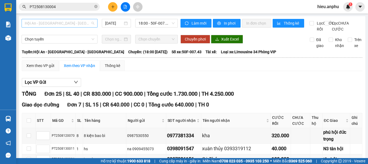
click at [54, 22] on span "Hội An - [GEOGRAPHIC_DATA] - [GEOGRAPHIC_DATA]" at bounding box center [60, 23] width 70 height 8
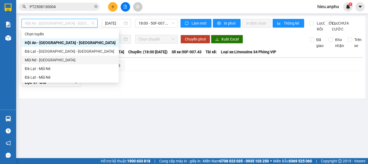
drag, startPoint x: 37, startPoint y: 59, endPoint x: 62, endPoint y: 38, distance: 32.5
click at [38, 59] on div "Mũi Né - [GEOGRAPHIC_DATA]" at bounding box center [70, 60] width 91 height 6
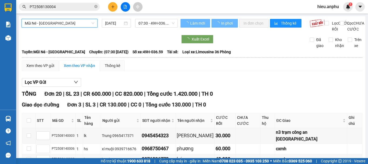
click at [117, 23] on input "[DATE]" at bounding box center [114, 23] width 18 height 6
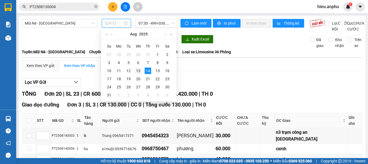
click at [137, 70] on div "13" at bounding box center [138, 70] width 6 height 6
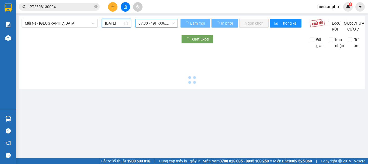
click at [146, 23] on span "07:30 - 49H-036.59" at bounding box center [157, 23] width 36 height 8
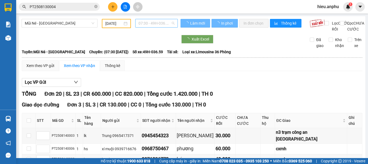
type input "[DATE]"
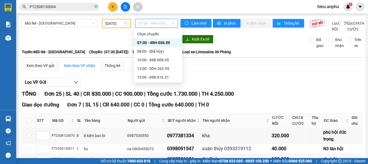
click at [148, 43] on div "07:30 - 49H-036.59" at bounding box center [158, 43] width 42 height 6
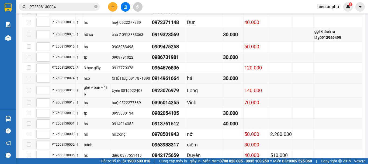
scroll to position [314, 0]
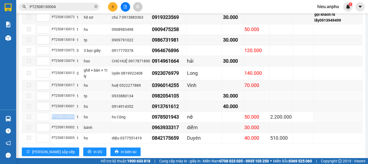
drag, startPoint x: 73, startPoint y: 103, endPoint x: 60, endPoint y: 84, distance: 23.6
click at [53, 112] on td "PT2508130003" at bounding box center [63, 117] width 25 height 11
copy div "PT2508130003"
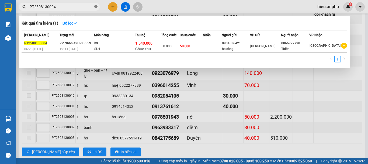
click at [95, 6] on icon "close-circle" at bounding box center [95, 6] width 3 height 3
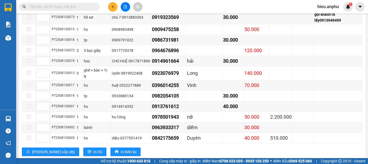
click at [85, 8] on input "text" at bounding box center [62, 7] width 64 height 6
paste input "PT2508130003"
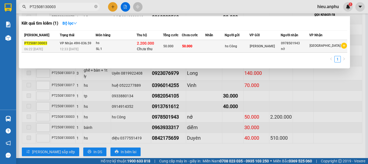
type input "PT2508130003"
click at [150, 46] on div "2.200.000 Chưa thu" at bounding box center [150, 45] width 26 height 11
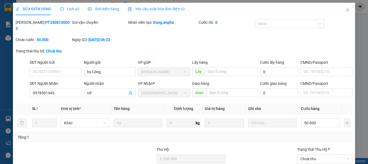
type input "hs Công"
type input "0978501943"
type input "nở"
type input "2.200.000"
type input "50.000"
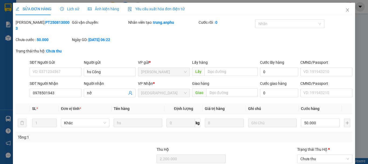
type input "50.000"
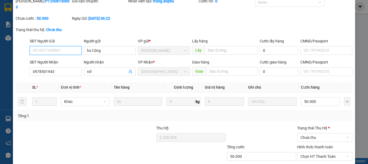
scroll to position [48, 0]
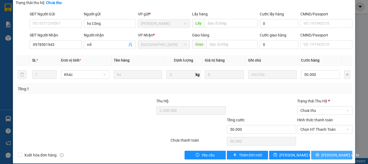
click at [333, 152] on span "[PERSON_NAME] và In" at bounding box center [341, 155] width 38 height 6
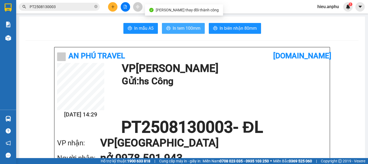
click at [179, 30] on span "In tem 100mm" at bounding box center [187, 28] width 28 height 7
click at [176, 27] on span "In tem 100mm" at bounding box center [187, 28] width 28 height 7
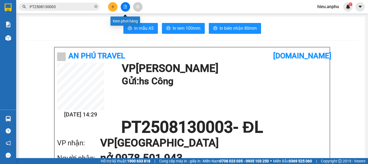
click at [126, 9] on button at bounding box center [125, 6] width 9 height 9
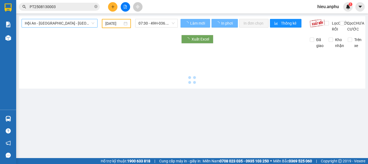
click at [41, 22] on span "Hội An - [GEOGRAPHIC_DATA] - [GEOGRAPHIC_DATA]" at bounding box center [60, 23] width 70 height 8
type input "[DATE]"
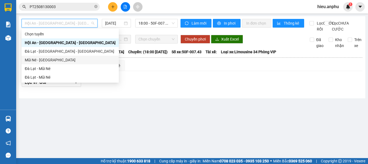
click at [34, 60] on div "Mũi Né - [GEOGRAPHIC_DATA]" at bounding box center [70, 60] width 91 height 6
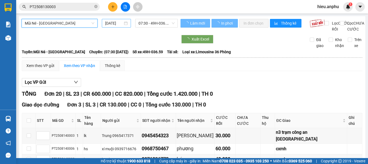
click at [109, 26] on input "[DATE]" at bounding box center [114, 23] width 18 height 6
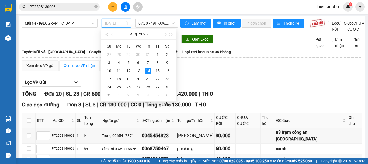
drag, startPoint x: 138, startPoint y: 72, endPoint x: 139, endPoint y: 51, distance: 21.3
click at [138, 72] on div "13" at bounding box center [138, 70] width 6 height 6
click at [152, 22] on span "07:30 - 49H-036.59" at bounding box center [157, 23] width 36 height 8
type input "[DATE]"
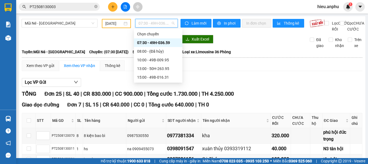
click at [145, 43] on div "07:30 - 49H-036.59" at bounding box center [158, 43] width 42 height 6
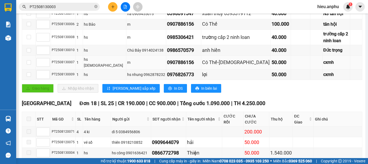
scroll to position [189, 0]
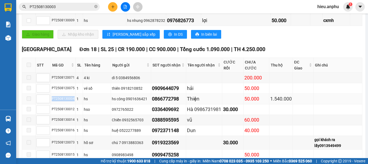
drag, startPoint x: 73, startPoint y: 87, endPoint x: 51, endPoint y: 88, distance: 22.7
click at [51, 94] on tr "PT2508130004 1 hs hs công 0901636421 0866772798 Thiện 50.000 1.540.000" at bounding box center [192, 99] width 341 height 11
copy tr "PT2508130004"
drag, startPoint x: 96, startPoint y: 6, endPoint x: 72, endPoint y: 6, distance: 23.5
click at [94, 6] on span "PT2508130003" at bounding box center [59, 7] width 81 height 8
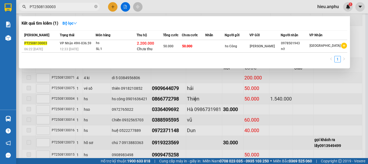
click at [72, 6] on input "PT2508130003" at bounding box center [62, 7] width 64 height 6
click at [94, 6] on span "PT2508130003" at bounding box center [59, 7] width 81 height 8
click at [97, 6] on icon "close-circle" at bounding box center [95, 6] width 3 height 3
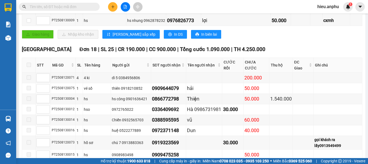
click at [77, 6] on input "text" at bounding box center [62, 7] width 64 height 6
paste input "PT2508130004"
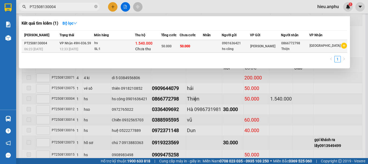
type input "PT2508130004"
click at [153, 45] on span "1.540.000" at bounding box center [143, 43] width 17 height 4
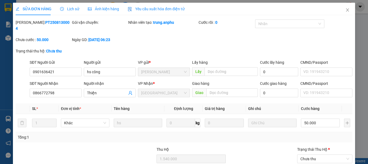
type input "0901636421"
type input "hs công"
type input "0866772798"
type input "Thiện"
type input "1.540.000"
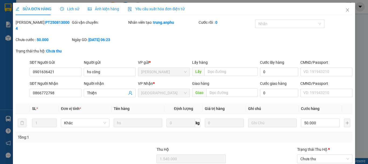
type input "50.000"
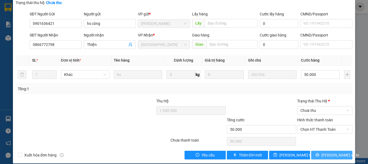
click at [327, 152] on span "[PERSON_NAME] và In" at bounding box center [341, 155] width 38 height 6
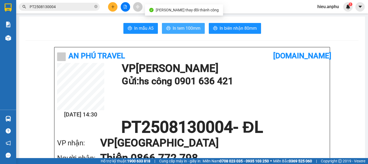
drag, startPoint x: 182, startPoint y: 30, endPoint x: 179, endPoint y: 29, distance: 3.9
click at [182, 30] on span "In tem 100mm" at bounding box center [187, 28] width 28 height 7
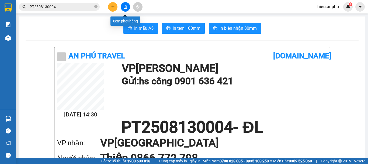
click at [124, 8] on icon "file-add" at bounding box center [125, 7] width 4 height 4
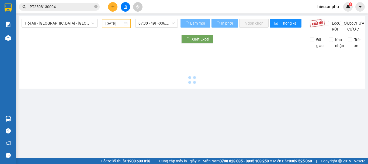
click at [49, 21] on span "Hội An - [GEOGRAPHIC_DATA] - [GEOGRAPHIC_DATA]" at bounding box center [60, 23] width 70 height 8
type input "[DATE]"
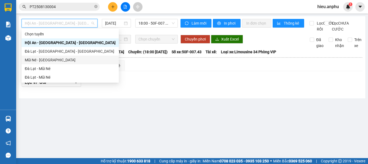
drag, startPoint x: 37, startPoint y: 59, endPoint x: 66, endPoint y: 52, distance: 30.2
click at [37, 59] on div "Mũi Né - [GEOGRAPHIC_DATA]" at bounding box center [70, 60] width 91 height 6
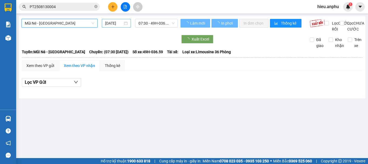
click at [109, 25] on input "[DATE]" at bounding box center [114, 23] width 18 height 6
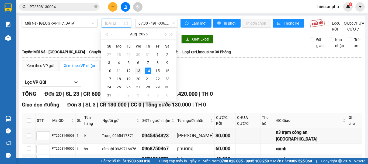
click at [139, 72] on div "13" at bounding box center [138, 70] width 6 height 6
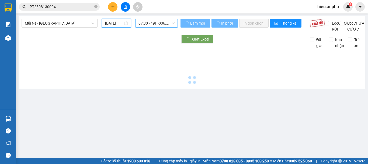
click at [147, 25] on span "07:30 - 49H-036.59" at bounding box center [157, 23] width 36 height 8
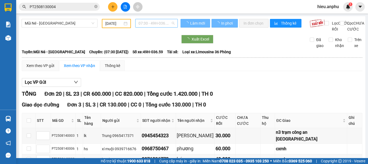
type input "[DATE]"
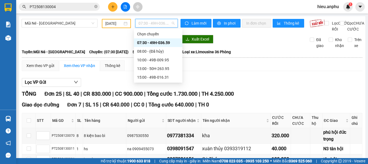
click at [146, 41] on div "07:30 - 49H-036.59" at bounding box center [158, 43] width 42 height 6
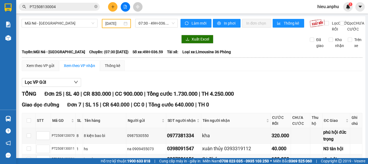
drag, startPoint x: 73, startPoint y: 125, endPoint x: 58, endPoint y: 115, distance: 17.8
click at [95, 6] on icon "close-circle" at bounding box center [95, 6] width 3 height 3
click at [81, 6] on input "text" at bounding box center [62, 7] width 64 height 6
click at [81, 8] on input "text" at bounding box center [62, 7] width 64 height 6
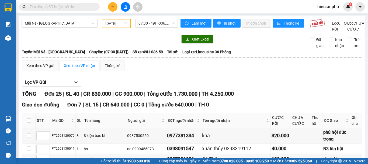
paste input "PT2508130005"
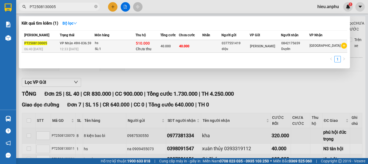
type input "PT2508130005"
click at [179, 45] on div "40.000" at bounding box center [170, 46] width 18 height 6
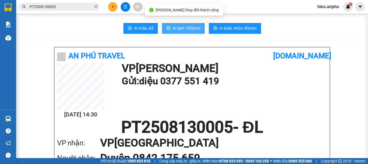
click at [173, 26] on span "In tem 100mm" at bounding box center [187, 28] width 28 height 7
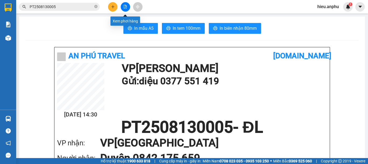
click at [127, 8] on icon "file-add" at bounding box center [125, 7] width 4 height 4
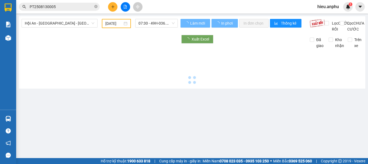
click at [45, 21] on span "Hội An - [GEOGRAPHIC_DATA] - [GEOGRAPHIC_DATA]" at bounding box center [60, 23] width 70 height 8
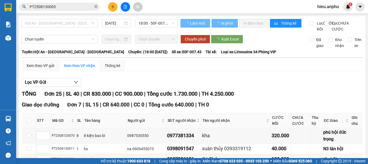
type input "[DATE]"
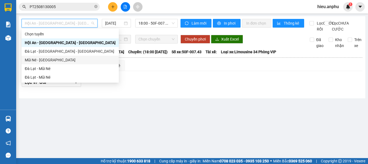
click at [32, 58] on div "Mũi Né - [GEOGRAPHIC_DATA]" at bounding box center [70, 60] width 91 height 6
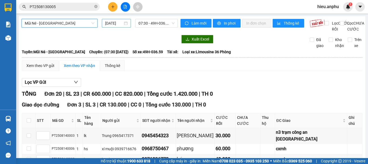
click at [116, 25] on input "[DATE]" at bounding box center [114, 23] width 18 height 6
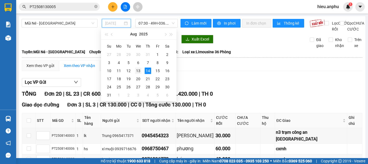
click at [139, 70] on div "13" at bounding box center [138, 70] width 6 height 6
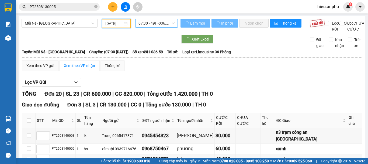
click at [166, 23] on span "07:30 - 49H-036.59" at bounding box center [157, 23] width 36 height 8
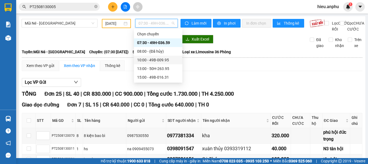
click at [151, 59] on div "10:00 - 49B-009.95" at bounding box center [158, 60] width 42 height 6
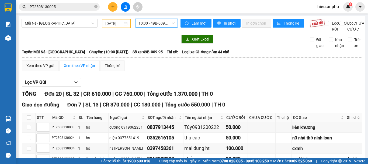
click at [145, 22] on span "10:00 - 49B-009.95" at bounding box center [157, 23] width 36 height 8
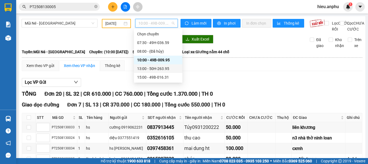
click at [145, 69] on div "13:00 - 50H-263.95" at bounding box center [158, 69] width 42 height 6
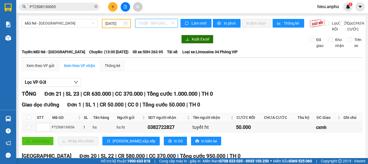
click at [151, 20] on span "13:00 - 50H-263.95" at bounding box center [157, 23] width 36 height 8
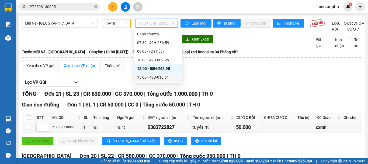
click at [140, 77] on div "15:00 - 49B-016.31" at bounding box center [158, 77] width 42 height 6
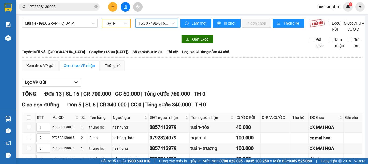
click at [108, 23] on input "[DATE]" at bounding box center [113, 23] width 17 height 6
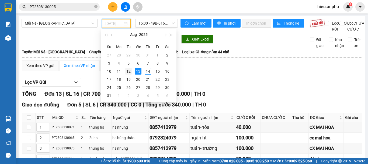
drag, startPoint x: 130, startPoint y: 73, endPoint x: 145, endPoint y: 35, distance: 41.1
click at [130, 72] on div "12" at bounding box center [128, 71] width 6 height 6
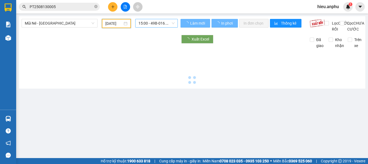
click at [149, 23] on span "15:00 - 49B-016.31" at bounding box center [157, 23] width 36 height 8
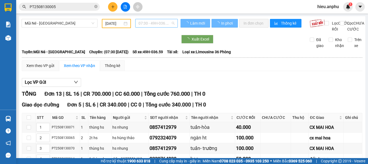
type input "[DATE]"
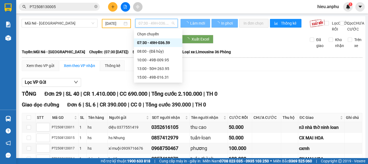
click at [145, 42] on div "07:30 - 49H-036.59" at bounding box center [158, 43] width 42 height 6
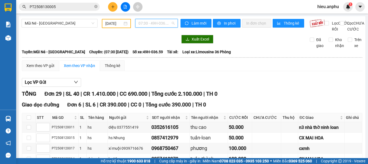
click at [154, 21] on span "07:30 - 49H-036.59" at bounding box center [157, 23] width 36 height 8
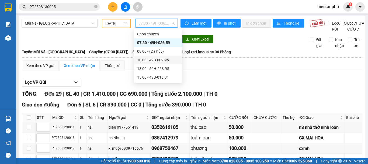
click at [146, 60] on div "10:00 - 49B-009.95" at bounding box center [158, 60] width 42 height 6
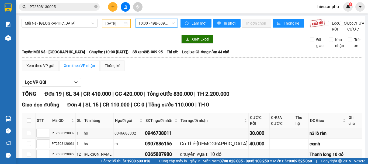
click at [152, 27] on div "10:00 - 49B-009.95" at bounding box center [156, 23] width 43 height 9
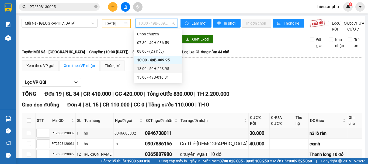
click at [149, 68] on div "13:00 - 50H-263.95" at bounding box center [158, 69] width 42 height 6
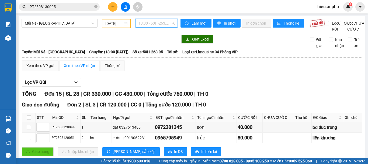
click at [158, 24] on span "13:00 - 50H-263.95" at bounding box center [157, 23] width 36 height 8
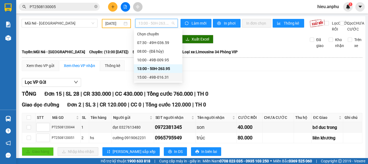
click at [145, 76] on div "15:00 - 49B-016.31" at bounding box center [158, 77] width 42 height 6
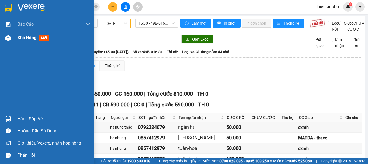
click at [16, 37] on div "Kho hàng mới" at bounding box center [47, 37] width 94 height 13
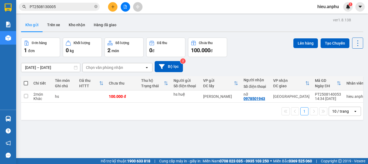
drag, startPoint x: 26, startPoint y: 82, endPoint x: 188, endPoint y: 48, distance: 165.7
click at [28, 81] on th at bounding box center [26, 83] width 10 height 14
click at [294, 42] on button "Lên hàng" at bounding box center [306, 43] width 25 height 10
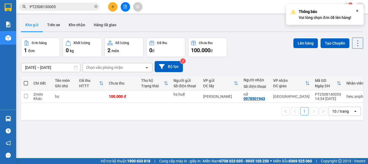
click at [27, 83] on span at bounding box center [26, 83] width 4 height 4
click at [26, 80] on input "checkbox" at bounding box center [26, 80] width 0 height 0
checkbox input "true"
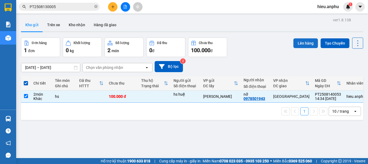
click at [304, 43] on button "Lên hàng" at bounding box center [306, 43] width 25 height 10
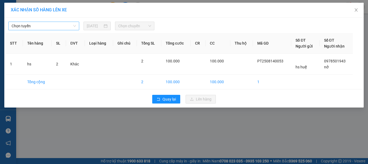
click at [41, 27] on span "Chọn tuyến" at bounding box center [44, 26] width 64 height 8
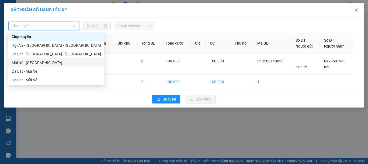
drag, startPoint x: 29, startPoint y: 63, endPoint x: 114, endPoint y: 39, distance: 88.3
click at [30, 61] on div "Mũi Né - [GEOGRAPHIC_DATA]" at bounding box center [57, 63] width 90 height 6
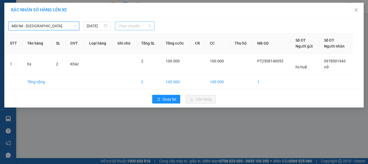
click at [129, 28] on span "Chọn chuyến" at bounding box center [134, 26] width 33 height 8
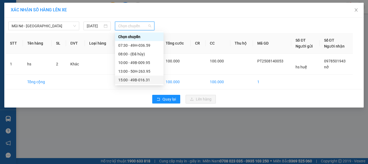
click at [128, 79] on div "15:00 - 49B-016.31" at bounding box center [139, 80] width 42 height 6
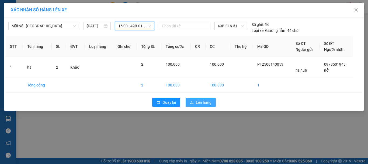
click at [207, 101] on span "Lên hàng" at bounding box center [204, 102] width 16 height 6
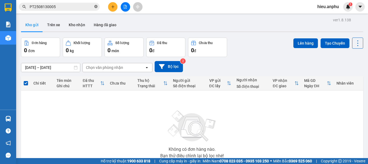
click at [96, 8] on icon "close-circle" at bounding box center [95, 6] width 3 height 3
click at [123, 7] on icon "file-add" at bounding box center [125, 7] width 4 height 4
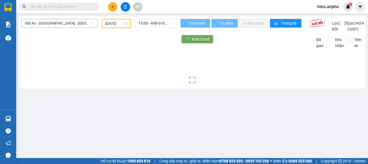
type input "[DATE]"
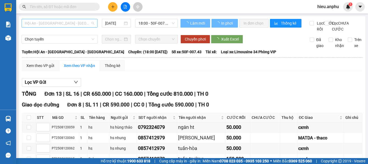
click at [44, 23] on span "Hội An - [GEOGRAPHIC_DATA] - [GEOGRAPHIC_DATA]" at bounding box center [60, 23] width 70 height 8
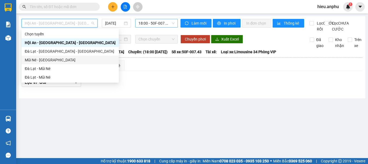
drag, startPoint x: 32, startPoint y: 62, endPoint x: 155, endPoint y: 25, distance: 128.4
click at [35, 58] on div "Mũi Né - [GEOGRAPHIC_DATA]" at bounding box center [70, 60] width 91 height 6
type input "[DATE]"
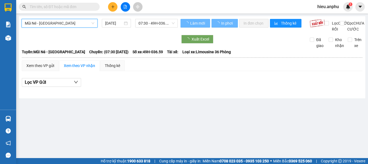
click at [156, 23] on span "07:30 - 49H-036.59" at bounding box center [157, 23] width 36 height 8
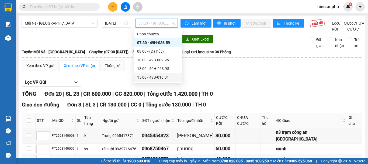
click at [151, 76] on div "15:00 - 49B-016.31" at bounding box center [158, 77] width 42 height 6
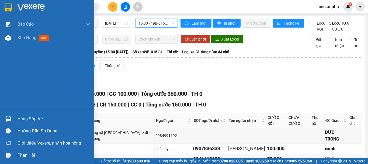
drag, startPoint x: 10, startPoint y: 44, endPoint x: 85, endPoint y: 61, distance: 76.8
click at [10, 44] on div "Kho hàng mới" at bounding box center [47, 37] width 94 height 13
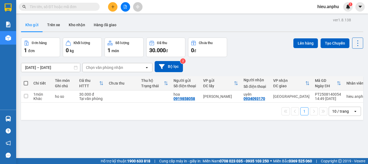
click at [27, 81] on span at bounding box center [26, 83] width 4 height 4
click at [26, 80] on input "checkbox" at bounding box center [26, 80] width 0 height 0
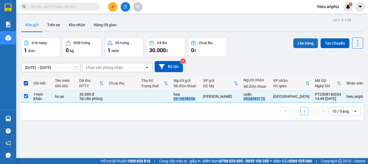
click at [308, 38] on button "Lên hàng" at bounding box center [306, 43] width 25 height 10
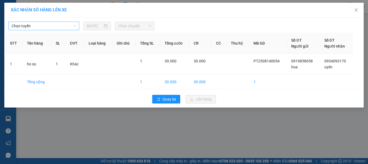
click at [42, 29] on span "Chọn tuyến" at bounding box center [44, 26] width 64 height 8
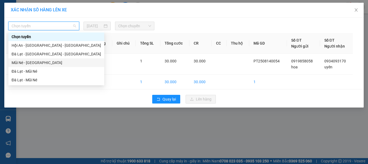
click at [25, 64] on div "Mũi Né - [GEOGRAPHIC_DATA]" at bounding box center [57, 63] width 90 height 6
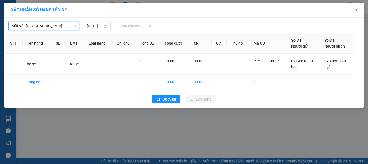
click at [139, 30] on span "Chọn chuyến" at bounding box center [134, 26] width 33 height 8
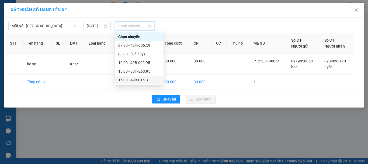
click at [129, 80] on div "15:00 - 49B-016.31" at bounding box center [139, 80] width 42 height 6
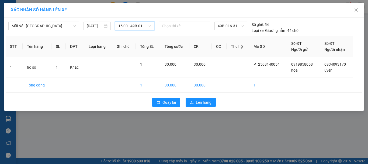
click at [132, 25] on span "15:00 - 49B-016.31" at bounding box center [134, 26] width 33 height 8
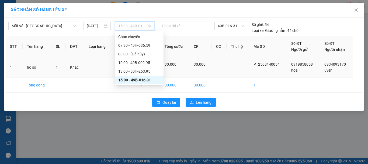
drag, startPoint x: 125, startPoint y: 82, endPoint x: 126, endPoint y: 77, distance: 5.2
click at [126, 82] on div "15:00 - 49B-016.31" at bounding box center [139, 80] width 42 height 6
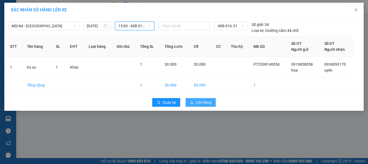
click at [211, 99] on button "Lên hàng" at bounding box center [201, 102] width 30 height 9
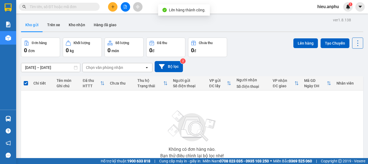
click at [128, 6] on button at bounding box center [125, 6] width 9 height 9
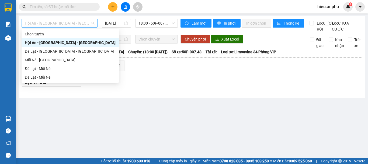
click at [47, 24] on span "Hội An - [GEOGRAPHIC_DATA] - [GEOGRAPHIC_DATA]" at bounding box center [60, 23] width 70 height 8
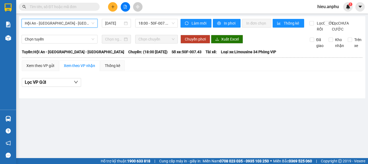
click at [69, 6] on input "text" at bounding box center [62, 7] width 64 height 6
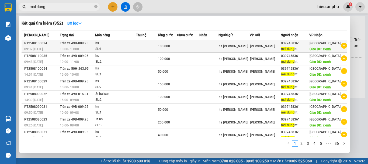
type input "mai dung"
click at [297, 46] on td "0397458361 mai dung ht" at bounding box center [295, 46] width 29 height 13
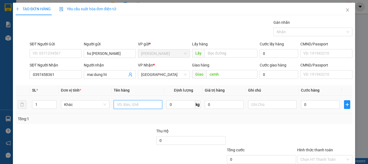
click at [140, 102] on input "text" at bounding box center [138, 104] width 49 height 9
type input "thùng hs"
click at [318, 105] on input "0" at bounding box center [320, 104] width 39 height 9
type input "4"
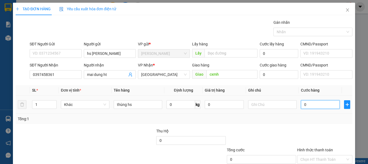
type input "4"
type input "40"
type input "40.000"
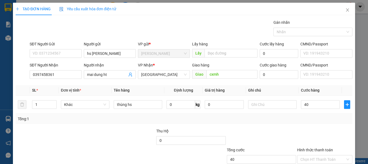
type input "40.000"
click at [278, 119] on div "Tổng: 1" at bounding box center [184, 119] width 333 height 6
click at [305, 119] on div "Tổng: 1" at bounding box center [184, 119] width 333 height 6
click at [323, 155] on input "Hình thức thanh toán" at bounding box center [323, 159] width 45 height 8
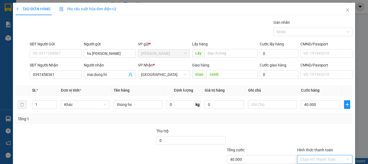
click at [331, 153] on div "TẠO ĐƠN HÀNG Yêu cầu xuất hóa đơn điện tử Transit Pickup Surcharge Ids Transit …" at bounding box center [184, 98] width 342 height 190
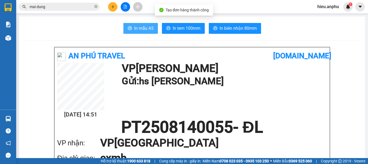
click at [147, 29] on span "In mẫu A5" at bounding box center [143, 28] width 19 height 7
click at [143, 30] on span "In mẫu A5" at bounding box center [143, 28] width 19 height 7
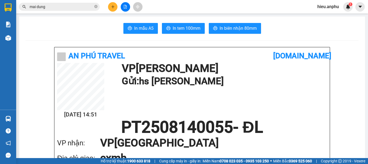
click at [55, 7] on input "mai dung" at bounding box center [62, 7] width 64 height 6
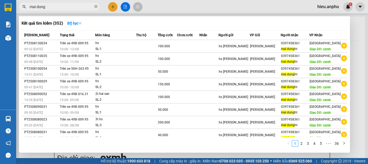
drag, startPoint x: 55, startPoint y: 7, endPoint x: 5, endPoint y: 1, distance: 50.8
click at [2, 0] on html "Kết quả tìm kiếm ( 352 ) Bộ lọc Mã ĐH Trạng thái Món hàng Thu hộ Tổng cước Chưa…" at bounding box center [184, 82] width 368 height 164
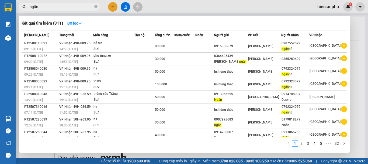
click at [49, 4] on input "ngân" at bounding box center [62, 7] width 64 height 6
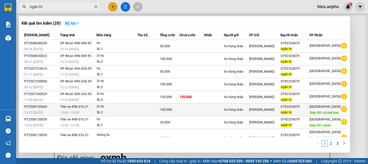
type input "ngân ht"
click at [268, 111] on span "[PERSON_NAME]" at bounding box center [261, 110] width 25 height 4
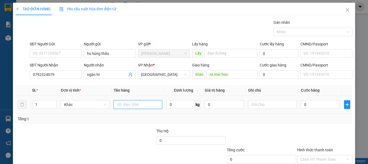
click at [142, 105] on input "text" at bounding box center [138, 104] width 49 height 9
type input "thùng hs"
drag, startPoint x: 313, startPoint y: 97, endPoint x: 310, endPoint y: 101, distance: 4.3
click at [310, 100] on td "0" at bounding box center [320, 104] width 43 height 18
type input "5"
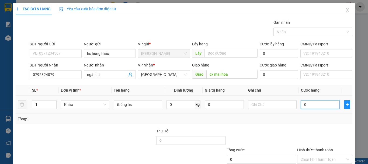
type input "5"
type input "50"
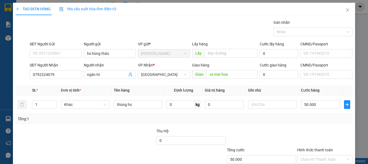
click at [305, 117] on div "Tổng: 1" at bounding box center [184, 119] width 333 height 6
click at [306, 155] on input "Hình thức thanh toán" at bounding box center [323, 159] width 45 height 8
drag, startPoint x: 350, startPoint y: 152, endPoint x: 340, endPoint y: 152, distance: 9.7
click at [349, 152] on div "TẠO ĐƠN HÀNG Yêu cầu xuất hóa đơn điện tử Transit Pickup Surcharge Ids Transit …" at bounding box center [184, 98] width 342 height 190
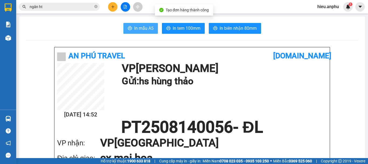
drag, startPoint x: 147, startPoint y: 28, endPoint x: 145, endPoint y: 31, distance: 3.7
click at [147, 28] on span "In mẫu A5" at bounding box center [143, 28] width 19 height 7
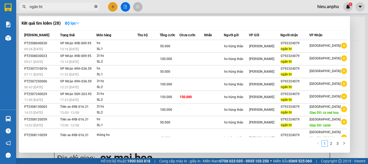
click at [96, 6] on icon "close-circle" at bounding box center [95, 6] width 3 height 3
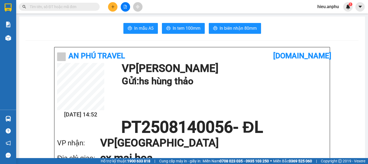
click at [64, 8] on input "text" at bounding box center [62, 7] width 64 height 6
click at [66, 8] on input "text" at bounding box center [62, 7] width 64 height 6
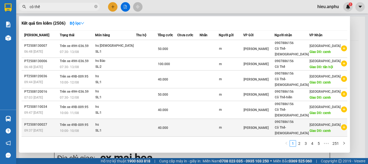
type input "cô thế"
click at [294, 125] on div "Cô Thế-[DEMOGRAPHIC_DATA]" at bounding box center [292, 130] width 34 height 11
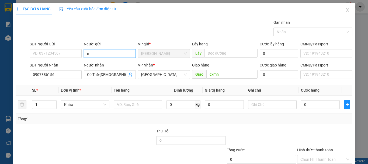
click at [97, 51] on input "m" at bounding box center [110, 53] width 52 height 9
drag, startPoint x: 94, startPoint y: 51, endPoint x: 46, endPoint y: 57, distance: 47.8
click at [47, 56] on div "SĐT Người Gửi VD: 0371234567 Người gửi m m VP gửi * [PERSON_NAME] Lấy hàng Lấy …" at bounding box center [191, 50] width 325 height 19
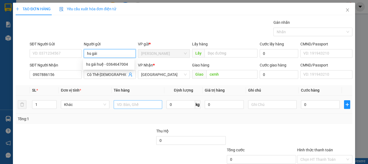
type input "hs gái"
click at [129, 105] on input "text" at bounding box center [138, 104] width 49 height 9
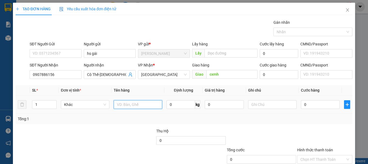
type input "y"
type input "thùng hs"
click at [301, 106] on input "0" at bounding box center [320, 104] width 39 height 9
type input "1"
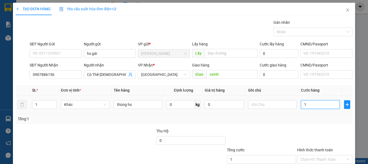
type input "1"
type input "10"
type input "100"
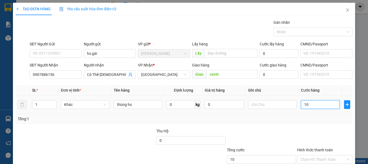
type input "100"
type input "100.000"
click at [291, 112] on td at bounding box center [272, 104] width 53 height 18
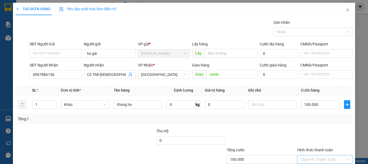
click at [315, 155] on input "Hình thức thanh toán" at bounding box center [323, 159] width 45 height 8
type input "0"
click at [119, 71] on input "Cô Thế-[DEMOGRAPHIC_DATA]" at bounding box center [107, 74] width 40 height 6
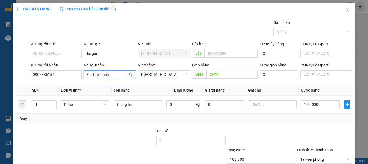
type input "Cô Thế- oanh"
click at [303, 128] on div at bounding box center [325, 137] width 56 height 19
drag, startPoint x: 324, startPoint y: 150, endPoint x: 320, endPoint y: 149, distance: 4.6
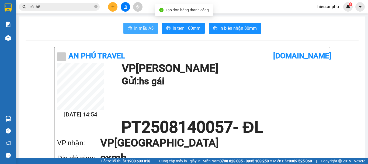
drag, startPoint x: 141, startPoint y: 28, endPoint x: 131, endPoint y: 32, distance: 10.6
click at [141, 28] on span "In mẫu A5" at bounding box center [143, 28] width 19 height 7
drag, startPoint x: 72, startPoint y: 7, endPoint x: 94, endPoint y: 6, distance: 22.7
click at [72, 6] on input "cô thế" at bounding box center [62, 7] width 64 height 6
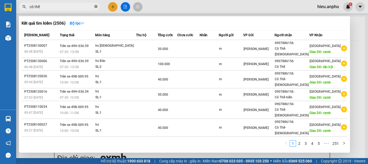
click at [94, 7] on icon "close-circle" at bounding box center [95, 6] width 3 height 3
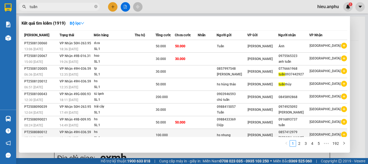
type input "tuấn"
click at [286, 129] on tr "PT2508080012 07:05 [DATE] VP Nhận 49H-036.59 12:14 [DATE] hs SL: 1 100.000 hs n…" at bounding box center [185, 135] width 326 height 13
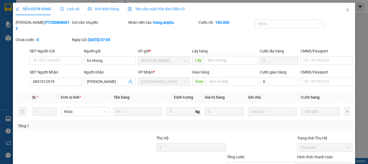
type input "hs nhung"
type input "0857412979"
type input "[PERSON_NAME]"
type input "100.000"
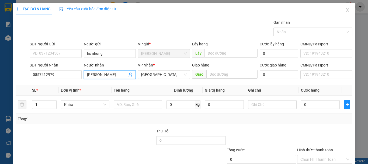
click at [108, 75] on input "[PERSON_NAME]" at bounding box center [107, 74] width 40 height 6
type input "tuấn-"
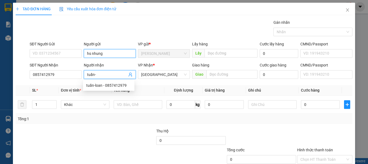
click at [108, 51] on input "hs nhung" at bounding box center [110, 53] width 52 height 9
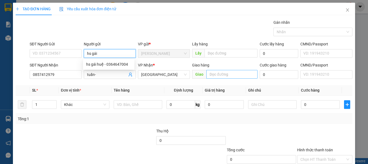
type input "hs gái"
click at [216, 75] on input "text" at bounding box center [232, 74] width 51 height 9
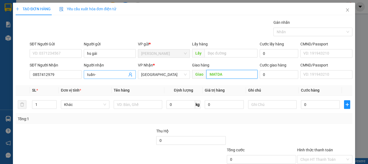
type input "MATDA"
click at [114, 75] on input "tuấn-" at bounding box center [107, 74] width 40 height 6
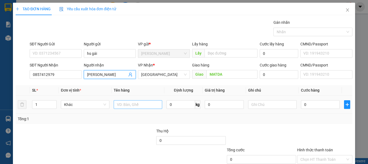
type input "[PERSON_NAME]"
click at [127, 104] on input "text" at bounding box center [138, 104] width 49 height 9
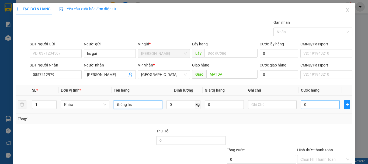
type input "thùng hs"
click at [308, 105] on input "0" at bounding box center [320, 104] width 39 height 9
type input "5"
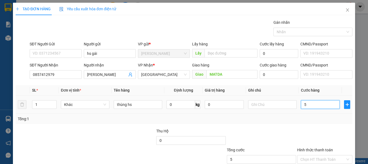
type input "50"
type input "50.000"
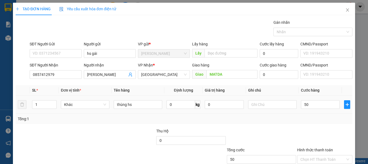
type input "50.000"
click at [313, 113] on td "50.000" at bounding box center [320, 104] width 43 height 18
click at [318, 118] on div "Tổng: 1" at bounding box center [184, 119] width 333 height 6
click at [312, 155] on input "Hình thức thanh toán" at bounding box center [323, 159] width 45 height 8
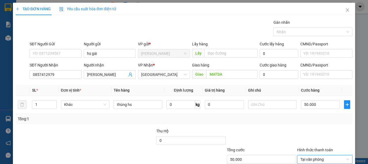
drag, startPoint x: 331, startPoint y: 149, endPoint x: 325, endPoint y: 145, distance: 7.2
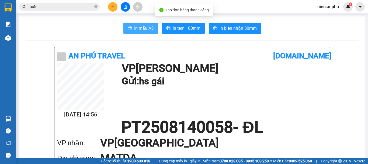
click at [135, 29] on span "In mẫu A5" at bounding box center [143, 28] width 19 height 7
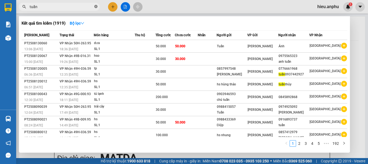
click at [95, 6] on icon "close-circle" at bounding box center [95, 6] width 3 height 3
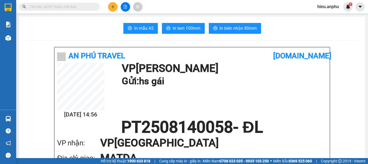
click at [77, 6] on input "text" at bounding box center [62, 7] width 64 height 6
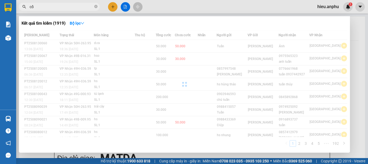
type input "c"
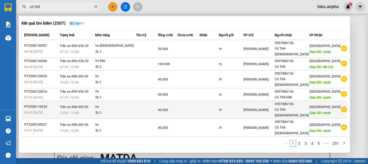
type input "cô thế"
click at [298, 107] on div "Cô Thế-[DEMOGRAPHIC_DATA]" at bounding box center [292, 112] width 34 height 11
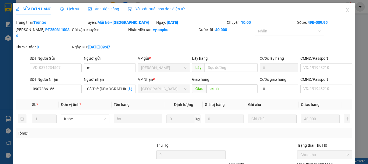
type input "m"
type input "0907886156"
type input "Cô Thế-[DEMOGRAPHIC_DATA]"
type input "cxmh"
type input "40.000"
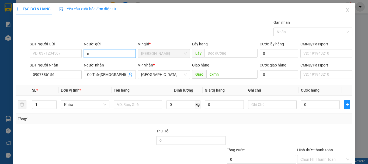
click at [99, 53] on input "m" at bounding box center [110, 53] width 52 height 9
type input "GÁi"
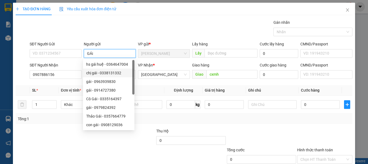
click at [115, 73] on div "chị gái - 0338131332" at bounding box center [108, 73] width 45 height 6
type input "0338131332"
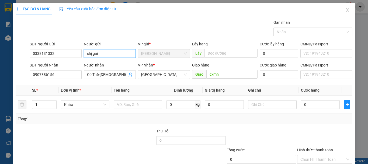
type input "chị gái"
drag, startPoint x: 61, startPoint y: 49, endPoint x: 11, endPoint y: 53, distance: 49.8
click at [11, 53] on div "TẠO ĐƠN HÀNG Yêu cầu xuất hóa đơn điện tử Transit Pickup Surcharge Ids Transit …" at bounding box center [184, 82] width 368 height 164
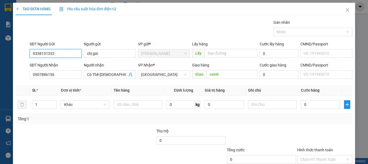
drag, startPoint x: 66, startPoint y: 53, endPoint x: 0, endPoint y: 54, distance: 65.8
click at [0, 54] on div "TẠO ĐƠN HÀNG Yêu cầu xuất hóa đơn điện tử Transit Pickup Surcharge Ids Transit …" at bounding box center [184, 82] width 368 height 164
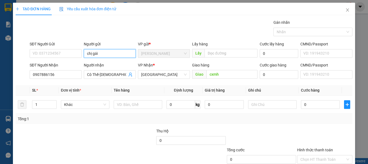
drag, startPoint x: 82, startPoint y: 55, endPoint x: 43, endPoint y: 64, distance: 40.4
click at [0, 55] on div "TẠO ĐƠN HÀNG Yêu cầu xuất hóa đơn điện tử Transit Pickup Surcharge Ids Transit …" at bounding box center [184, 82] width 368 height 164
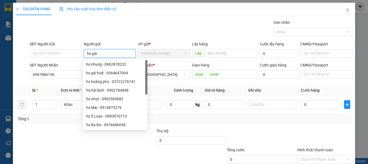
type input "hs gái"
click at [176, 16] on div "TẠO ĐƠN HÀNG Yêu cầu xuất hóa đơn điện tử Transit Pickup Surcharge Ids Transit …" at bounding box center [184, 96] width 337 height 186
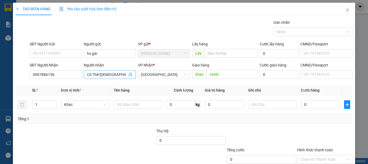
click at [115, 74] on input "Cô Thế-[DEMOGRAPHIC_DATA]" at bounding box center [107, 74] width 40 height 6
type input "Cô Thế-oanh"
click at [127, 103] on input "text" at bounding box center [138, 104] width 49 height 9
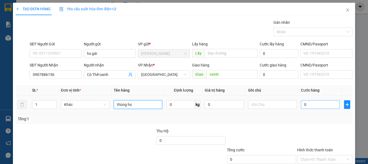
type input "thùng hs"
click at [328, 106] on input "0" at bounding box center [320, 104] width 39 height 9
type input "1"
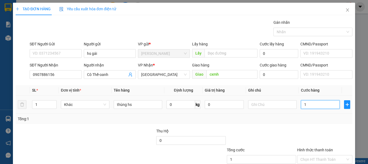
type input "10"
type input "100"
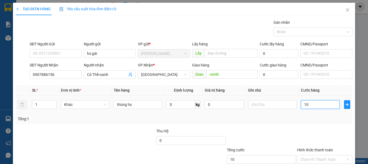
type input "100"
type input "100.000"
drag, startPoint x: 297, startPoint y: 126, endPoint x: 290, endPoint y: 126, distance: 6.8
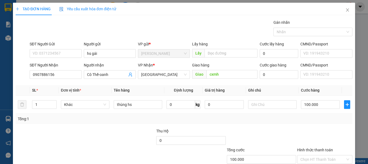
click at [297, 126] on div "Transit Pickup Surcharge Ids Transit Deliver Surcharge Ids Transit Deliver Surc…" at bounding box center [184, 104] width 337 height 170
click at [303, 89] on div "Transit Pickup Surcharge Ids Transit Deliver Surcharge Ids Transit Deliver Surc…" at bounding box center [184, 104] width 337 height 170
click at [307, 155] on input "Hình thức thanh toán" at bounding box center [323, 159] width 45 height 8
drag, startPoint x: 307, startPoint y: 135, endPoint x: 331, endPoint y: 145, distance: 26.0
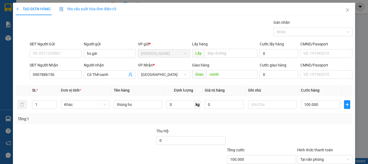
drag, startPoint x: 332, startPoint y: 147, endPoint x: 329, endPoint y: 141, distance: 6.7
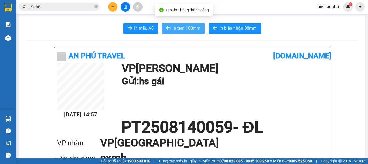
click at [182, 28] on span "In tem 100mm" at bounding box center [187, 28] width 28 height 7
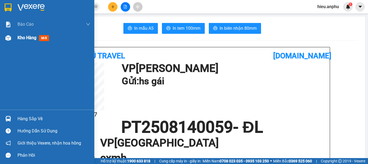
drag, startPoint x: 17, startPoint y: 37, endPoint x: 13, endPoint y: 34, distance: 4.3
click at [17, 37] on div "Kho hàng mới" at bounding box center [47, 37] width 94 height 13
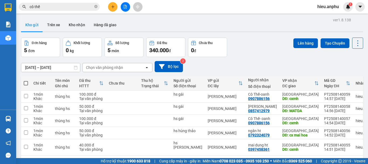
click at [26, 82] on span at bounding box center [26, 83] width 4 height 4
click at [26, 80] on input "checkbox" at bounding box center [26, 80] width 0 height 0
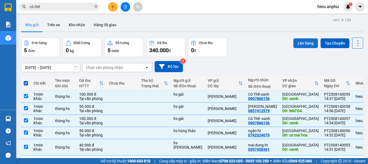
click at [307, 44] on button "Lên hàng" at bounding box center [306, 43] width 25 height 10
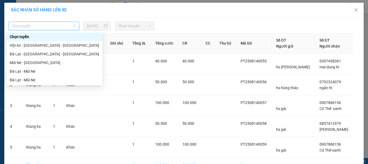
click at [45, 25] on span "Chọn tuyến" at bounding box center [44, 26] width 64 height 8
drag, startPoint x: 28, startPoint y: 63, endPoint x: 56, endPoint y: 53, distance: 30.0
click at [28, 63] on div "Mũi Né - [GEOGRAPHIC_DATA]" at bounding box center [55, 63] width 90 height 6
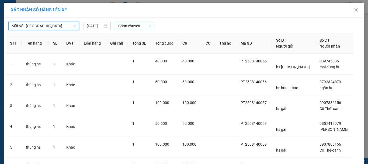
click at [126, 28] on span "Chọn chuyến" at bounding box center [134, 26] width 33 height 8
click at [129, 26] on span "Chọn chuyến" at bounding box center [134, 26] width 33 height 8
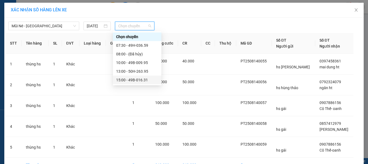
click at [125, 79] on div "15:00 - 49B-016.31" at bounding box center [137, 80] width 42 height 6
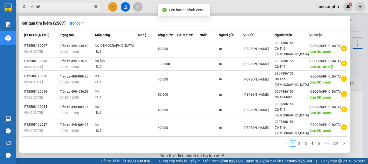
click at [97, 7] on icon "close-circle" at bounding box center [95, 6] width 3 height 3
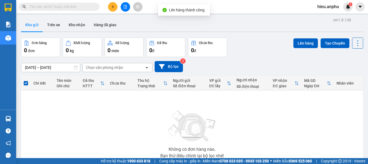
click at [77, 6] on input "text" at bounding box center [62, 7] width 64 height 6
click at [67, 8] on input "text" at bounding box center [62, 7] width 64 height 6
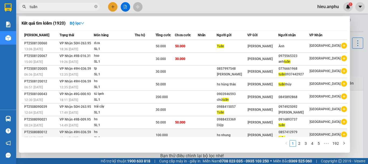
type input "tuấn"
click at [300, 129] on div "0857412979" at bounding box center [294, 132] width 30 height 6
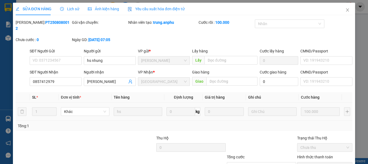
type input "hs nhung"
type input "0857412979"
type input "[PERSON_NAME]"
type input "100.000"
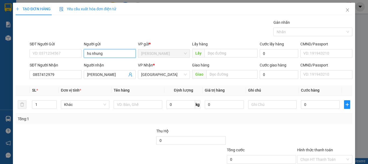
click at [108, 52] on input "hs nhung" at bounding box center [110, 53] width 52 height 9
type input "hs mai"
click at [194, 11] on div "TẠO ĐƠN HÀNG Yêu cầu xuất hóa đơn điện tử" at bounding box center [184, 9] width 337 height 12
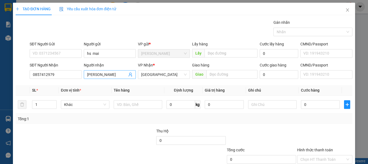
click at [107, 75] on input "[PERSON_NAME]" at bounding box center [107, 74] width 40 height 6
click at [111, 74] on input "tuấn-" at bounding box center [107, 74] width 40 height 6
type input "[PERSON_NAME]"
click at [227, 71] on input "text" at bounding box center [232, 74] width 51 height 9
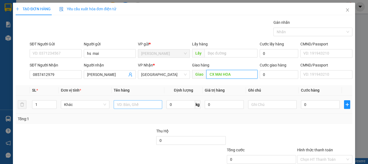
type input "CX MAI HOA"
click at [128, 105] on input "text" at bounding box center [138, 104] width 49 height 9
type input "thùng hs"
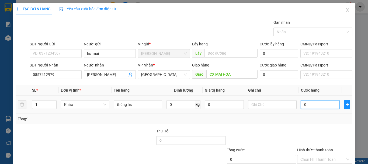
click at [305, 102] on input "0" at bounding box center [320, 104] width 39 height 9
type input "5"
type input "50"
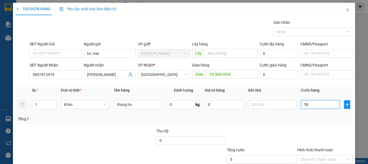
type input "50"
type input "50.000"
click at [315, 113] on td "50.000" at bounding box center [320, 104] width 43 height 18
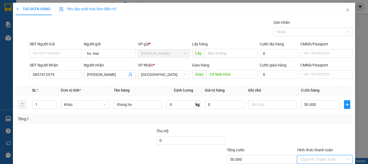
click at [311, 155] on input "Hình thức thanh toán" at bounding box center [323, 159] width 45 height 8
type input "0"
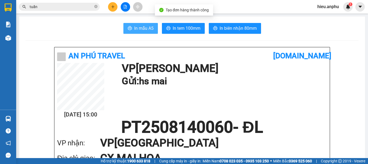
drag, startPoint x: 145, startPoint y: 28, endPoint x: 139, endPoint y: 26, distance: 6.9
click at [144, 28] on span "In mẫu A5" at bounding box center [143, 28] width 19 height 7
click at [55, 6] on input "tuấn" at bounding box center [62, 7] width 64 height 6
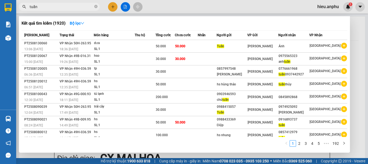
click at [54, 4] on span "tuấn" at bounding box center [59, 7] width 81 height 8
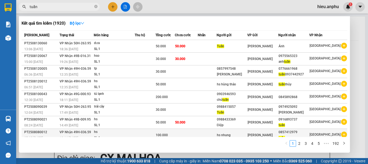
click at [298, 135] on div "[PERSON_NAME]" at bounding box center [294, 138] width 30 height 6
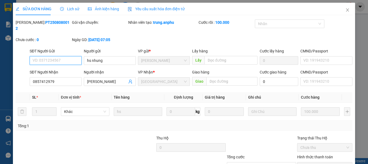
type input "hs nhung"
type input "0857412979"
type input "[PERSON_NAME]"
type input "100.000"
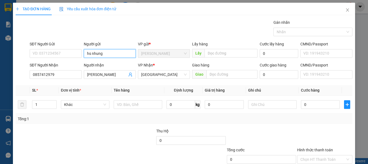
click at [107, 49] on input "hs nhung" at bounding box center [110, 53] width 52 height 9
type input "hs mai"
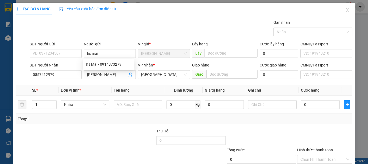
click at [170, 19] on div "Gán nhãn Nhãn" at bounding box center [191, 28] width 325 height 19
click at [103, 74] on input "[PERSON_NAME]" at bounding box center [107, 74] width 40 height 6
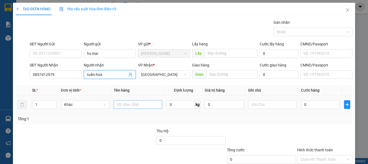
type input "tuấn-hòa"
click at [130, 105] on input "text" at bounding box center [138, 104] width 49 height 9
type input "thùng hs"
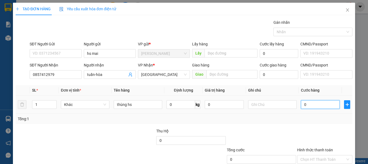
drag, startPoint x: 300, startPoint y: 104, endPoint x: 299, endPoint y: 108, distance: 3.8
click at [301, 104] on input "0" at bounding box center [320, 104] width 39 height 9
type input "5"
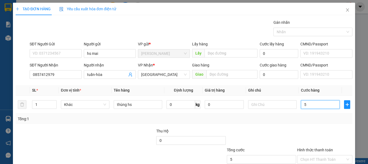
type input "50"
type input "50.000"
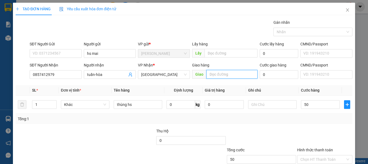
type input "50.000"
click at [225, 72] on input "text" at bounding box center [232, 74] width 51 height 9
type input "CX MAI HOA"
drag, startPoint x: 266, startPoint y: 122, endPoint x: 357, endPoint y: 142, distance: 93.6
click at [266, 122] on div "Tổng: 1" at bounding box center [184, 119] width 337 height 10
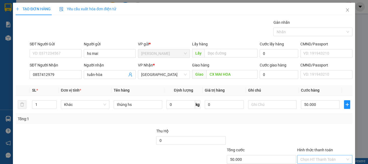
click at [322, 155] on input "Hình thức thanh toán" at bounding box center [323, 159] width 45 height 8
type input "0"
drag, startPoint x: 342, startPoint y: 149, endPoint x: 341, endPoint y: 145, distance: 3.6
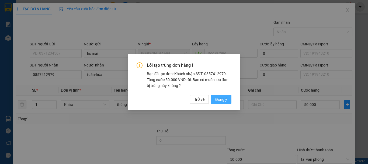
click at [216, 99] on span "Đồng ý" at bounding box center [221, 99] width 12 height 6
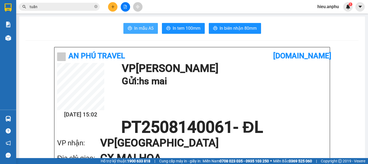
drag, startPoint x: 131, startPoint y: 28, endPoint x: 119, endPoint y: 20, distance: 13.5
click at [130, 27] on button "In mẫu A5" at bounding box center [140, 28] width 35 height 11
click at [49, 4] on input "tuấn" at bounding box center [62, 7] width 64 height 6
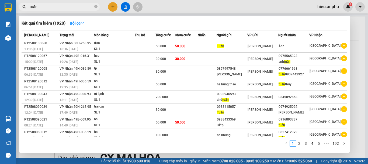
click at [64, 6] on input "tuấn" at bounding box center [62, 7] width 64 height 6
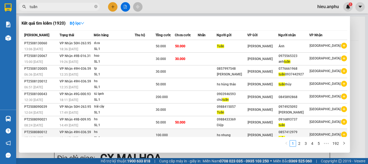
click at [285, 136] on span "tuấn" at bounding box center [282, 138] width 6 height 4
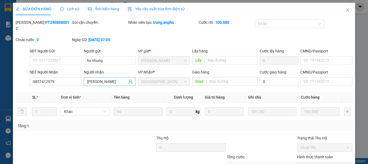
type input "hs nhung"
type input "0857412979"
type input "[PERSON_NAME]"
type input "100.000"
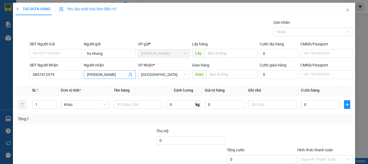
click at [107, 74] on input "[PERSON_NAME]" at bounding box center [107, 74] width 40 height 6
click at [108, 73] on input "[PERSON_NAME]" at bounding box center [107, 74] width 40 height 6
type input "tuấn-hòa"
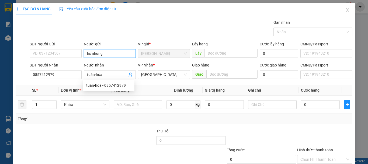
click at [112, 51] on input "hs nhung" at bounding box center [110, 53] width 52 height 9
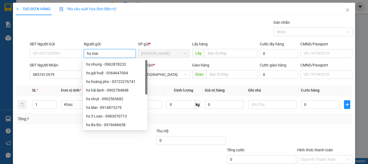
type input "hs mai"
click at [170, 16] on div "TẠO ĐƠN HÀNG Yêu cầu xuất hóa đơn điện tử Transit Pickup Surcharge Ids Transit …" at bounding box center [184, 96] width 337 height 186
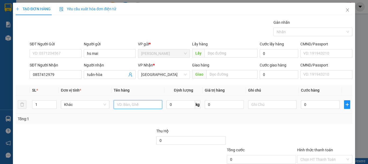
click at [134, 101] on input "text" at bounding box center [138, 104] width 49 height 9
type input "thùng"
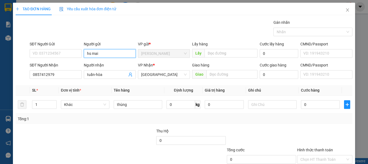
click at [100, 52] on input "hs mai" at bounding box center [110, 53] width 52 height 9
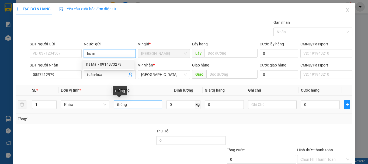
type input "hs m"
click at [149, 105] on input "thùng" at bounding box center [138, 104] width 49 height 9
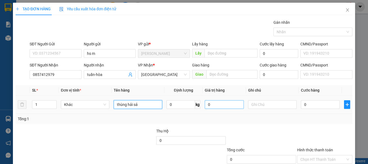
type input "thùng hải sản"
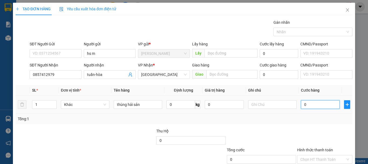
click at [301, 103] on input "0" at bounding box center [320, 104] width 39 height 9
click at [293, 116] on div "Tổng: 1" at bounding box center [184, 119] width 333 height 6
drag, startPoint x: 315, startPoint y: 123, endPoint x: 312, endPoint y: 126, distance: 4.0
click at [314, 155] on input "Hình thức thanh toán" at bounding box center [323, 159] width 45 height 8
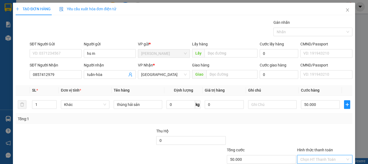
drag, startPoint x: 343, startPoint y: 147, endPoint x: 332, endPoint y: 146, distance: 10.9
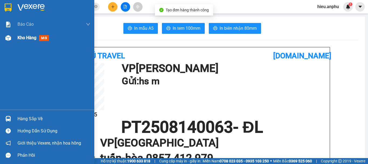
click at [7, 37] on img at bounding box center [8, 38] width 6 height 6
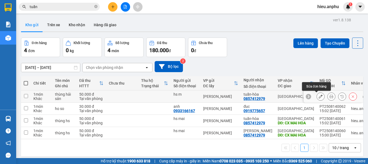
click at [319, 95] on icon at bounding box center [321, 96] width 4 height 4
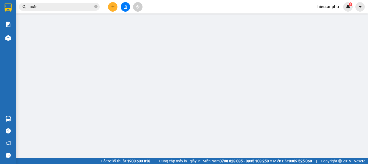
type input "hs m"
type input "0857412979"
type input "tuấn-hòa"
type input "50.000"
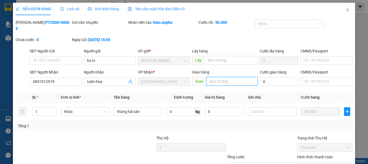
click at [221, 77] on input "text" at bounding box center [232, 81] width 51 height 9
type input "CX MAI HOA"
click at [251, 123] on div "Tổng: 1" at bounding box center [184, 126] width 333 height 6
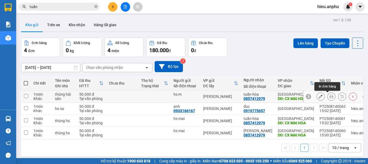
click at [330, 96] on icon at bounding box center [332, 96] width 4 height 4
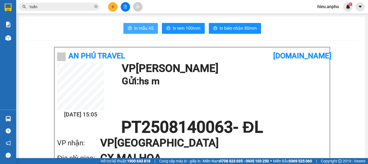
drag, startPoint x: 139, startPoint y: 28, endPoint x: 131, endPoint y: 33, distance: 9.4
click at [139, 28] on span "In mẫu A5" at bounding box center [143, 28] width 19 height 7
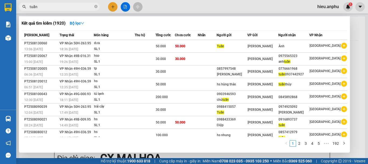
click at [67, 6] on input "tuấn" at bounding box center [62, 7] width 64 height 6
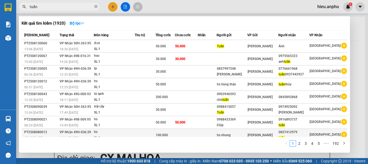
click at [296, 129] on div "0857412979" at bounding box center [294, 132] width 30 height 6
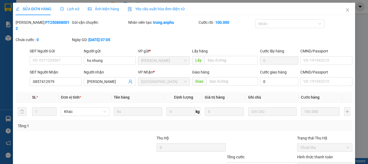
type input "hs nhung"
type input "0857412979"
type input "[PERSON_NAME]"
type input "100.000"
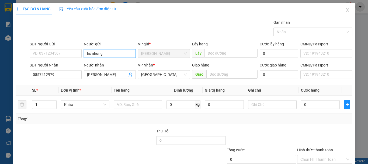
click at [110, 55] on input "hs nhung" at bounding box center [110, 53] width 52 height 9
type input "hs m"
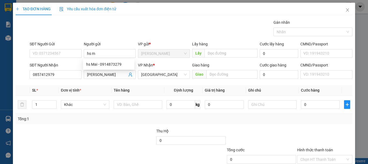
click at [189, 6] on div "TẠO ĐƠN HÀNG Yêu cầu xuất hóa đơn điện tử" at bounding box center [184, 9] width 337 height 12
click at [115, 72] on input "[PERSON_NAME]" at bounding box center [107, 74] width 40 height 6
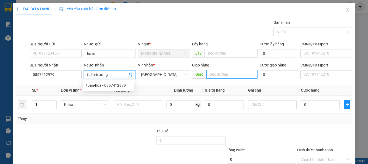
type input "tuấn-trường"
click at [226, 74] on input "text" at bounding box center [232, 74] width 51 height 9
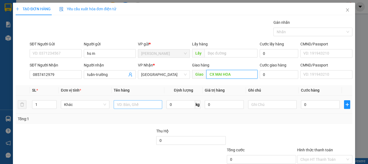
type input "CX MAI HOA"
click at [131, 108] on input "text" at bounding box center [138, 104] width 49 height 9
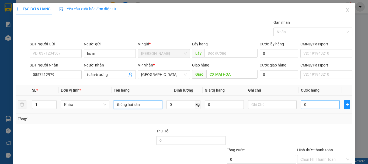
type input "thùng hải sản"
click at [310, 107] on input "0" at bounding box center [320, 104] width 39 height 9
click at [255, 124] on div "Transit Pickup Surcharge Ids Transit Deliver Surcharge Ids Transit Deliver Surc…" at bounding box center [184, 104] width 337 height 170
click at [116, 104] on input "thùng hải sản" at bounding box center [138, 104] width 49 height 9
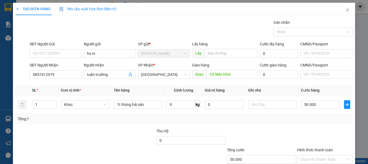
click at [319, 122] on div "Tổng: 1" at bounding box center [184, 119] width 337 height 10
click at [315, 155] on input "Hình thức thanh toán" at bounding box center [323, 159] width 45 height 8
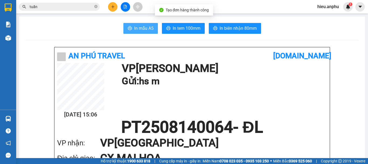
click at [144, 29] on span "In mẫu A5" at bounding box center [143, 28] width 19 height 7
click at [78, 7] on input "tuấn" at bounding box center [62, 7] width 64 height 6
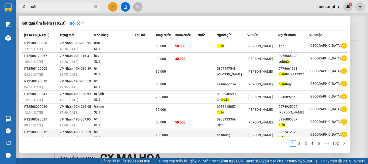
click at [294, 129] on div "0857412979" at bounding box center [294, 132] width 30 height 6
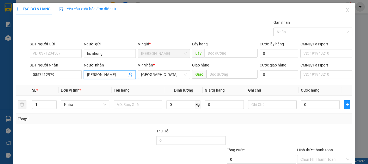
click at [108, 72] on input "[PERSON_NAME]" at bounding box center [107, 74] width 40 height 6
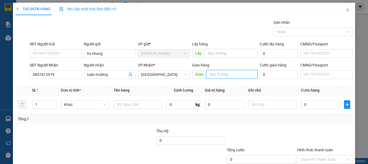
click at [225, 75] on input "text" at bounding box center [232, 74] width 51 height 9
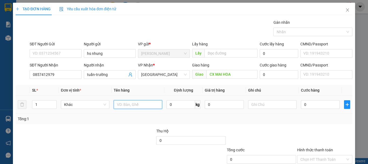
click at [124, 104] on input "text" at bounding box center [138, 104] width 49 height 9
drag, startPoint x: 33, startPoint y: 106, endPoint x: 26, endPoint y: 103, distance: 7.9
click at [44, 107] on input "1" at bounding box center [44, 104] width 24 height 8
click at [320, 104] on input "0" at bounding box center [320, 104] width 39 height 9
click at [256, 112] on td at bounding box center [272, 104] width 53 height 18
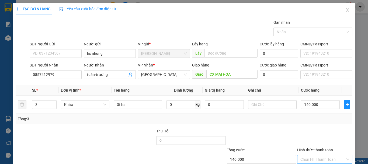
click at [318, 155] on input "Hình thức thanh toán" at bounding box center [323, 159] width 45 height 8
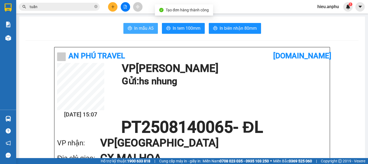
drag, startPoint x: 144, startPoint y: 31, endPoint x: 134, endPoint y: 25, distance: 11.4
click at [141, 29] on span "In mẫu A5" at bounding box center [143, 28] width 19 height 7
click at [59, 6] on input "tuấn" at bounding box center [62, 7] width 64 height 6
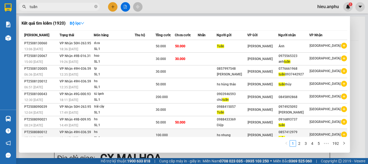
click at [295, 135] on div "[PERSON_NAME]" at bounding box center [294, 138] width 30 height 6
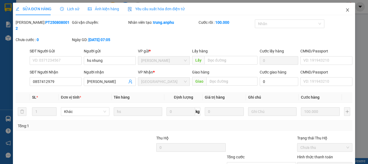
drag, startPoint x: 346, startPoint y: 8, endPoint x: 337, endPoint y: 13, distance: 10.4
click at [345, 8] on span "Close" at bounding box center [347, 10] width 15 height 15
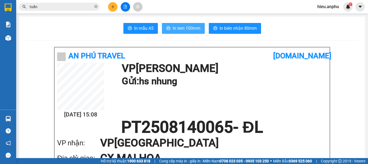
click at [181, 28] on span "In tem 100mm" at bounding box center [187, 28] width 28 height 7
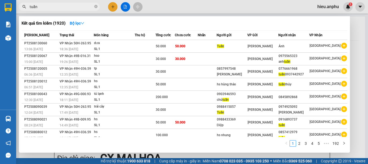
drag, startPoint x: 58, startPoint y: 6, endPoint x: 62, endPoint y: 7, distance: 4.1
click at [57, 6] on input "tuấn" at bounding box center [62, 7] width 64 height 6
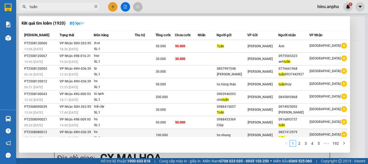
click at [295, 129] on div "0857412979" at bounding box center [294, 132] width 30 height 6
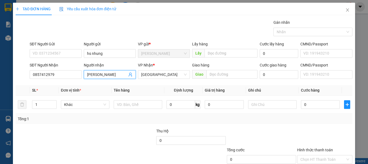
drag, startPoint x: 109, startPoint y: 75, endPoint x: 132, endPoint y: 63, distance: 25.2
click at [109, 75] on input "[PERSON_NAME]" at bounding box center [107, 74] width 40 height 6
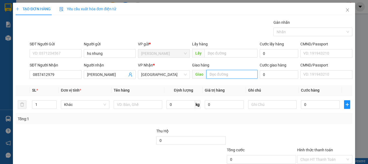
click at [235, 72] on input "text" at bounding box center [232, 74] width 51 height 9
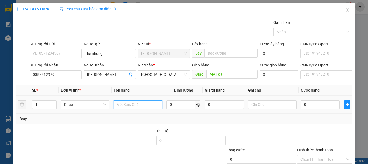
click at [132, 106] on input "text" at bounding box center [138, 104] width 49 height 9
click at [318, 97] on td "0" at bounding box center [320, 104] width 43 height 18
drag, startPoint x: 301, startPoint y: 113, endPoint x: 301, endPoint y: 101, distance: 12.4
click at [301, 101] on td "0" at bounding box center [320, 104] width 43 height 18
click at [301, 101] on input "0" at bounding box center [320, 104] width 39 height 9
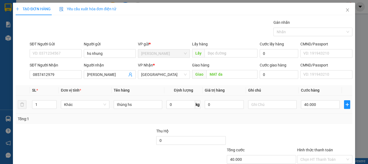
drag, startPoint x: 298, startPoint y: 122, endPoint x: 256, endPoint y: 118, distance: 43.1
click at [276, 121] on div "Tổng: 1" at bounding box center [184, 119] width 337 height 10
drag, startPoint x: 312, startPoint y: 128, endPoint x: 313, endPoint y: 137, distance: 8.7
click at [312, 155] on input "Hình thức thanh toán" at bounding box center [323, 159] width 45 height 8
drag, startPoint x: 313, startPoint y: 137, endPoint x: 318, endPoint y: 156, distance: 19.6
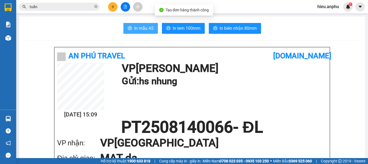
click at [141, 24] on button "In mẫu A5" at bounding box center [140, 28] width 35 height 11
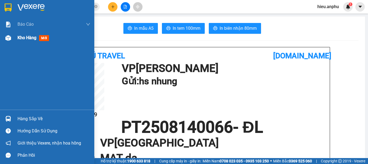
click at [13, 37] on div "Kho hàng mới" at bounding box center [47, 37] width 94 height 13
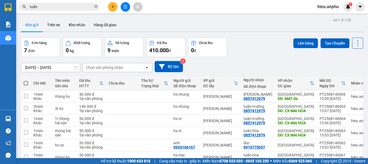
drag, startPoint x: 25, startPoint y: 83, endPoint x: 208, endPoint y: 25, distance: 191.2
click at [27, 81] on span at bounding box center [26, 83] width 4 height 4
click at [26, 80] on input "checkbox" at bounding box center [26, 80] width 0 height 0
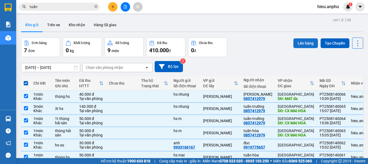
drag, startPoint x: 298, startPoint y: 42, endPoint x: 294, endPoint y: 40, distance: 4.7
click at [297, 42] on button "Lên hàng" at bounding box center [306, 43] width 25 height 10
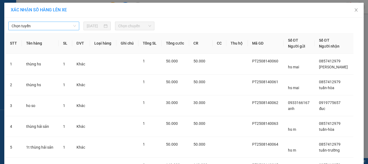
click at [42, 27] on span "Chọn tuyến" at bounding box center [44, 26] width 64 height 8
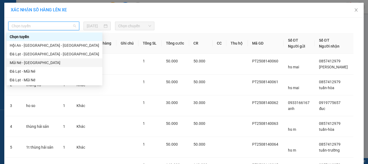
drag, startPoint x: 32, startPoint y: 61, endPoint x: 151, endPoint y: 34, distance: 122.2
click at [33, 60] on div "Mũi Né - [GEOGRAPHIC_DATA]" at bounding box center [55, 63] width 90 height 6
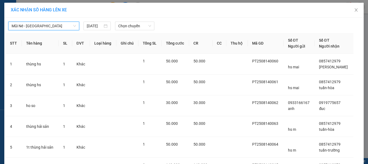
click at [121, 15] on div "XÁC NHẬN SỐ HÀNG LÊN XE" at bounding box center [184, 10] width 360 height 15
click at [123, 28] on span "Chọn chuyến" at bounding box center [134, 26] width 33 height 8
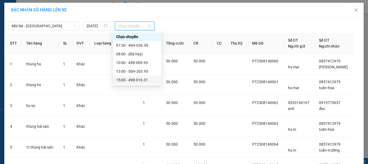
click at [132, 81] on div "15:00 - 49B-016.31" at bounding box center [137, 80] width 42 height 6
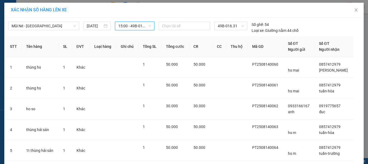
drag, startPoint x: 201, startPoint y: 149, endPoint x: 200, endPoint y: 144, distance: 5.1
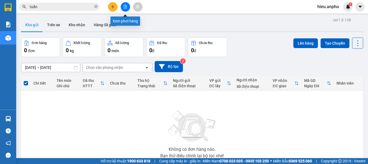
click at [128, 4] on button at bounding box center [125, 6] width 9 height 9
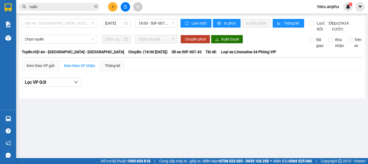
drag, startPoint x: 60, startPoint y: 24, endPoint x: 57, endPoint y: 30, distance: 6.7
click at [60, 24] on span "Hội An - [GEOGRAPHIC_DATA] - [GEOGRAPHIC_DATA]" at bounding box center [60, 23] width 70 height 8
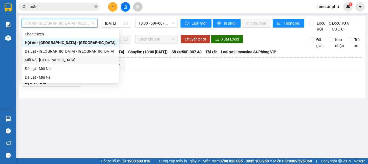
click at [41, 58] on div "Mũi Né - [GEOGRAPHIC_DATA]" at bounding box center [70, 60] width 91 height 6
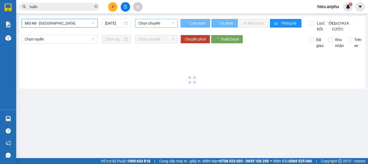
click at [139, 21] on span "Chọn chuyến" at bounding box center [157, 23] width 36 height 8
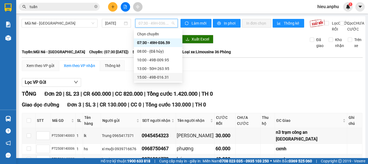
click at [146, 75] on div "15:00 - 49B-016.31" at bounding box center [158, 77] width 42 height 6
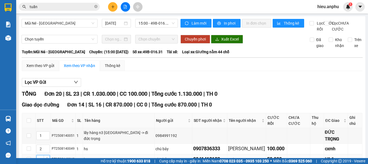
click at [42, 155] on input "3" at bounding box center [43, 159] width 13 height 8
drag, startPoint x: 117, startPoint y: 97, endPoint x: 100, endPoint y: 88, distance: 19.3
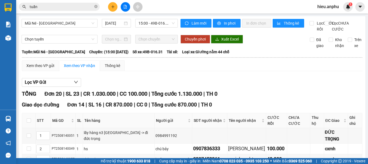
drag, startPoint x: 117, startPoint y: 147, endPoint x: 102, endPoint y: 111, distance: 39.2
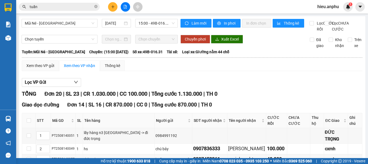
drag, startPoint x: 118, startPoint y: 145, endPoint x: 110, endPoint y: 138, distance: 10.3
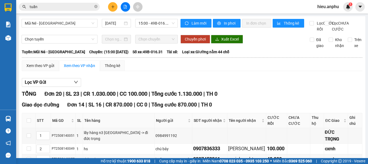
drag, startPoint x: 41, startPoint y: 92, endPoint x: 44, endPoint y: 92, distance: 3.8
drag, startPoint x: 39, startPoint y: 94, endPoint x: 44, endPoint y: 93, distance: 6.0
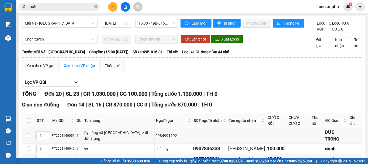
drag, startPoint x: 121, startPoint y: 151, endPoint x: 107, endPoint y: 141, distance: 17.4
drag, startPoint x: 39, startPoint y: 113, endPoint x: 43, endPoint y: 113, distance: 4.1
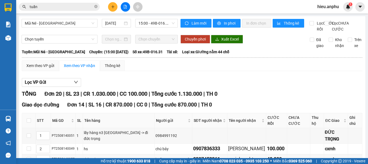
click at [30, 157] on input "checkbox" at bounding box center [29, 159] width 4 height 4
drag, startPoint x: 30, startPoint y: 46, endPoint x: 27, endPoint y: 28, distance: 18.6
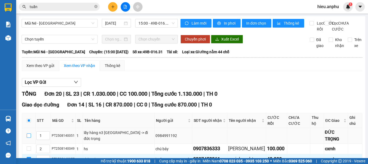
click at [29, 157] on input "checkbox" at bounding box center [29, 159] width 4 height 4
drag, startPoint x: 25, startPoint y: 95, endPoint x: 31, endPoint y: 99, distance: 7.7
click at [25, 113] on th at bounding box center [28, 120] width 13 height 15
click at [29, 118] on input "checkbox" at bounding box center [29, 120] width 4 height 4
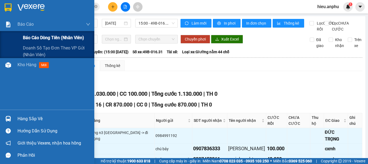
drag, startPoint x: 36, startPoint y: 36, endPoint x: 33, endPoint y: 36, distance: 3.3
click at [36, 37] on span "Báo cáo dòng tiền (nhân viên)" at bounding box center [53, 37] width 61 height 7
